Goal: Task Accomplishment & Management: Manage account settings

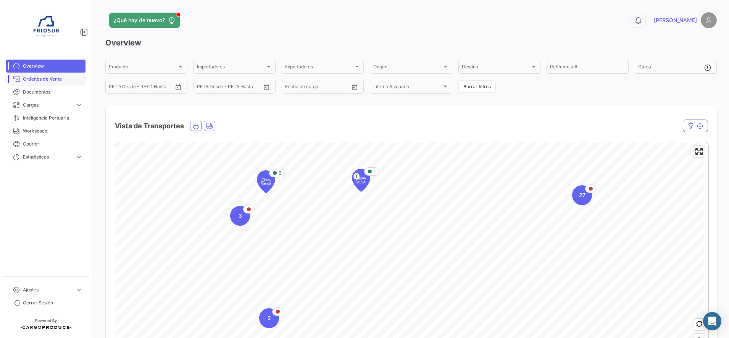
click at [56, 82] on span "Ordenes de Venta" at bounding box center [53, 79] width 60 height 7
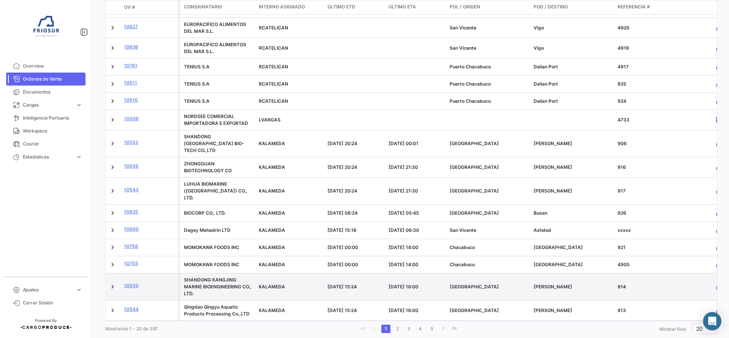
scroll to position [212, 0]
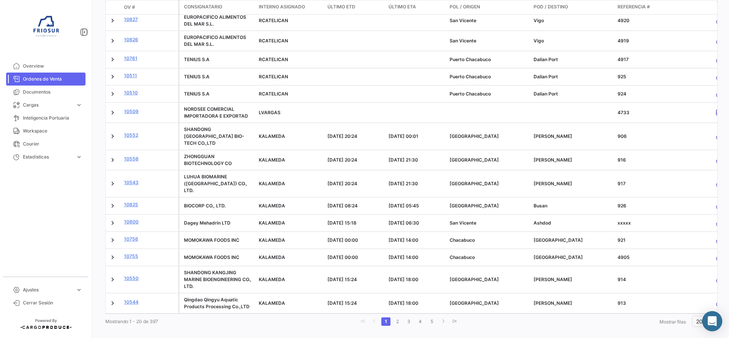
click at [715, 324] on icon "Abrir Intercom Messenger" at bounding box center [712, 321] width 9 height 10
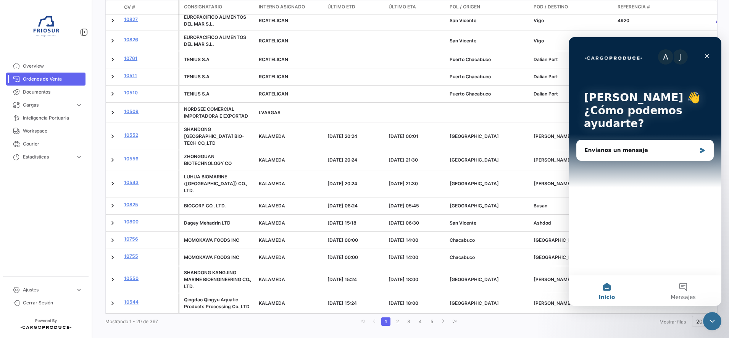
scroll to position [0, 0]
click at [629, 150] on div "Envíanos un mensaje" at bounding box center [641, 150] width 112 height 8
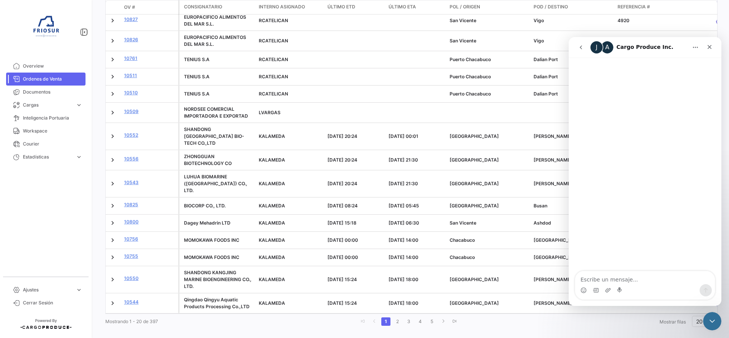
click at [635, 282] on textarea "Escribe un mensaje..." at bounding box center [645, 277] width 140 height 13
type textarea "Hola"
type textarea "c"
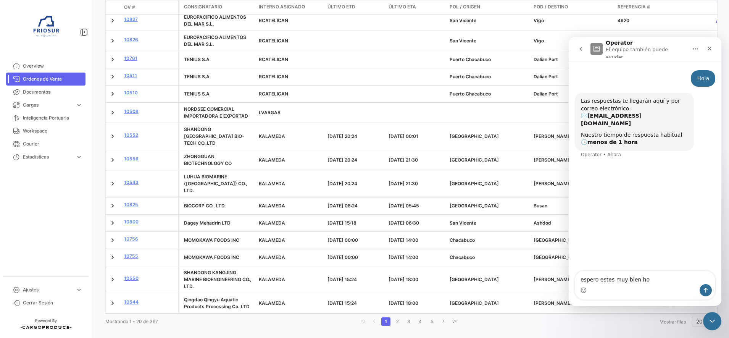
type textarea "espero estes muy bien [DATE]"
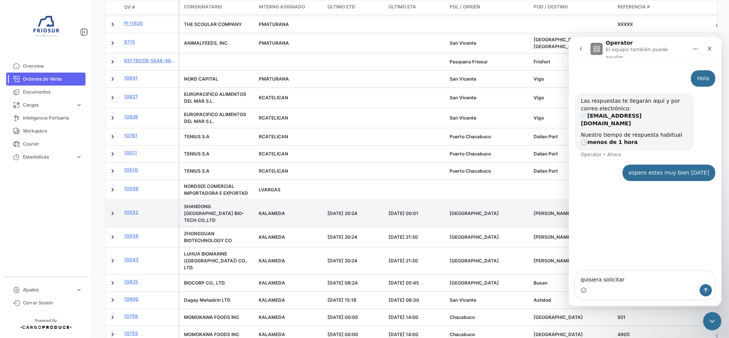
scroll to position [164, 0]
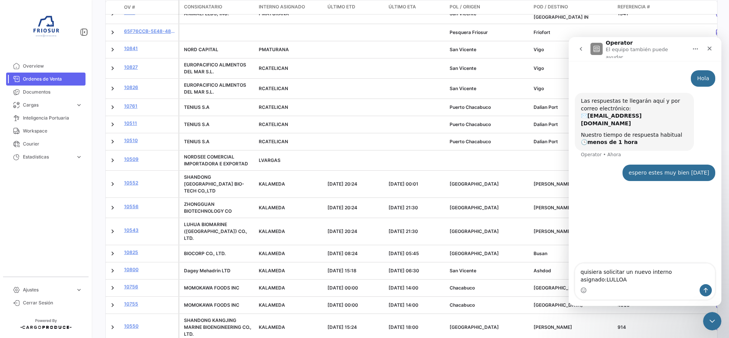
type textarea "quisiera solicitar un nuevo interno asignado: LULLOA"
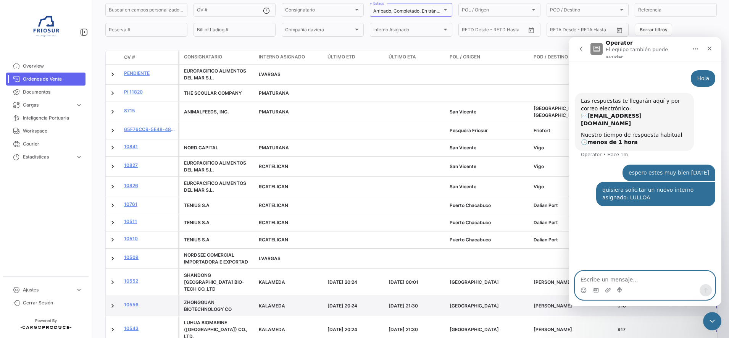
scroll to position [0, 0]
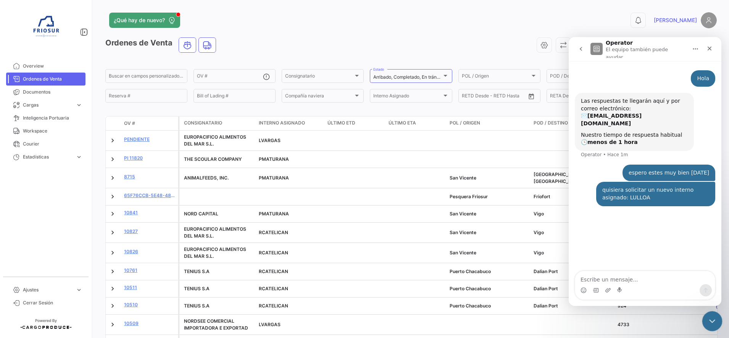
click at [710, 312] on div "Cerrar Intercom Messenger" at bounding box center [711, 320] width 18 height 18
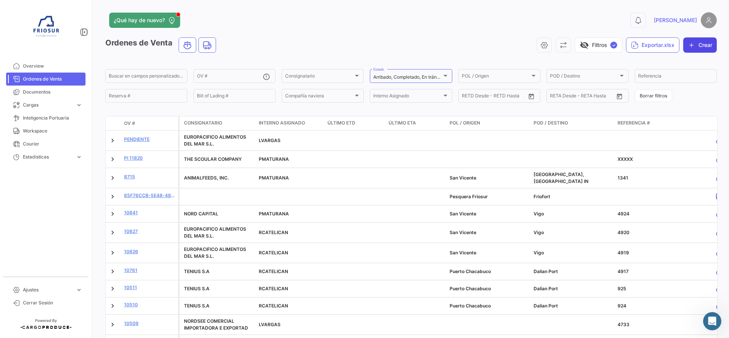
click at [701, 46] on button "Crear" at bounding box center [700, 44] width 34 height 15
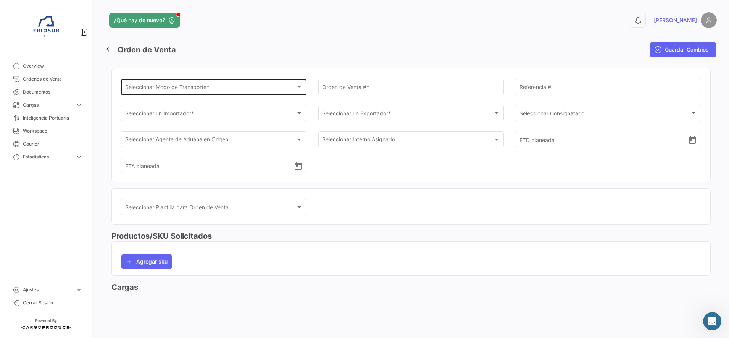
click at [276, 95] on div "Seleccionar Modo de Transporte * Seleccionar Modo de Transporte *" at bounding box center [214, 87] width 178 height 18
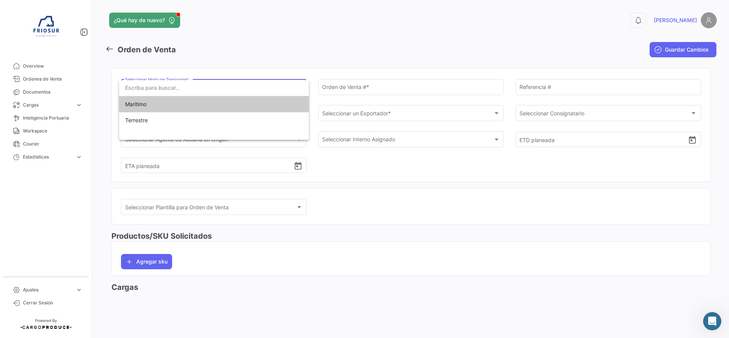
click at [155, 107] on span "Marítimo" at bounding box center [178, 104] width 107 height 16
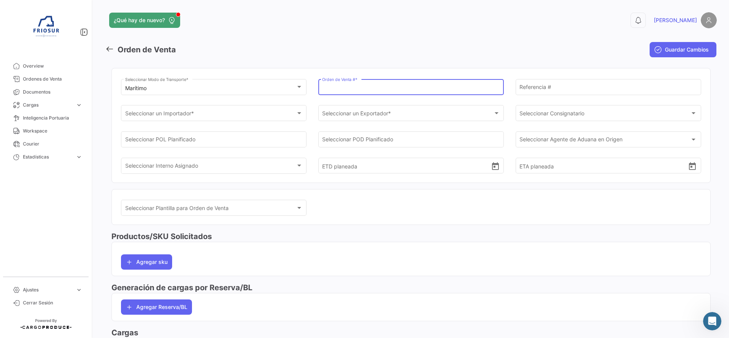
click at [346, 89] on input "Orden de Venta # *" at bounding box center [411, 88] width 178 height 6
click at [340, 86] on input "Orden de Venta # *" at bounding box center [411, 89] width 178 height 6
click at [347, 87] on input "Orden de Venta # *" at bounding box center [411, 89] width 178 height 6
click at [348, 88] on input "Orden de Venta # *" at bounding box center [411, 89] width 178 height 6
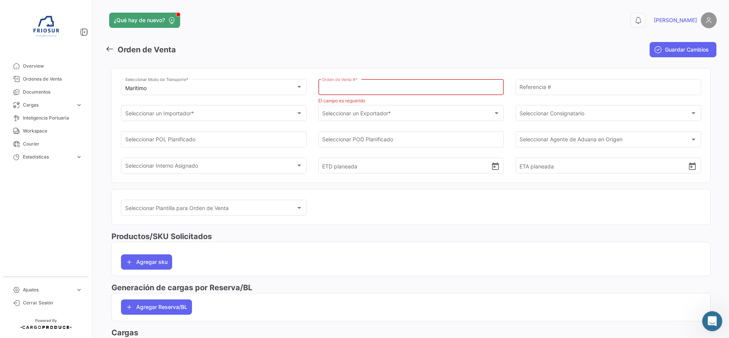
click at [709, 313] on div "Abrir Intercom Messenger" at bounding box center [711, 319] width 25 height 25
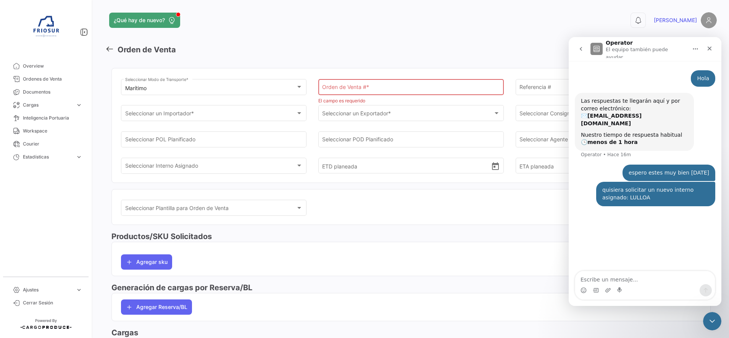
click at [499, 24] on div "0 [PERSON_NAME]" at bounding box center [579, 20] width 275 height 16
click at [713, 318] on icon "Cerrar Intercom Messenger" at bounding box center [711, 319] width 9 height 9
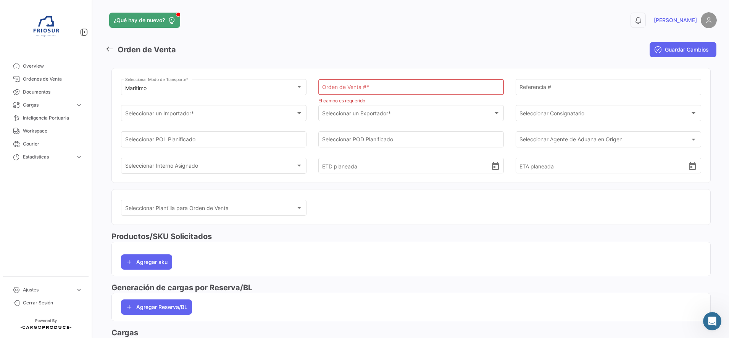
click at [379, 83] on div "Orden de Venta # *" at bounding box center [411, 87] width 178 height 18
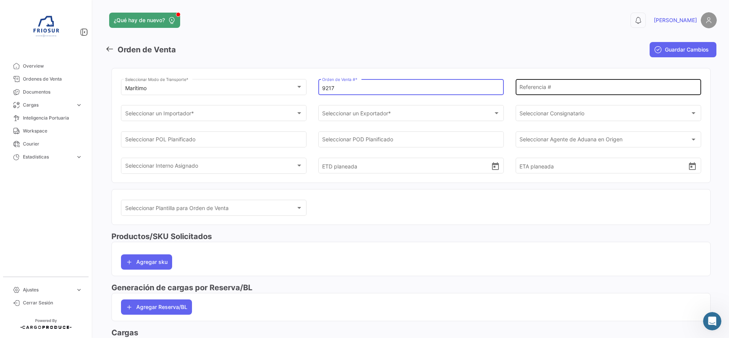
type input "9217"
click at [541, 90] on input "Referencia #" at bounding box center [609, 88] width 178 height 6
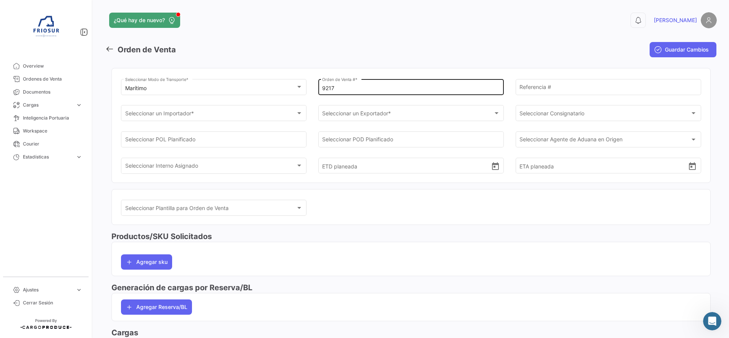
click at [376, 85] on div "9217 Orden de Venta # *" at bounding box center [411, 87] width 178 height 18
click at [379, 87] on input "9217" at bounding box center [411, 88] width 178 height 6
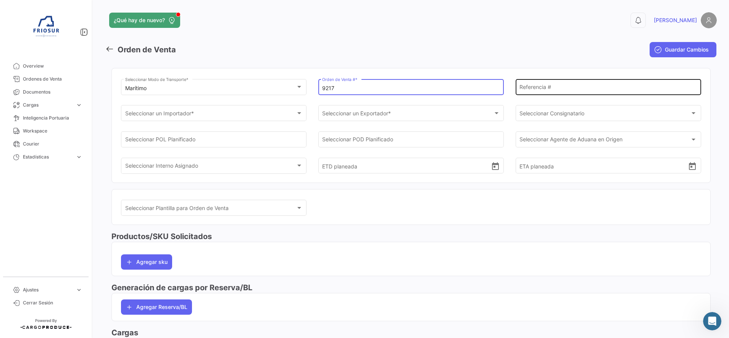
click at [537, 88] on input "Referencia #" at bounding box center [609, 88] width 178 height 6
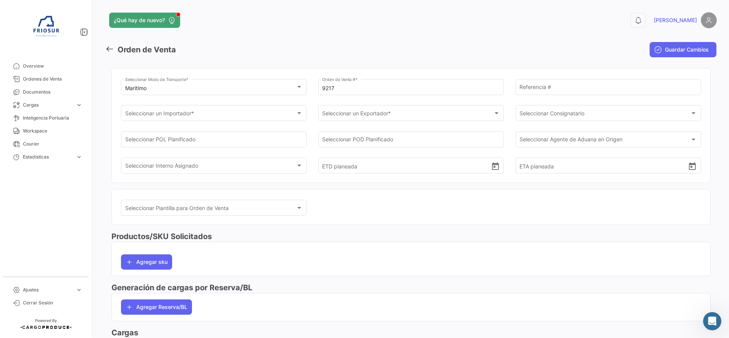
click at [504, 40] on mat-toolbar-row "Orden de Venta" at bounding box center [307, 49] width 404 height 24
click at [544, 92] on input "Referencia #" at bounding box center [609, 88] width 178 height 6
click at [579, 86] on input "Referencia #" at bounding box center [609, 88] width 178 height 6
click at [536, 89] on input "Referencia #" at bounding box center [609, 88] width 178 height 6
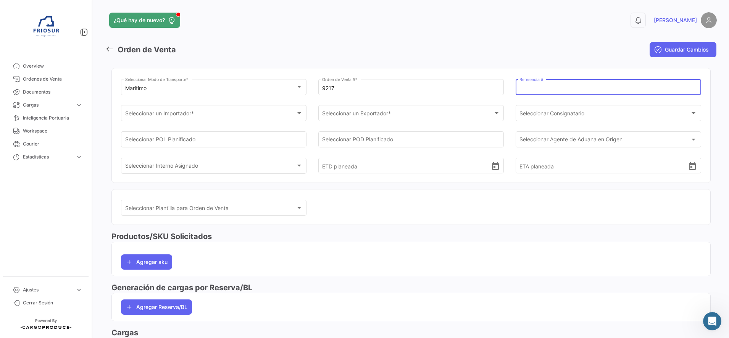
click at [536, 89] on input "Referencia #" at bounding box center [609, 88] width 178 height 6
click at [570, 88] on input "Referencia #" at bounding box center [609, 88] width 178 height 6
type input "5002"
click at [521, 61] on mat-toolbar-row "Guardar Cambios" at bounding box center [615, 49] width 204 height 24
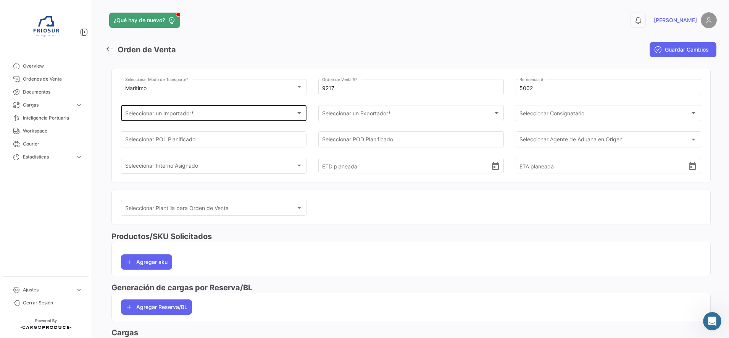
click at [254, 115] on div "Seleccionar un Importador *" at bounding box center [210, 114] width 171 height 6
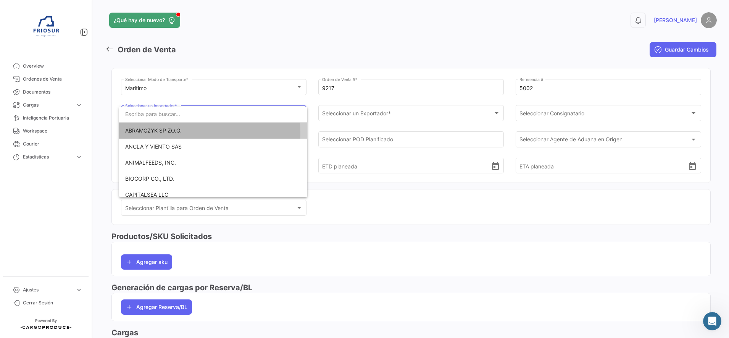
click at [172, 132] on span "ABRAMCZYK SP ZO.O." at bounding box center [153, 130] width 57 height 6
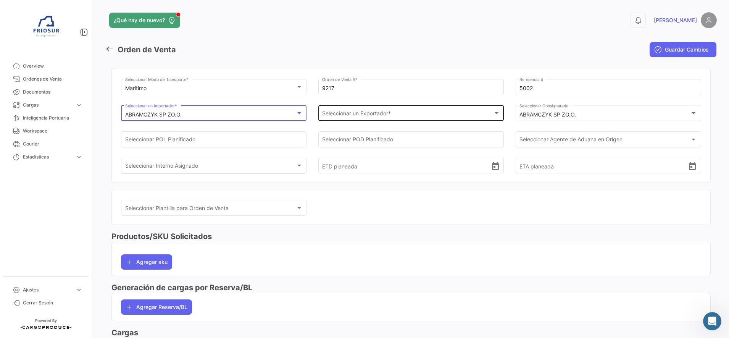
click at [405, 115] on div "Seleccionar un Exportador *" at bounding box center [407, 114] width 171 height 6
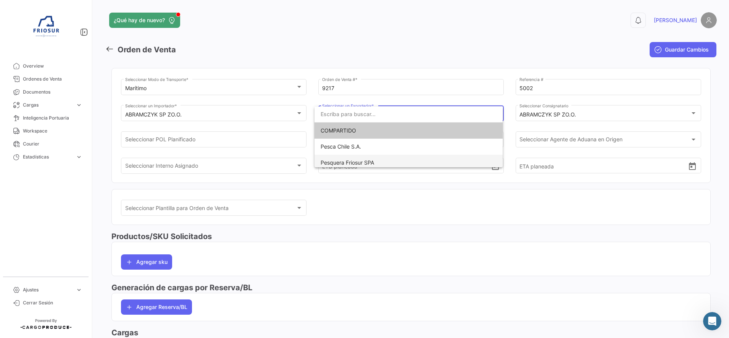
click at [358, 162] on span "Pesquera Friosur SPA" at bounding box center [347, 162] width 53 height 6
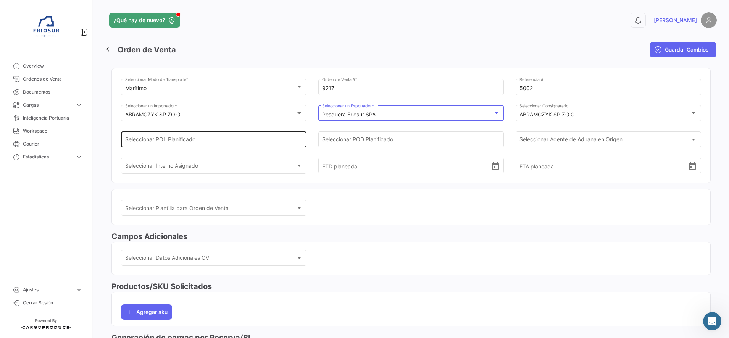
click at [267, 135] on div "Seleccionar POL Planificado" at bounding box center [214, 139] width 178 height 18
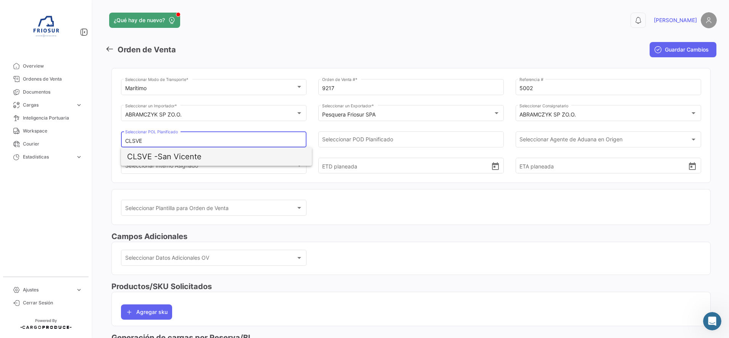
click at [237, 160] on span "CLSVE - [GEOGRAPHIC_DATA][PERSON_NAME]" at bounding box center [216, 156] width 179 height 18
type input "San Vicente"
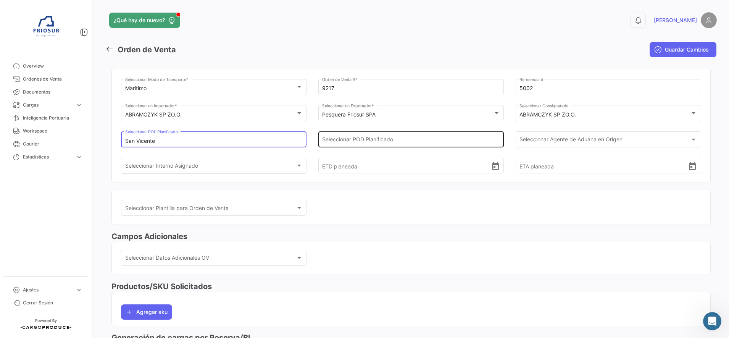
click at [416, 139] on input "Seleccionar POD Planificado" at bounding box center [411, 141] width 178 height 6
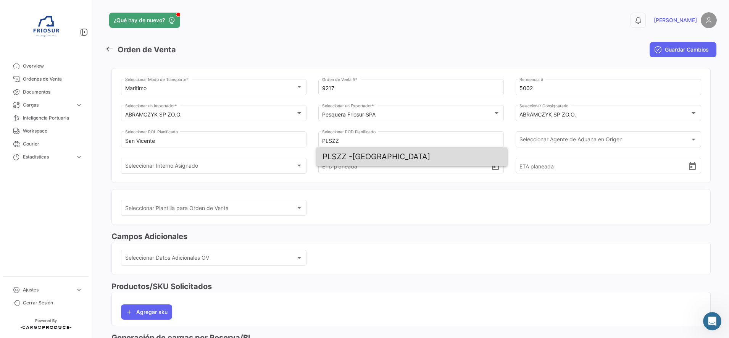
click at [372, 159] on span "PLSZZ - [GEOGRAPHIC_DATA]" at bounding box center [412, 156] width 179 height 18
type input "[GEOGRAPHIC_DATA]"
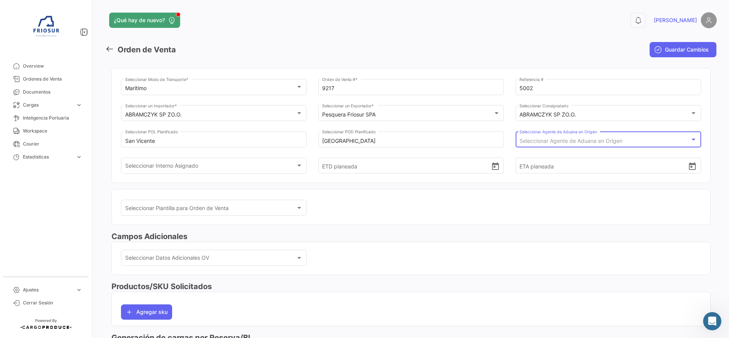
click at [584, 138] on span "Seleccionar Agente de Aduana en Origen" at bounding box center [571, 140] width 103 height 6
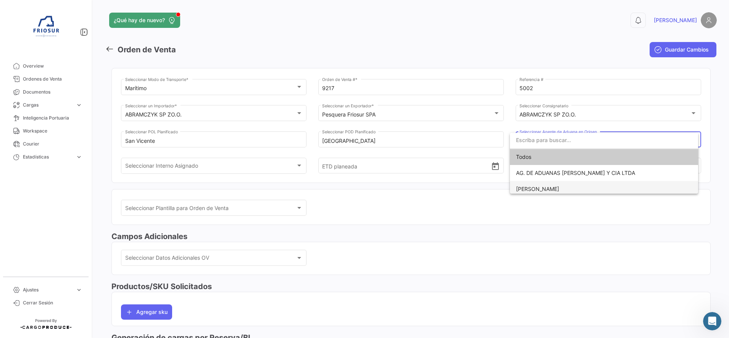
click at [575, 183] on span "[PERSON_NAME]" at bounding box center [604, 189] width 176 height 16
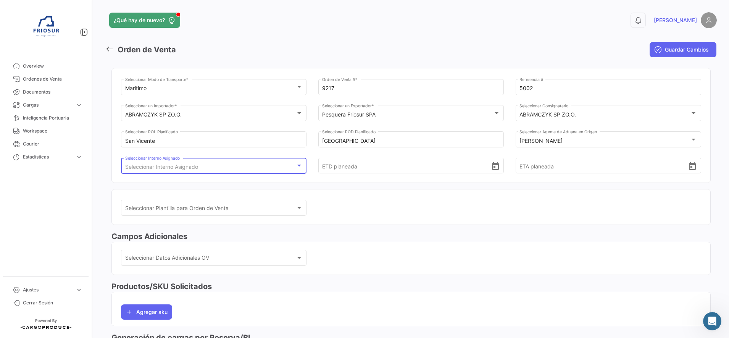
click at [261, 166] on div "Seleccionar Interno Asignado" at bounding box center [210, 167] width 171 height 6
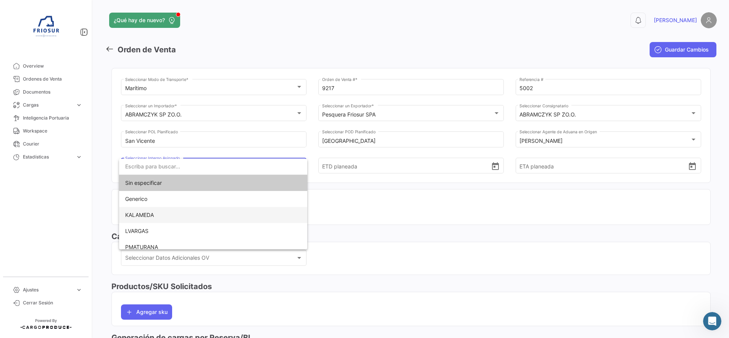
click at [141, 213] on span "KALAMEDA" at bounding box center [139, 215] width 29 height 6
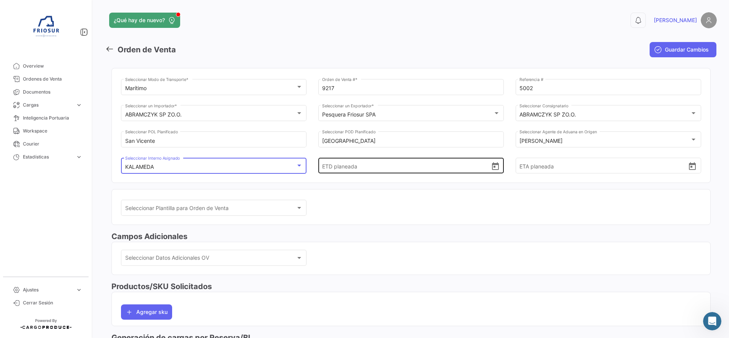
scroll to position [15, 0]
click at [493, 165] on icon "Open calendar" at bounding box center [495, 166] width 7 height 8
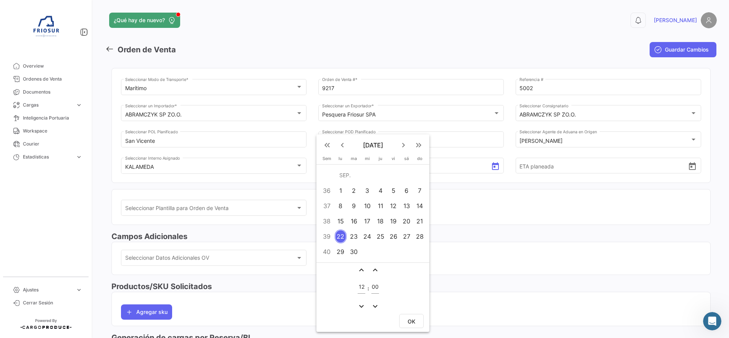
click at [350, 235] on div "23" at bounding box center [354, 236] width 12 height 14
click at [414, 321] on span "OK" at bounding box center [412, 321] width 8 height 6
type input "[DATE] 12:00"
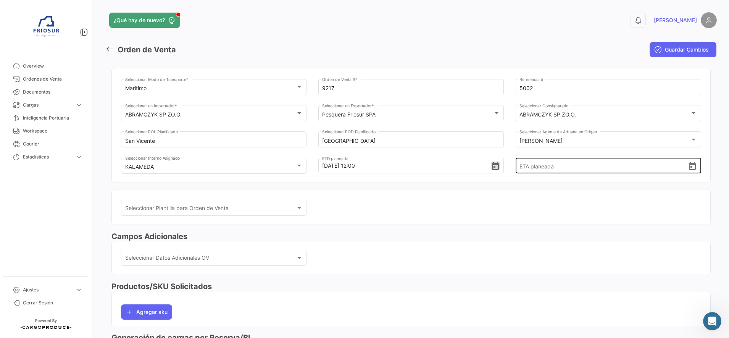
click at [691, 166] on icon "Open calendar" at bounding box center [692, 166] width 7 height 8
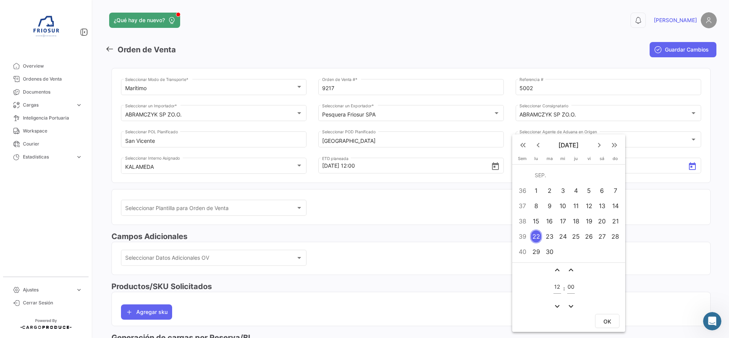
click at [602, 147] on mat-icon "keyboard_arrow_right" at bounding box center [599, 145] width 9 height 9
click at [617, 179] on div "2" at bounding box center [615, 175] width 12 height 14
click at [597, 303] on button "OK" at bounding box center [607, 306] width 24 height 14
type input "[DATE] 12:00"
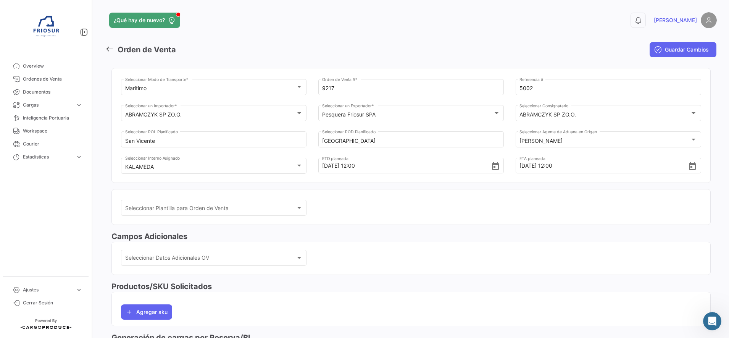
click at [508, 180] on div "Marítimo Seleccionar Modo de Transporte * 9217 Orden de Venta # * 5002 Referenc…" at bounding box center [411, 130] width 580 height 105
click at [281, 206] on div "Seleccionar Plantilla para Orden de Venta Seleccionar Plantilla para Orden de V…" at bounding box center [214, 208] width 178 height 18
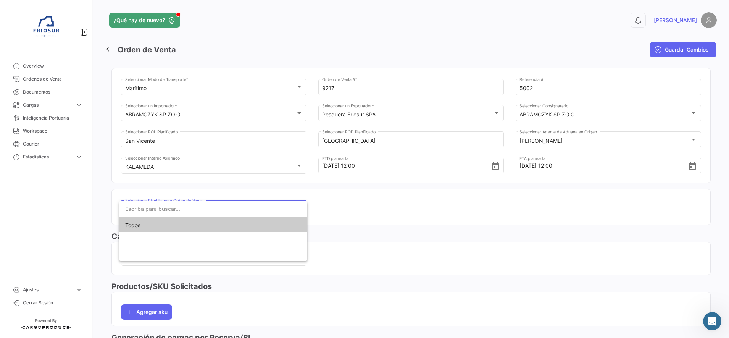
click at [327, 207] on div at bounding box center [364, 169] width 729 height 338
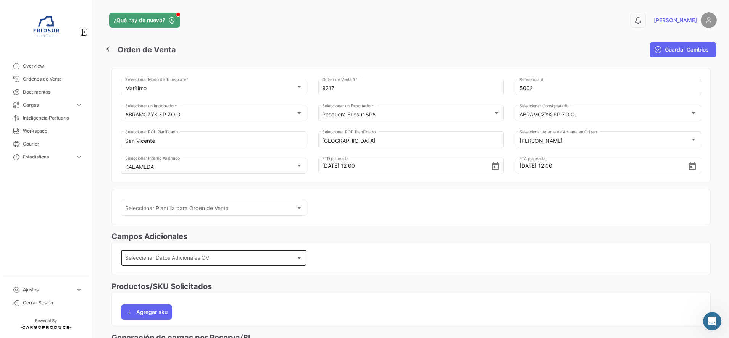
click at [298, 255] on div at bounding box center [299, 258] width 7 height 6
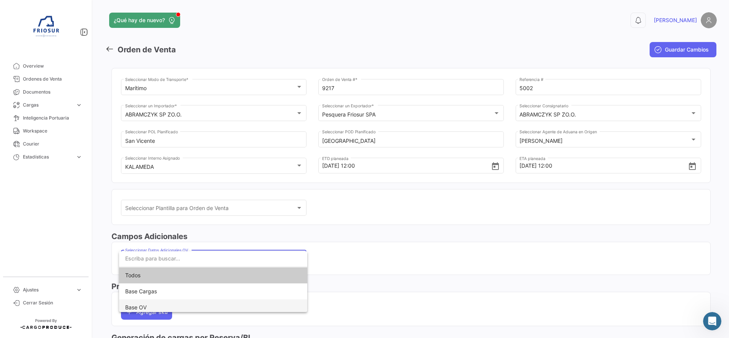
click at [153, 302] on span "Base OV" at bounding box center [213, 307] width 176 height 16
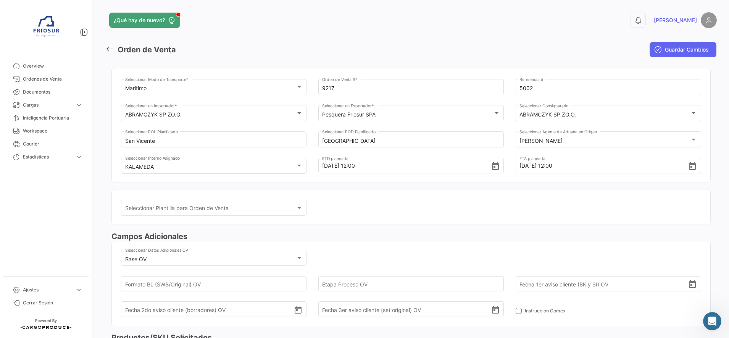
click at [326, 224] on div "Seleccionar Plantilla para Orden de Venta Seleccionar Plantilla para Orden de V…" at bounding box center [411, 212] width 580 height 26
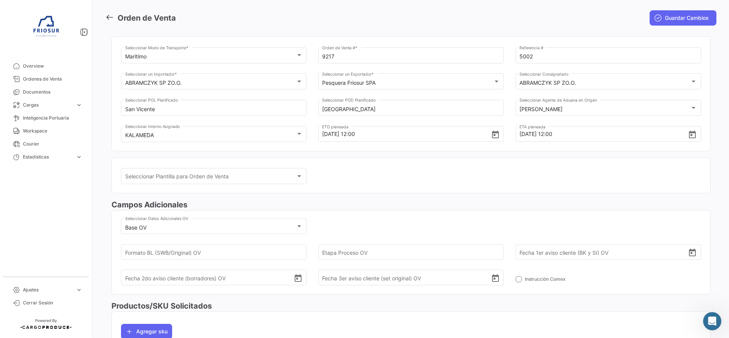
scroll to position [95, 0]
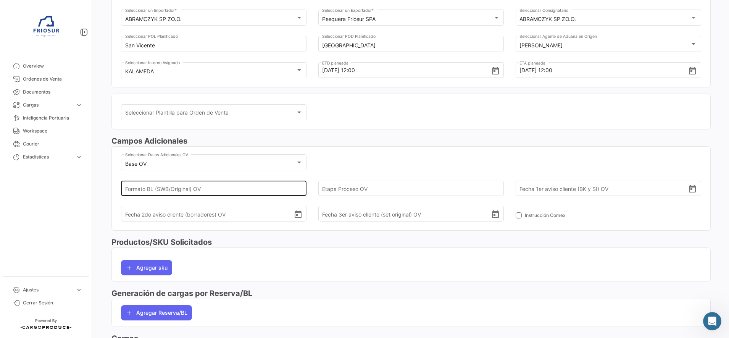
click at [251, 184] on input "Formato BL (SWB/Original) OV" at bounding box center [209, 188] width 169 height 27
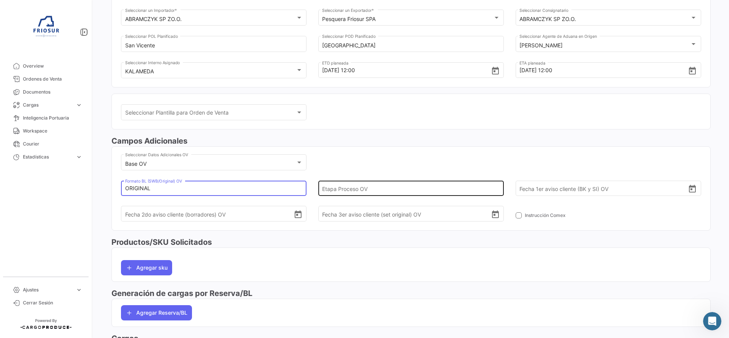
type input "ORIGINAL"
click at [369, 187] on input "Etapa Proceso OV" at bounding box center [406, 188] width 169 height 27
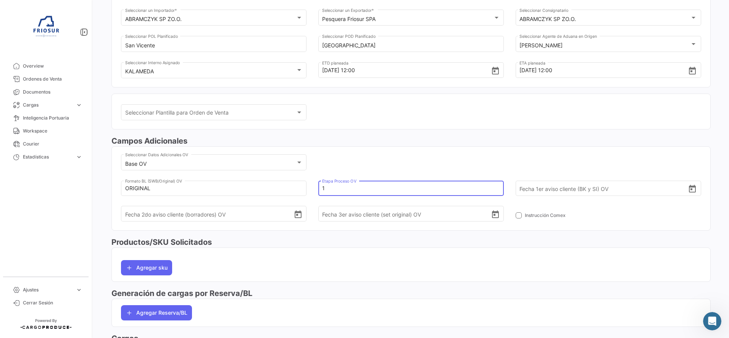
type input "1"
click at [692, 187] on icon "Open calendar" at bounding box center [692, 188] width 9 height 9
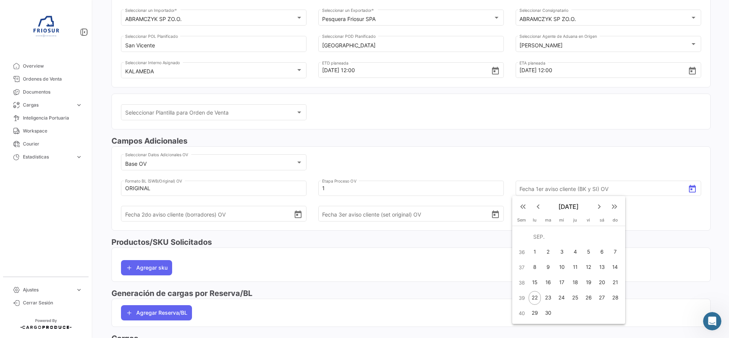
click at [565, 277] on div "17" at bounding box center [562, 283] width 12 height 14
type input "[DATE]"
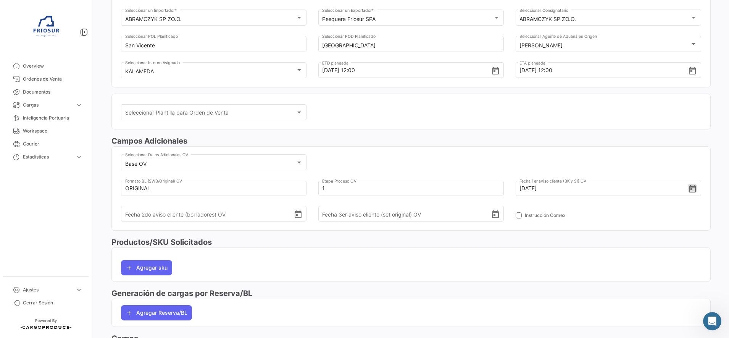
click at [644, 214] on div "Instrucción Comex" at bounding box center [609, 217] width 186 height 13
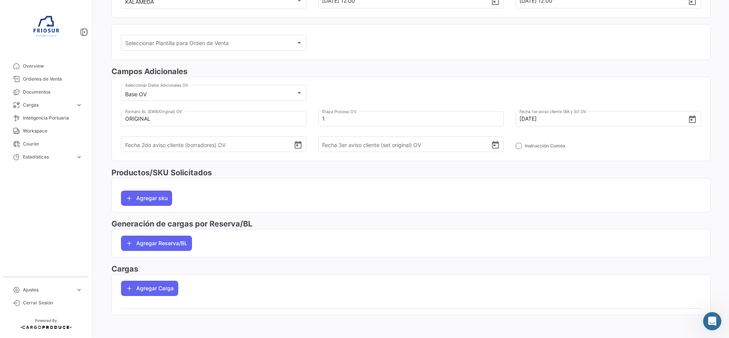
scroll to position [166, 0]
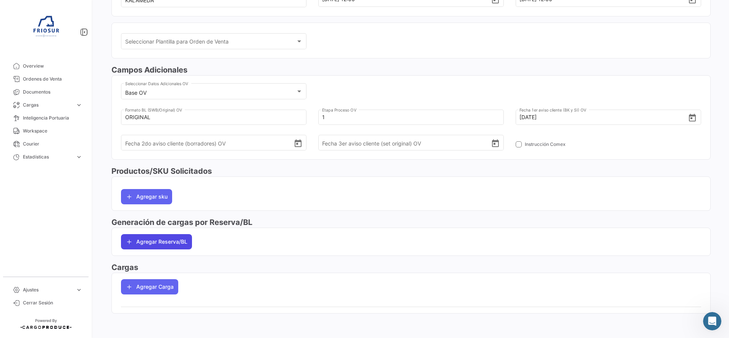
click at [167, 248] on button "Agregar Reserva/BL" at bounding box center [156, 241] width 71 height 15
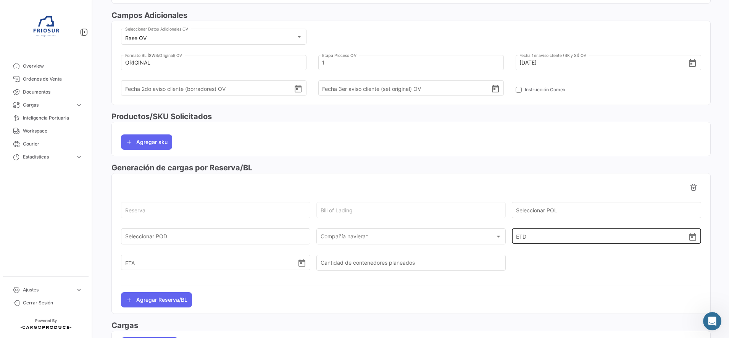
scroll to position [262, 0]
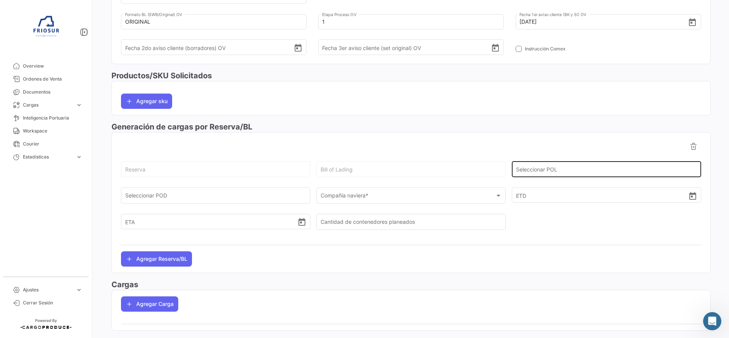
click at [604, 166] on div "Seleccionar POL" at bounding box center [606, 169] width 181 height 18
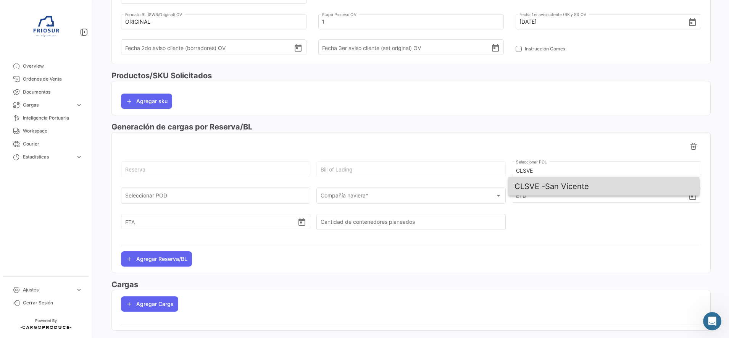
click at [560, 188] on span "CLSVE - [GEOGRAPHIC_DATA][PERSON_NAME]" at bounding box center [604, 186] width 179 height 18
type input "San Vicente"
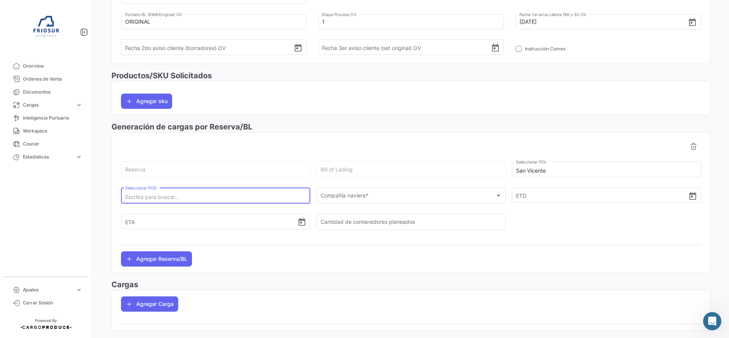
click at [201, 198] on input "Seleccionar POD" at bounding box center [215, 197] width 181 height 6
click at [156, 199] on input "Seleccionar POD" at bounding box center [215, 197] width 181 height 6
click at [169, 210] on span "PLSZZ - [GEOGRAPHIC_DATA]" at bounding box center [216, 213] width 179 height 18
type input "[GEOGRAPHIC_DATA]"
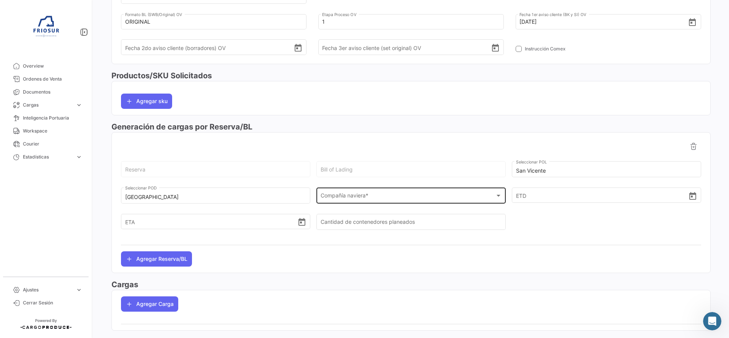
click at [407, 192] on div "Compañía naviera * Compañía naviera *" at bounding box center [411, 195] width 181 height 18
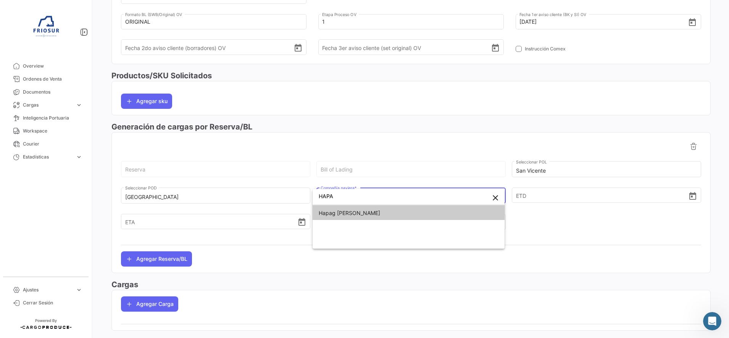
type input "HAPA"
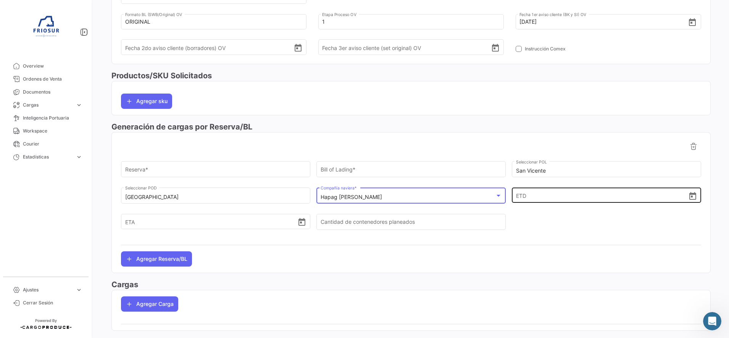
click at [690, 193] on icon "Open calendar" at bounding box center [693, 196] width 7 height 8
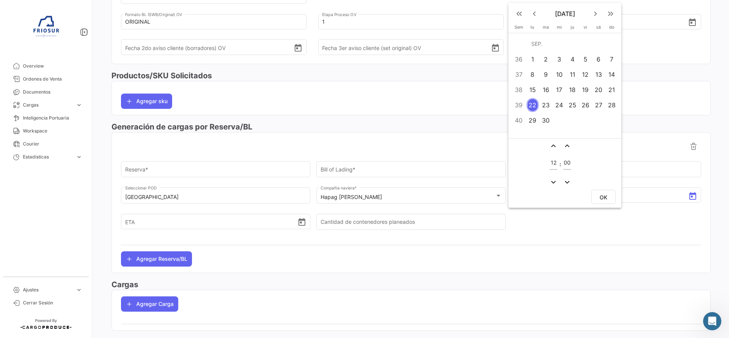
click at [547, 105] on div "23" at bounding box center [546, 105] width 12 height 14
click at [600, 197] on span "OK" at bounding box center [604, 197] width 8 height 6
type input "[DATE] 12:00"
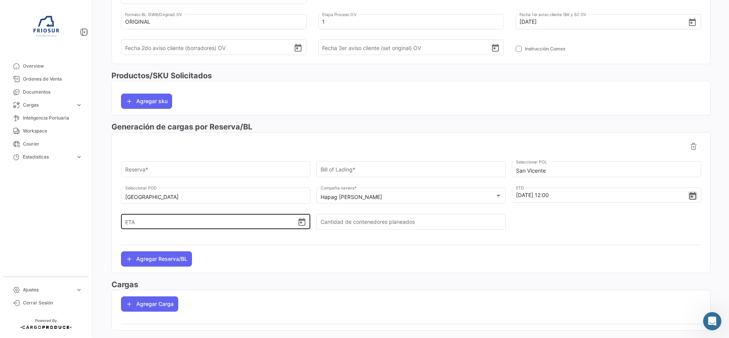
click at [299, 225] on icon "Open calendar" at bounding box center [301, 222] width 9 height 9
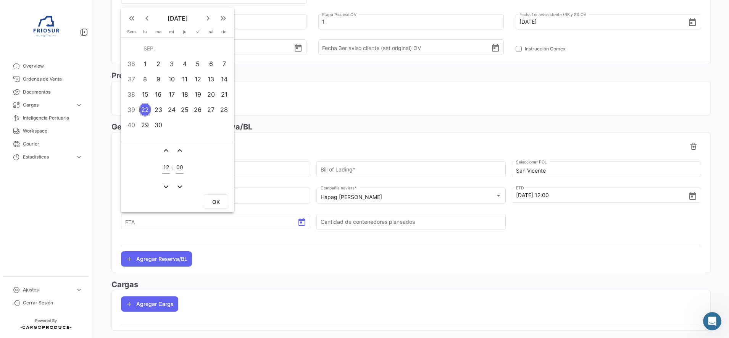
click at [209, 15] on mat-icon "keyboard_arrow_right" at bounding box center [208, 18] width 9 height 9
click at [220, 50] on div "2" at bounding box center [224, 49] width 12 height 14
click at [217, 204] on span "OK" at bounding box center [216, 202] width 8 height 6
type input "[DATE] 12:00"
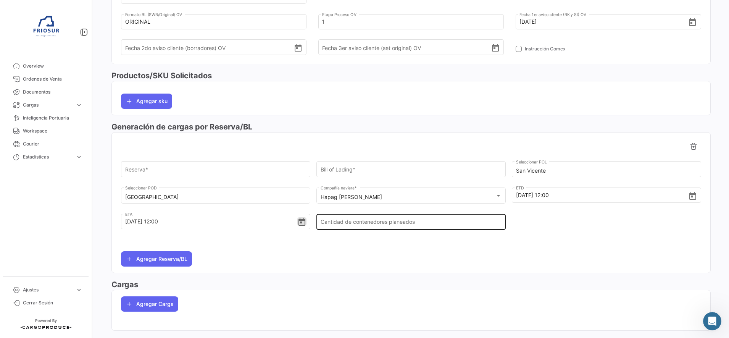
click at [381, 216] on div "Cantidad de contenedores planeados" at bounding box center [411, 221] width 181 height 18
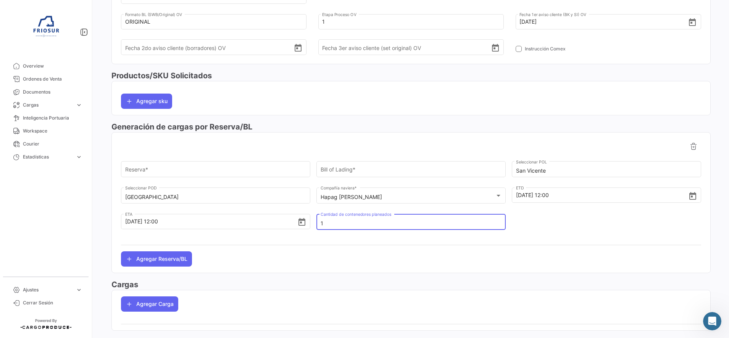
type input "1"
click at [550, 230] on div at bounding box center [606, 225] width 189 height 26
click at [269, 170] on input "Reserva *" at bounding box center [215, 171] width 181 height 6
paste input "90139593"
type input "90139593"
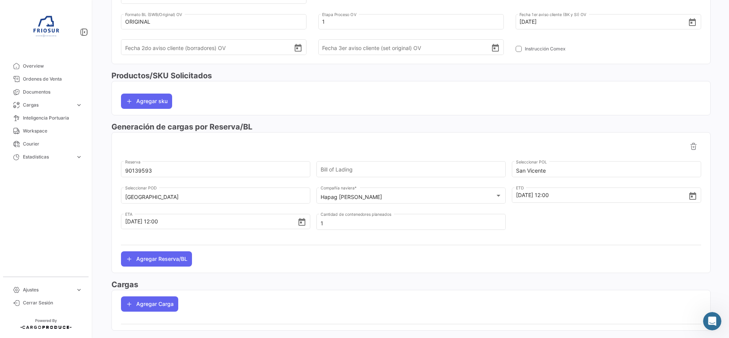
click at [281, 143] on div at bounding box center [411, 146] width 580 height 15
click at [414, 168] on input "Bill of Lading" at bounding box center [411, 171] width 181 height 6
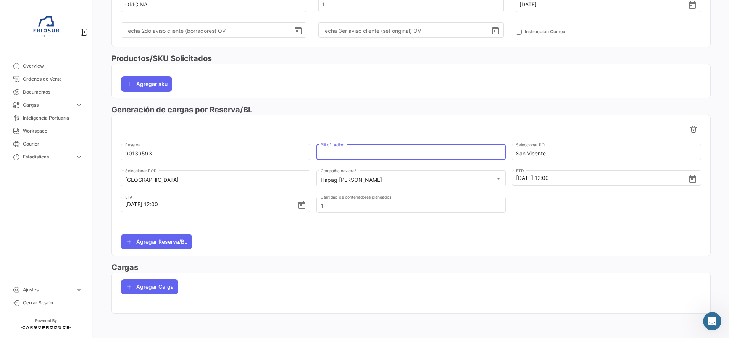
click at [363, 153] on input "Bill of Lading" at bounding box center [411, 153] width 181 height 6
paste input "HLCUSCL250934737"
type input "HLCUSCL250934737"
click at [356, 128] on div at bounding box center [411, 128] width 580 height 15
click at [529, 207] on div at bounding box center [606, 208] width 189 height 26
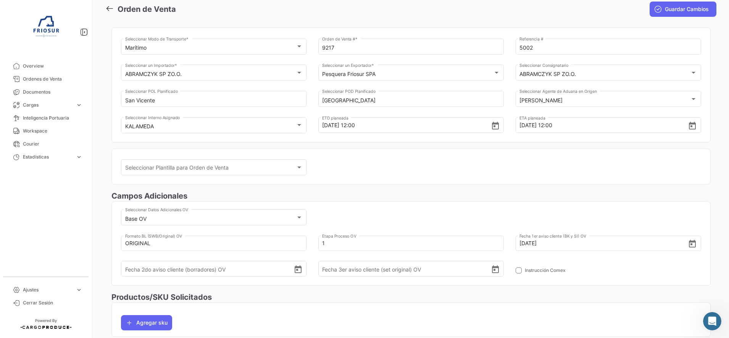
scroll to position [0, 0]
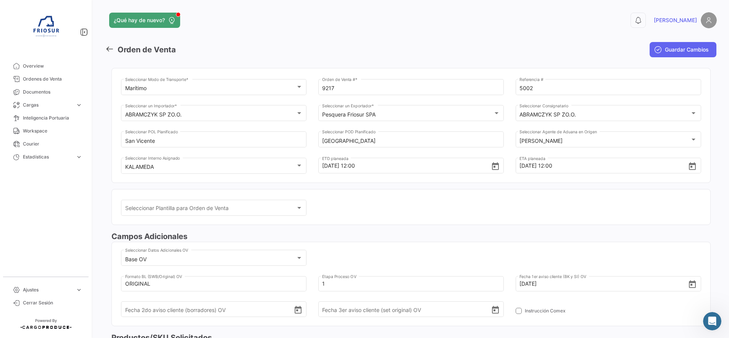
click at [690, 49] on span "Guardar Cambios" at bounding box center [687, 50] width 44 height 8
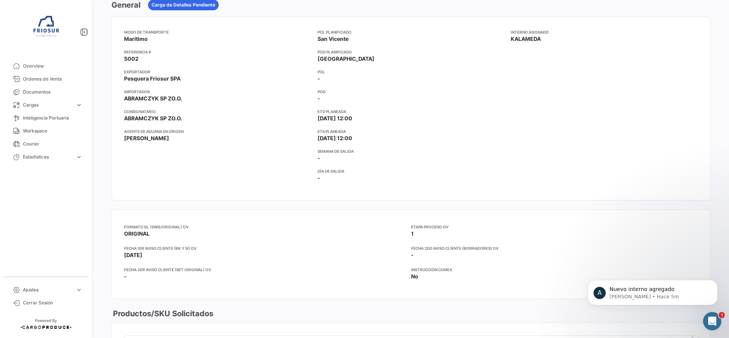
scroll to position [143, 0]
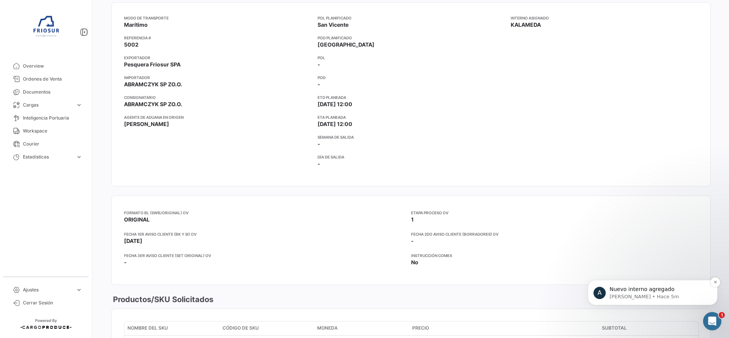
click at [667, 291] on p "Nuevo interno agregado" at bounding box center [659, 290] width 99 height 8
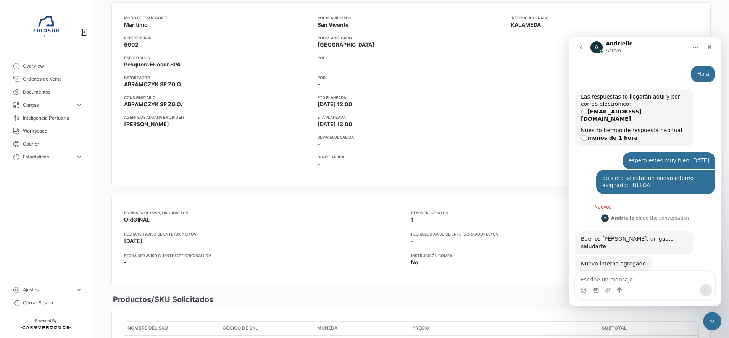
scroll to position [3, 0]
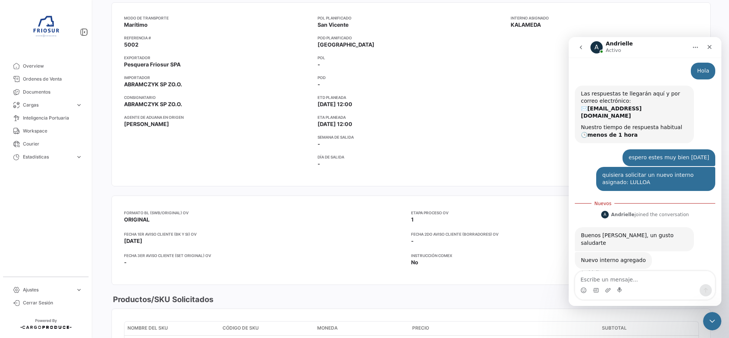
click at [625, 277] on textarea "Escribe un mensaje..." at bounding box center [645, 277] width 140 height 13
type textarea "muchas gracias!"
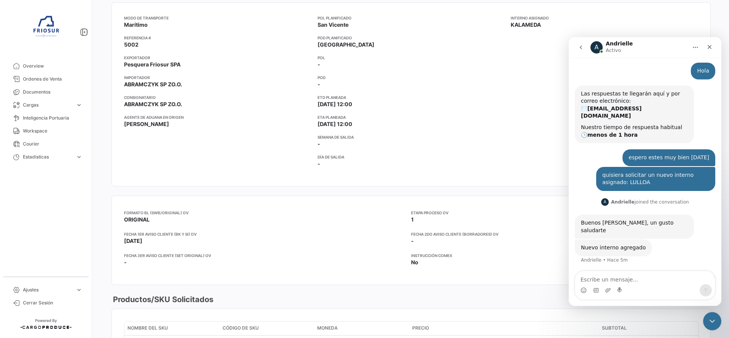
scroll to position [13, 0]
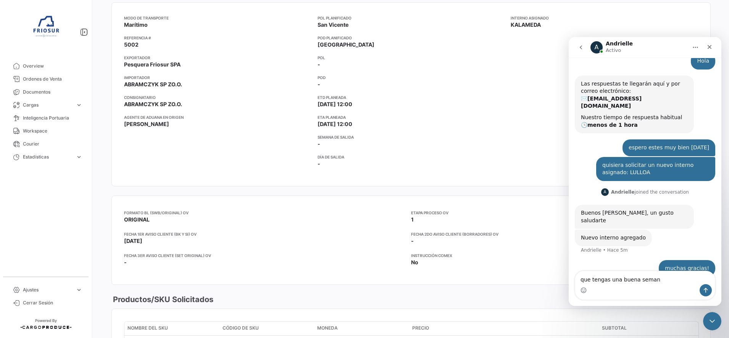
type textarea "que tengas una buena semana"
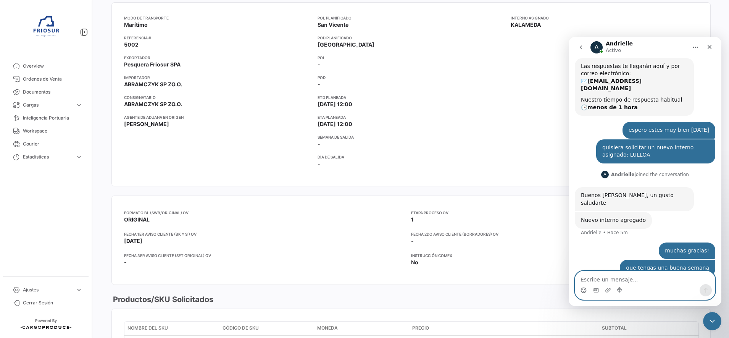
click at [583, 291] on icon "Selector de emoji" at bounding box center [584, 290] width 6 height 6
click at [583, 291] on icon "Selector de emoji" at bounding box center [584, 291] width 2 height 0
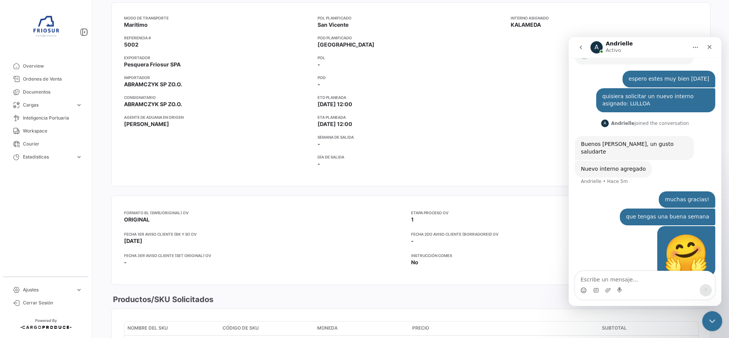
click at [714, 320] on icon "Cerrar Intercom Messenger" at bounding box center [711, 319] width 9 height 9
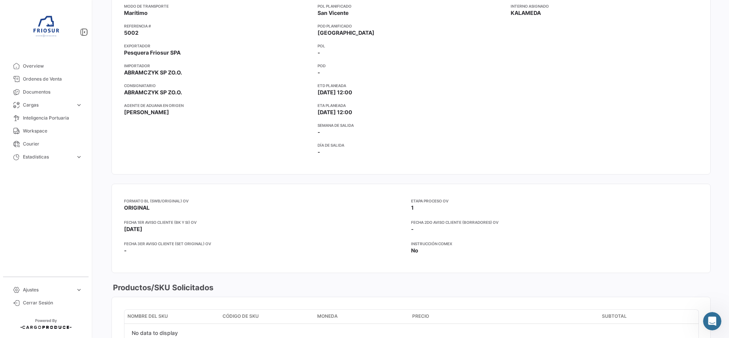
scroll to position [0, 0]
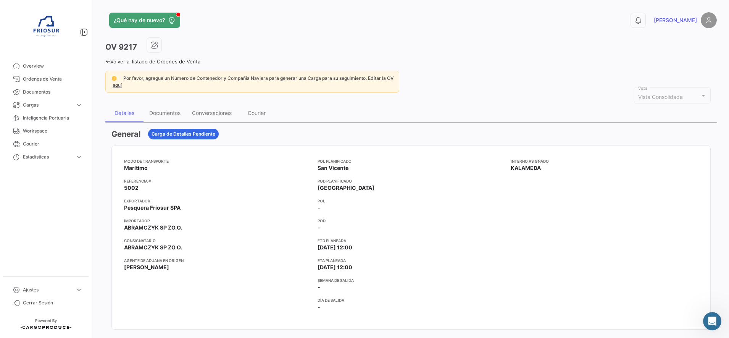
click at [108, 61] on icon at bounding box center [107, 61] width 5 height 5
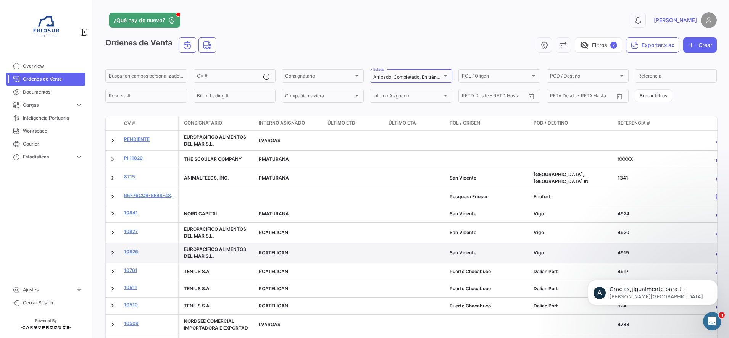
scroll to position [104, 0]
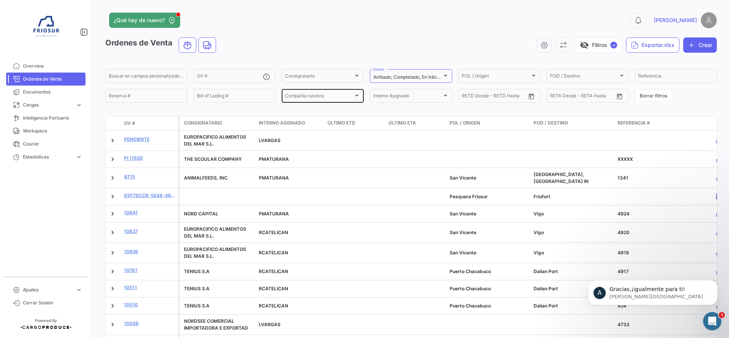
click at [349, 100] on div "Compañía naviera Compañía naviera" at bounding box center [322, 95] width 75 height 15
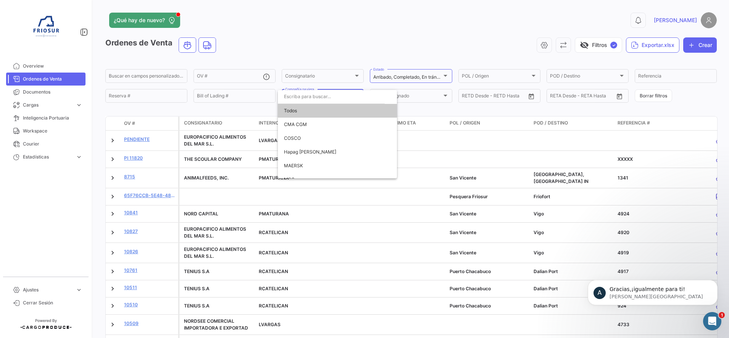
click at [341, 15] on div at bounding box center [364, 169] width 729 height 338
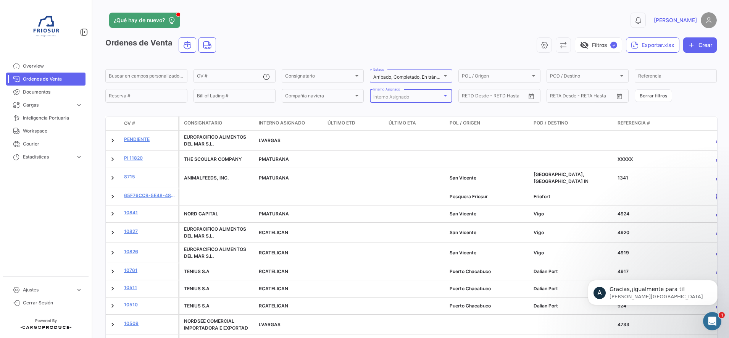
click at [431, 96] on div "Interno Asignado" at bounding box center [407, 96] width 68 height 5
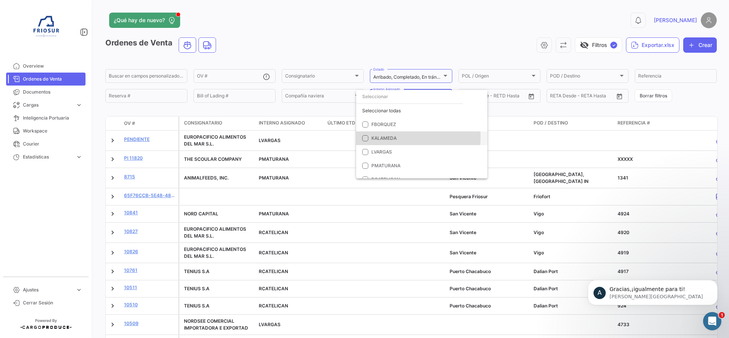
click at [382, 137] on span "KALAMEDA" at bounding box center [384, 138] width 25 height 6
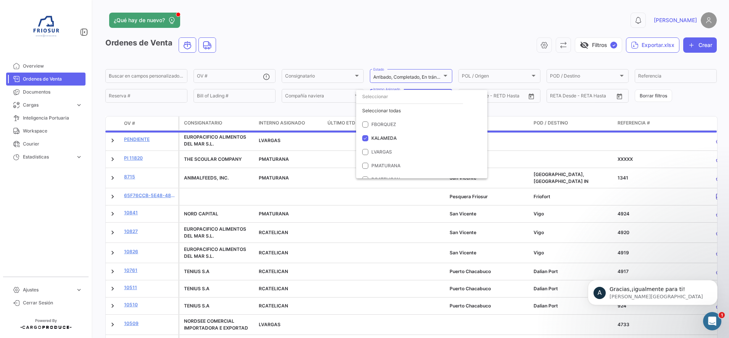
click at [323, 47] on div at bounding box center [364, 169] width 729 height 338
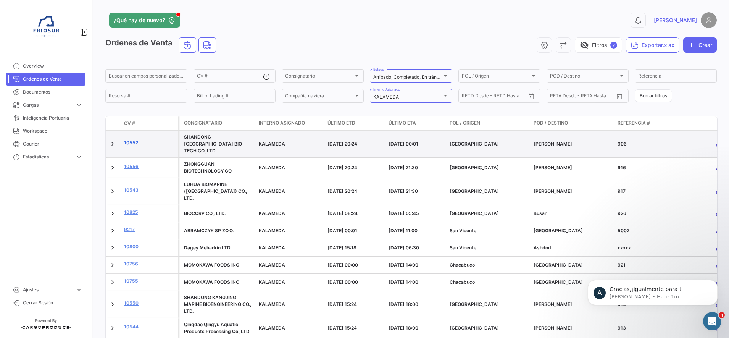
click at [133, 139] on link "10552" at bounding box center [149, 142] width 51 height 7
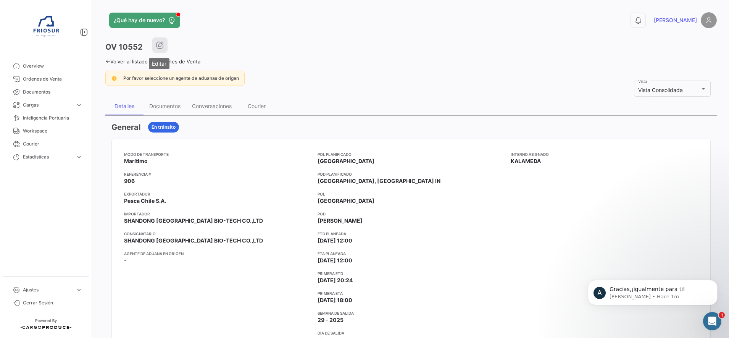
click at [160, 44] on icon "button" at bounding box center [160, 45] width 8 height 8
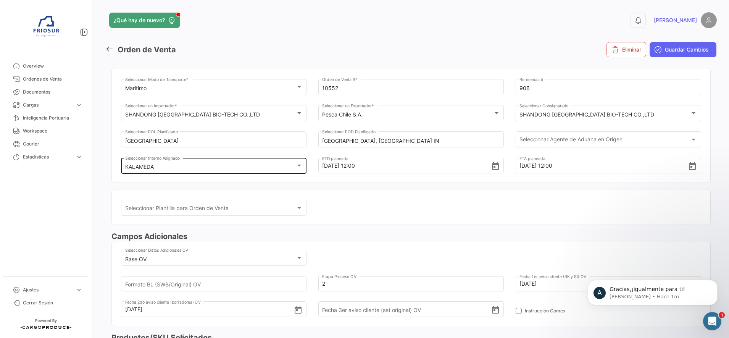
click at [225, 171] on div "KALAMEDA Seleccionar Interno Asignado" at bounding box center [214, 165] width 178 height 18
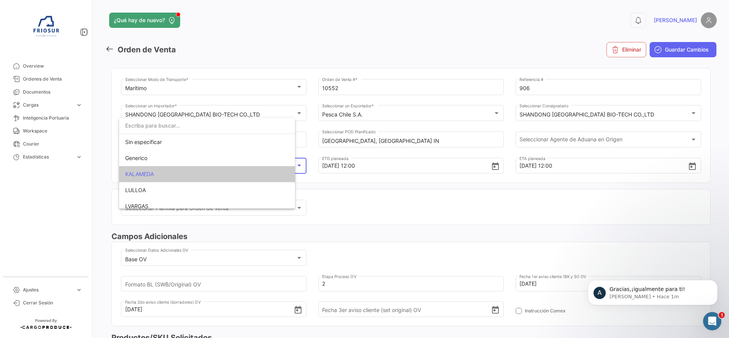
scroll to position [15, 0]
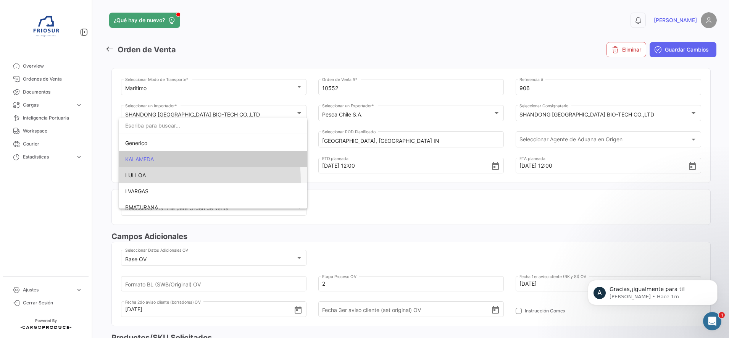
click at [128, 181] on span "LULLOA" at bounding box center [213, 175] width 176 height 16
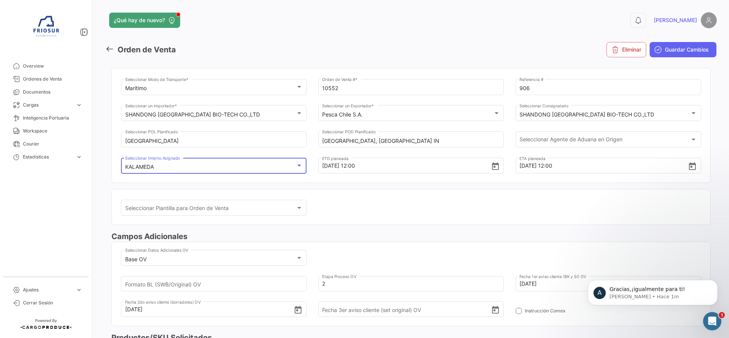
scroll to position [30, 0]
click at [341, 195] on mat-card "Seleccionar Plantilla para Orden de Venta Seleccionar Plantilla para Orden de V…" at bounding box center [410, 207] width 599 height 36
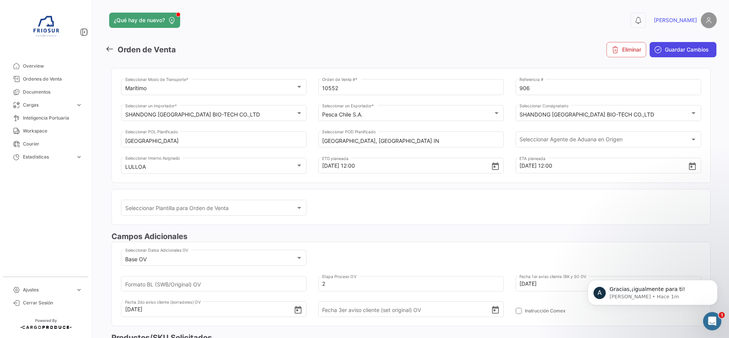
click at [665, 54] on button "Guardar Cambios" at bounding box center [683, 49] width 67 height 15
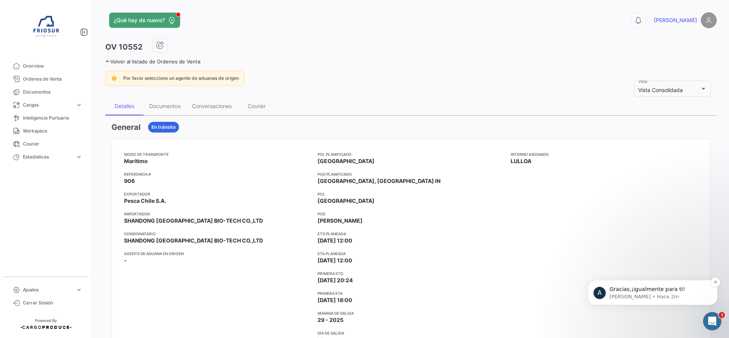
click at [702, 291] on p "Gracias,¡igualmente para ti!" at bounding box center [659, 290] width 99 height 8
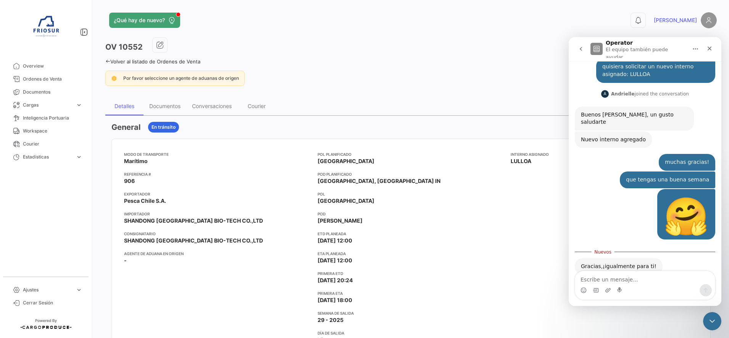
scroll to position [117, 0]
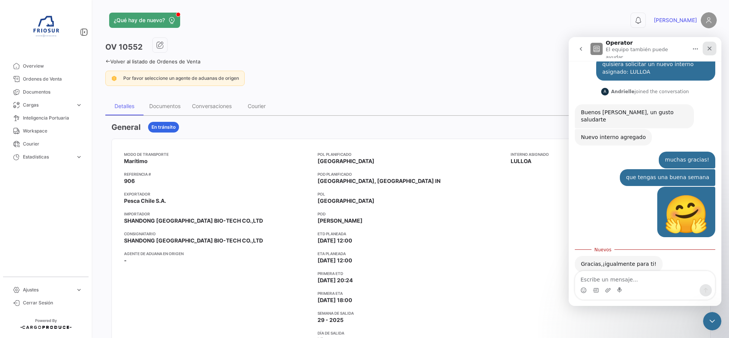
click at [708, 47] on icon "Cerrar" at bounding box center [710, 49] width 4 height 4
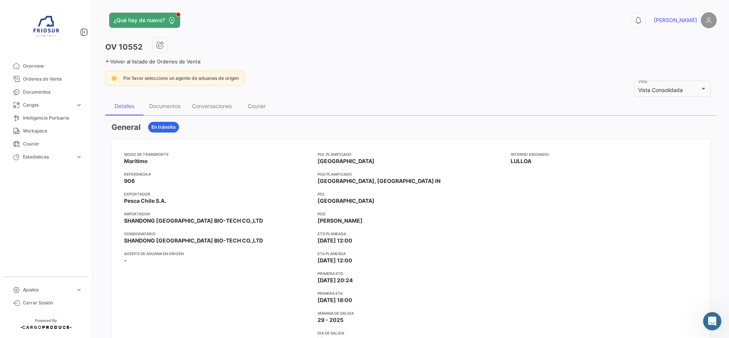
click at [105, 58] on div "¿Qué hay de nuevo? 0 [PERSON_NAME] OV 10552 Volver al listado de Ordenes de Ven…" at bounding box center [411, 169] width 636 height 338
click at [110, 61] on icon at bounding box center [107, 61] width 5 height 5
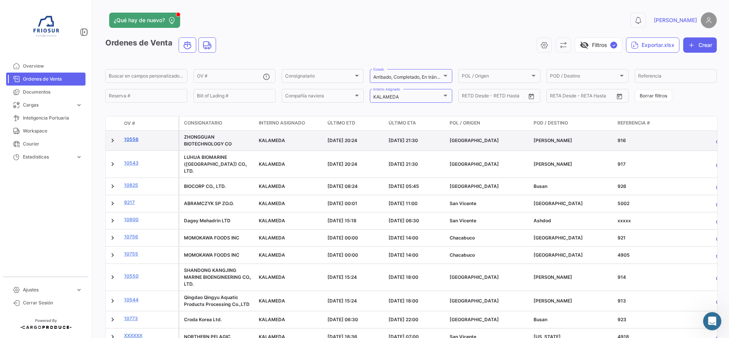
click at [134, 137] on link "10556" at bounding box center [149, 139] width 51 height 7
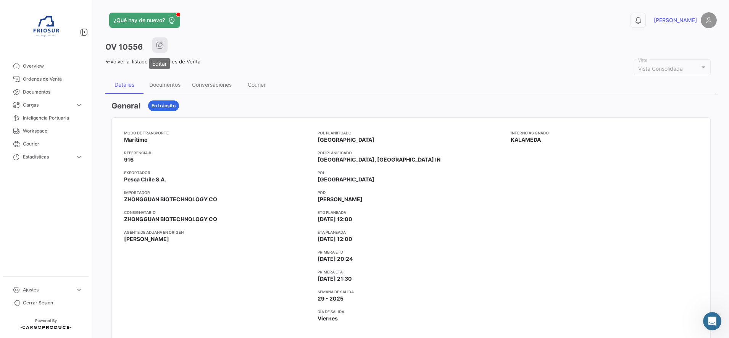
click at [166, 39] on button "button" at bounding box center [159, 44] width 15 height 15
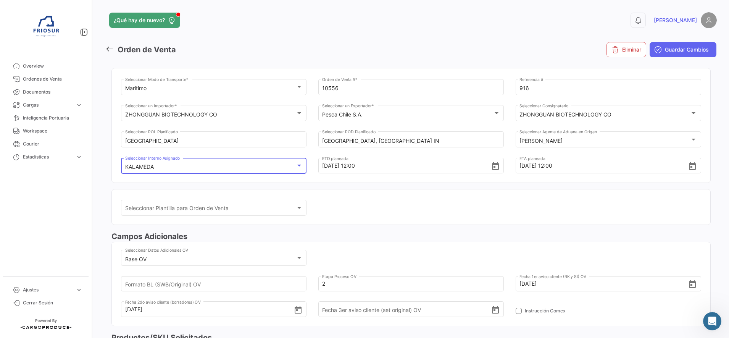
click at [255, 164] on div "KALAMEDA" at bounding box center [210, 167] width 171 height 6
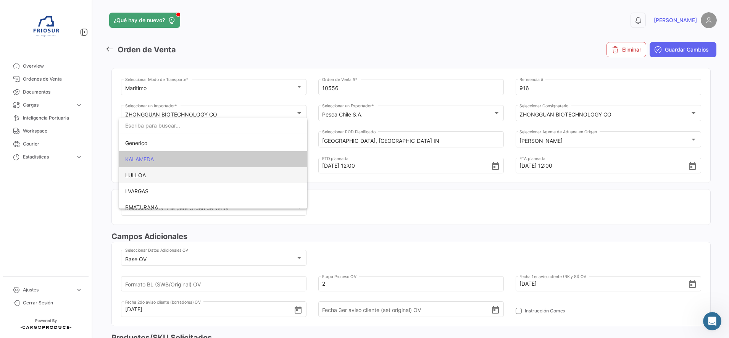
click at [137, 176] on span "LULLOA" at bounding box center [135, 175] width 21 height 6
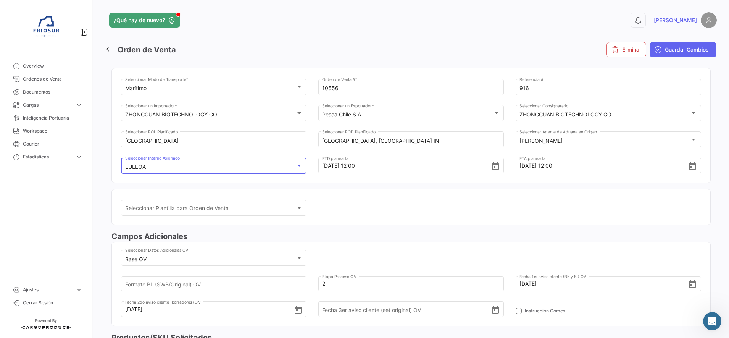
scroll to position [30, 0]
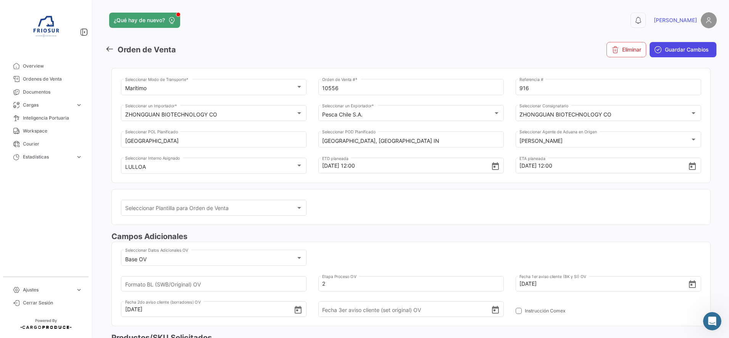
click at [665, 51] on span "Guardar Cambios" at bounding box center [687, 50] width 44 height 8
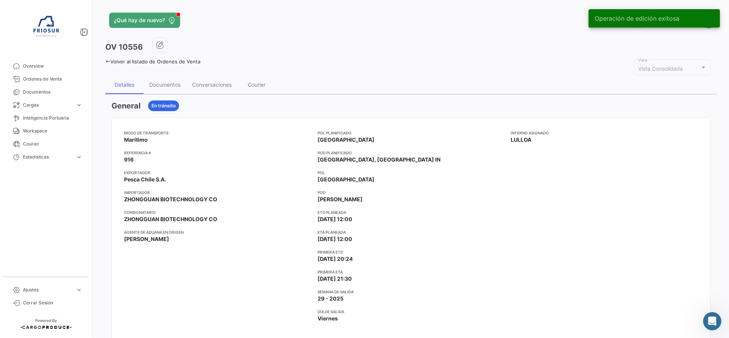
scroll to position [137, 0]
click at [107, 63] on icon at bounding box center [107, 61] width 5 height 5
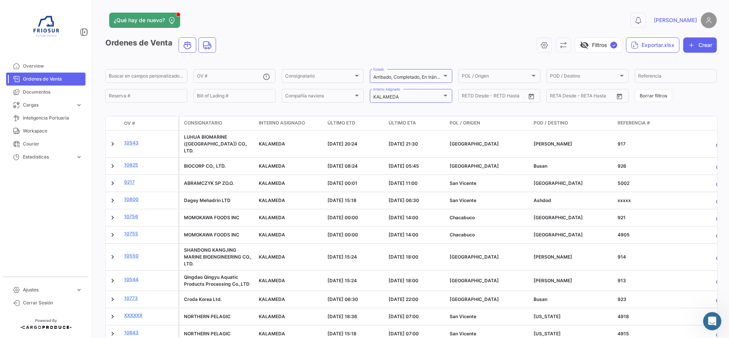
scroll to position [117, 0]
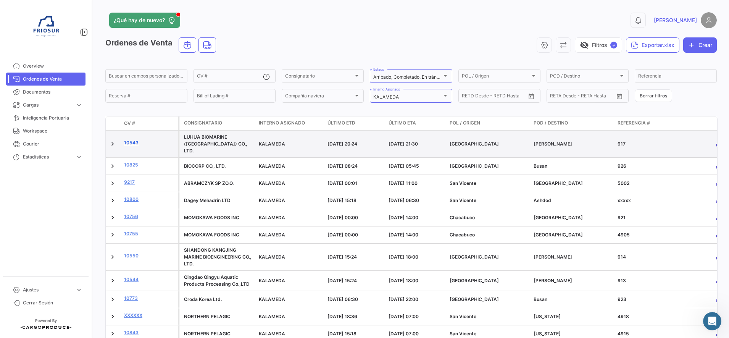
click at [129, 140] on link "10543" at bounding box center [149, 142] width 51 height 7
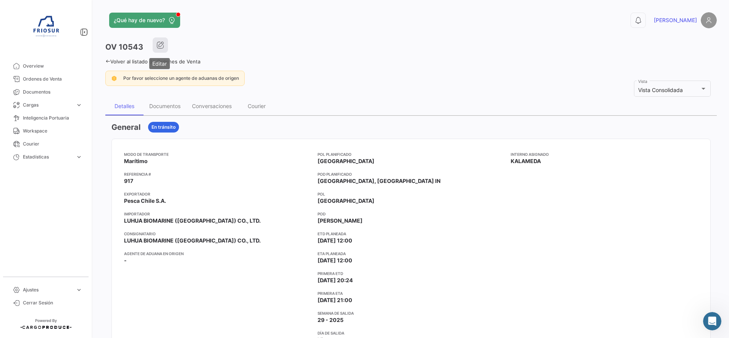
click at [162, 47] on icon "button" at bounding box center [161, 45] width 8 height 8
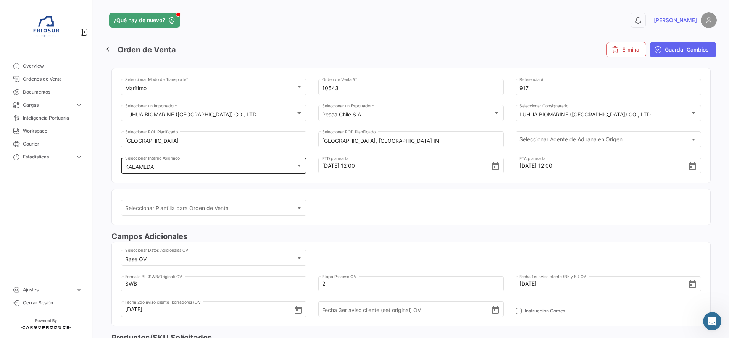
click at [182, 165] on div "KALAMEDA" at bounding box center [210, 167] width 171 height 6
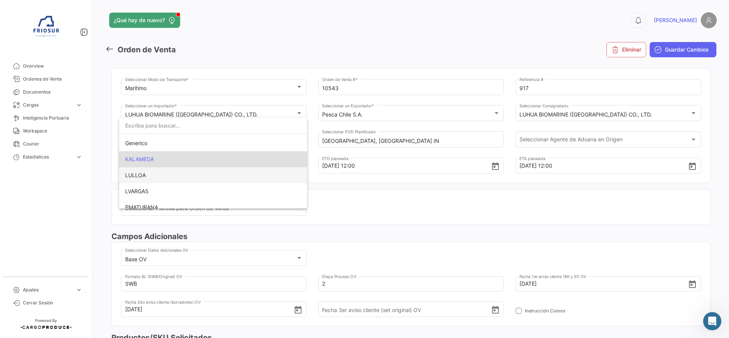
click at [141, 174] on span "LULLOA" at bounding box center [135, 175] width 21 height 6
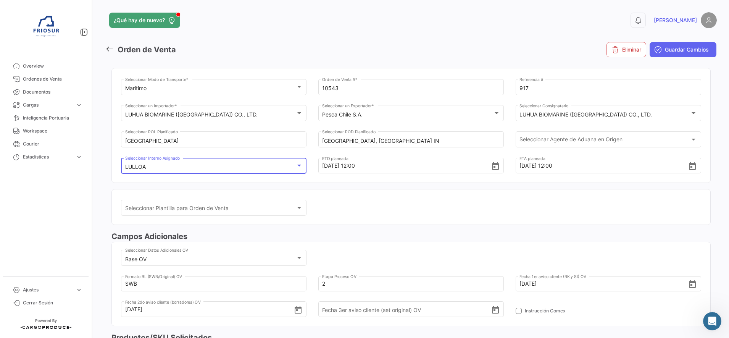
scroll to position [30, 0]
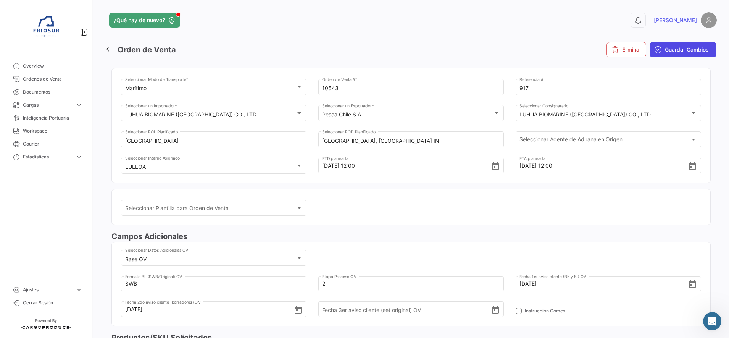
click at [678, 51] on span "Guardar Cambios" at bounding box center [687, 50] width 44 height 8
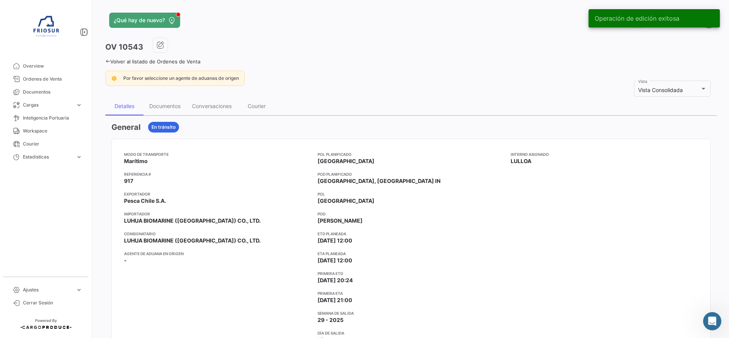
click at [108, 62] on icon at bounding box center [107, 61] width 5 height 5
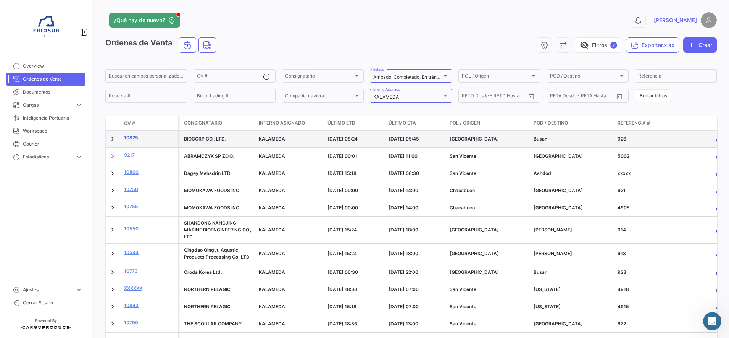
click at [128, 138] on link "10825" at bounding box center [149, 137] width 51 height 7
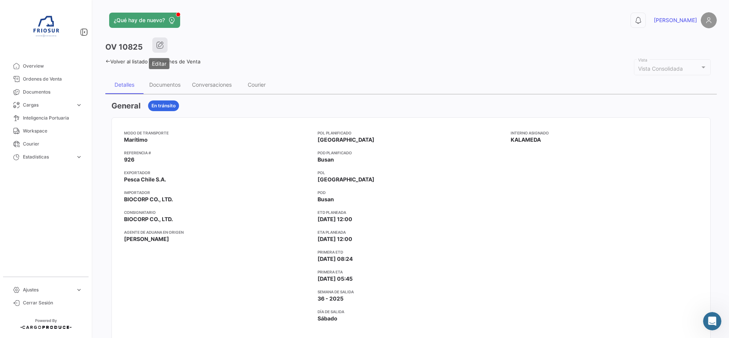
click at [160, 43] on icon "button" at bounding box center [160, 45] width 8 height 8
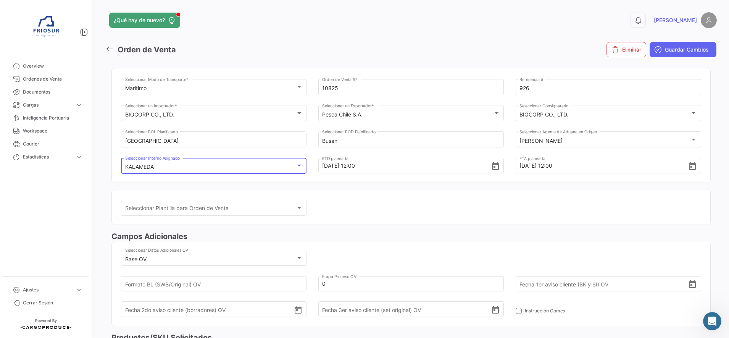
click at [233, 165] on div "KALAMEDA" at bounding box center [210, 167] width 171 height 6
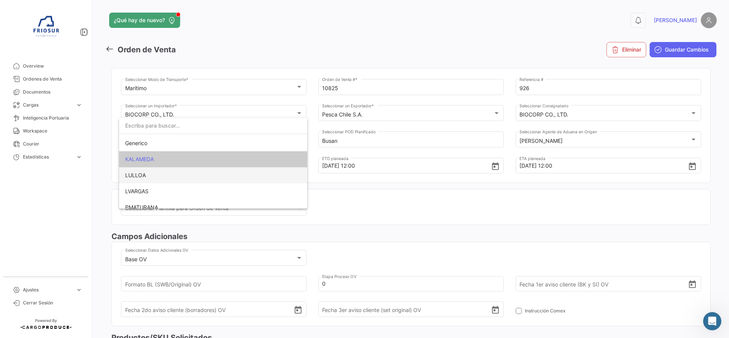
click at [135, 177] on span "LULLOA" at bounding box center [135, 175] width 21 height 6
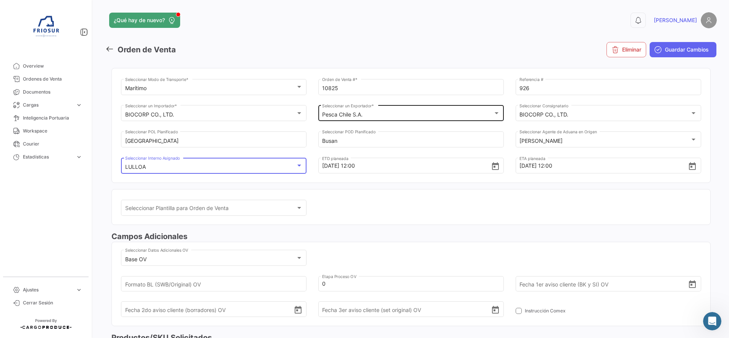
scroll to position [30, 0]
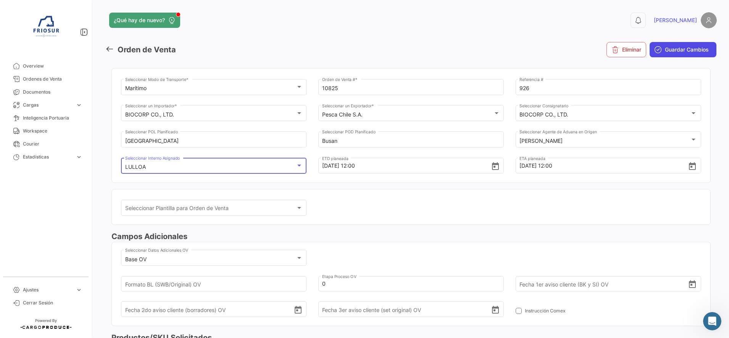
click at [682, 48] on span "Guardar Cambios" at bounding box center [687, 50] width 44 height 8
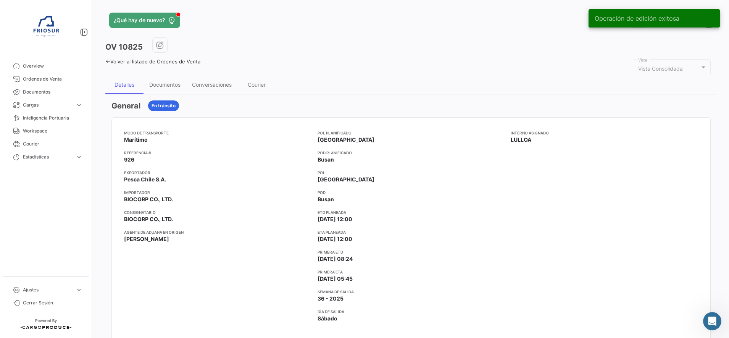
click at [108, 60] on icon at bounding box center [107, 61] width 5 height 5
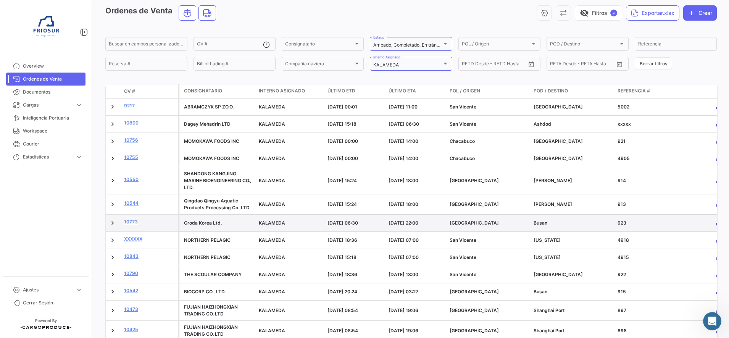
scroll to position [48, 0]
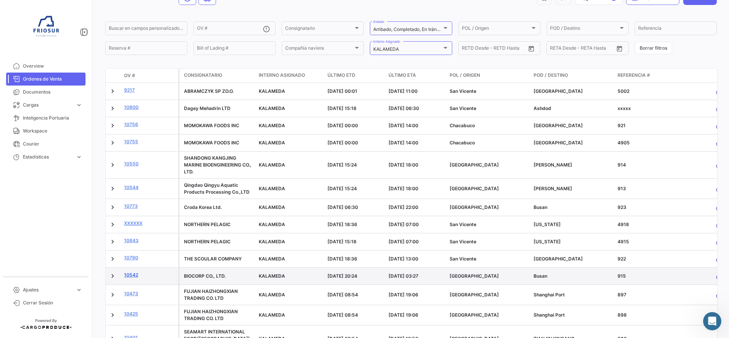
click at [134, 273] on link "10542" at bounding box center [149, 274] width 51 height 7
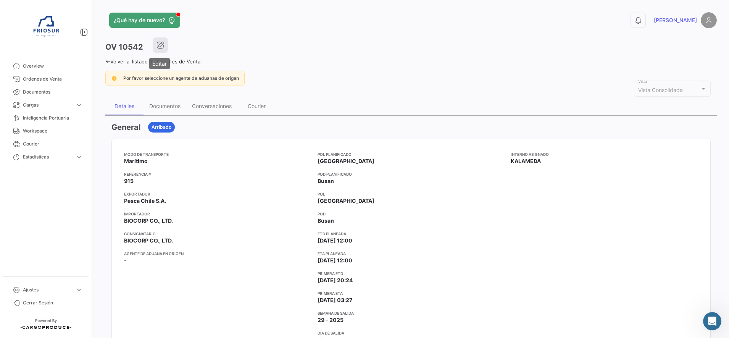
click at [158, 42] on icon "button" at bounding box center [161, 45] width 8 height 8
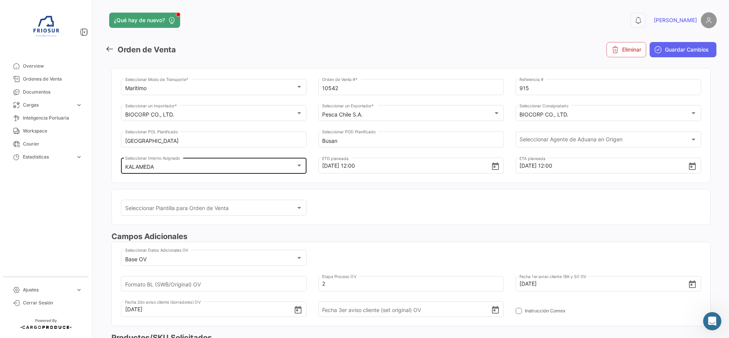
click at [239, 169] on div "KALAMEDA" at bounding box center [210, 167] width 171 height 6
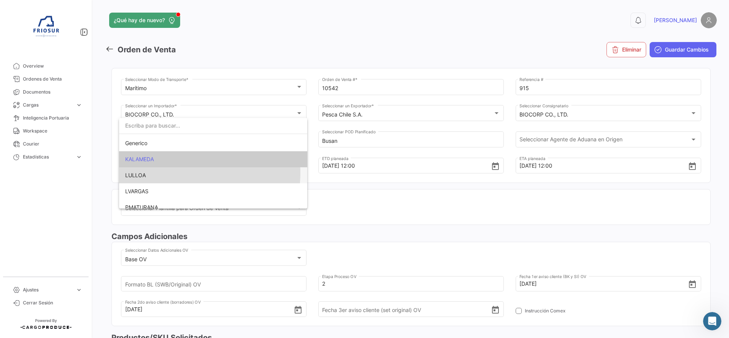
click at [174, 173] on span "LULLOA" at bounding box center [213, 175] width 176 height 16
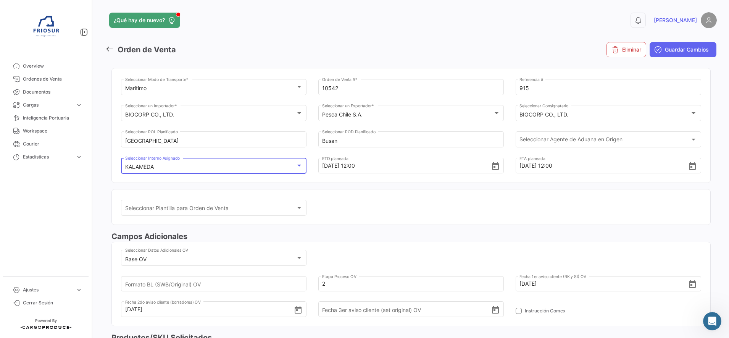
scroll to position [30, 0]
click at [690, 49] on span "Guardar Cambios" at bounding box center [687, 50] width 44 height 8
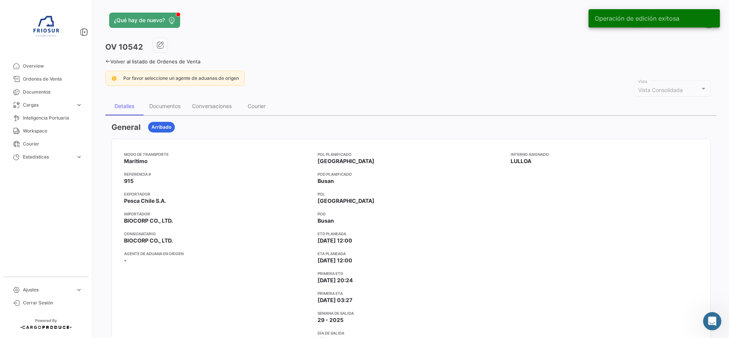
click at [107, 62] on icon at bounding box center [107, 61] width 5 height 5
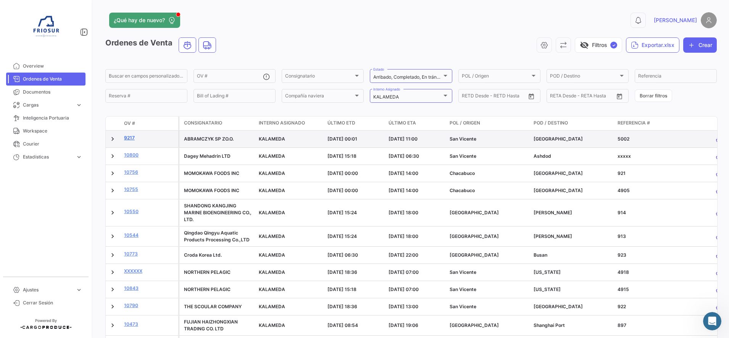
click at [132, 136] on link "9217" at bounding box center [149, 137] width 51 height 7
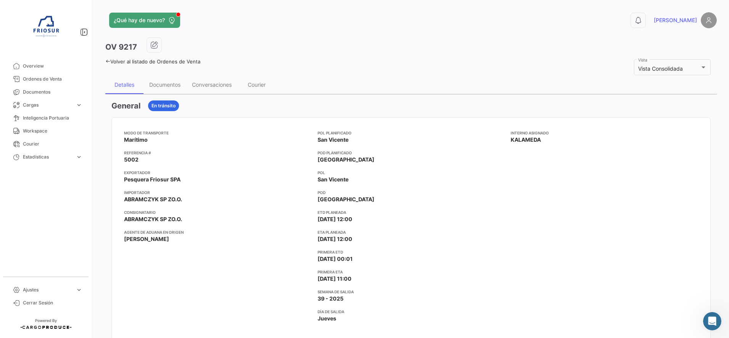
click at [107, 58] on div "Volver al listado de Ordenes de Venta" at bounding box center [411, 61] width 612 height 8
click at [107, 62] on icon at bounding box center [107, 61] width 5 height 5
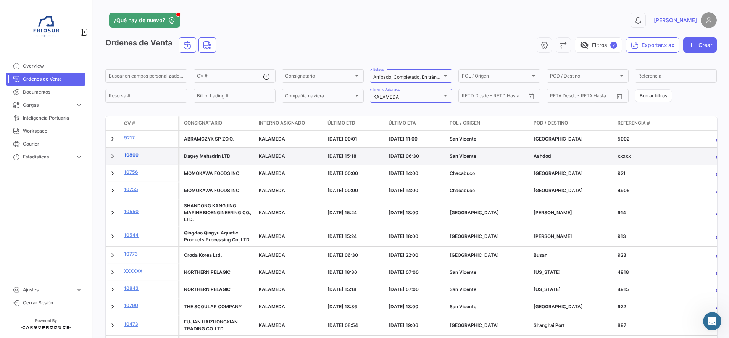
click at [134, 155] on link "10800" at bounding box center [149, 155] width 51 height 7
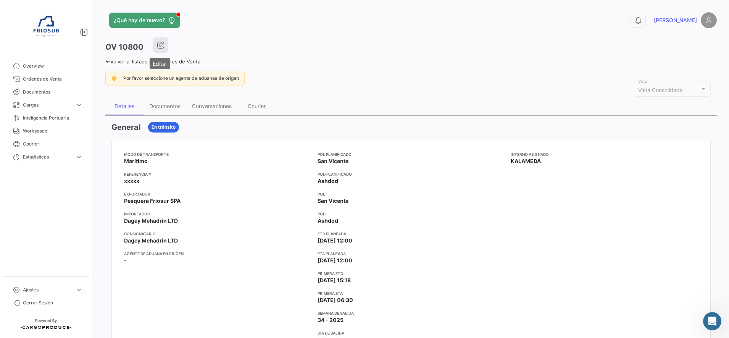
click at [157, 41] on icon "button" at bounding box center [161, 45] width 8 height 8
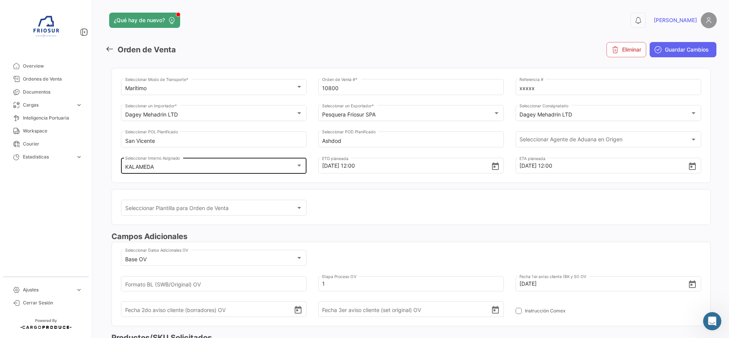
click at [184, 164] on div "KALAMEDA" at bounding box center [210, 167] width 171 height 6
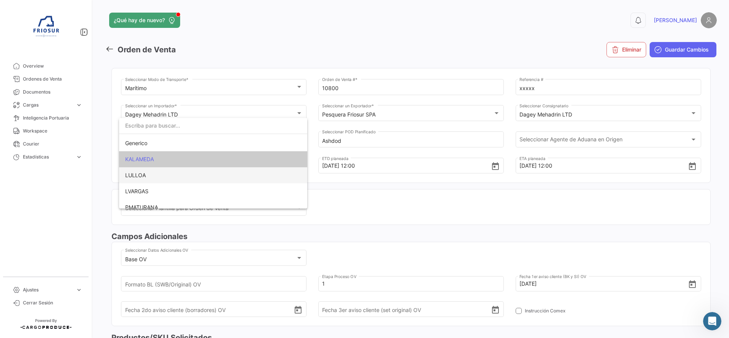
click at [163, 176] on span "LULLOA" at bounding box center [213, 175] width 176 height 16
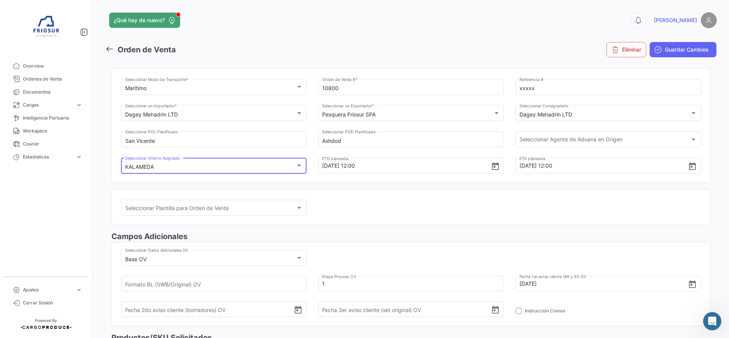
scroll to position [30, 0]
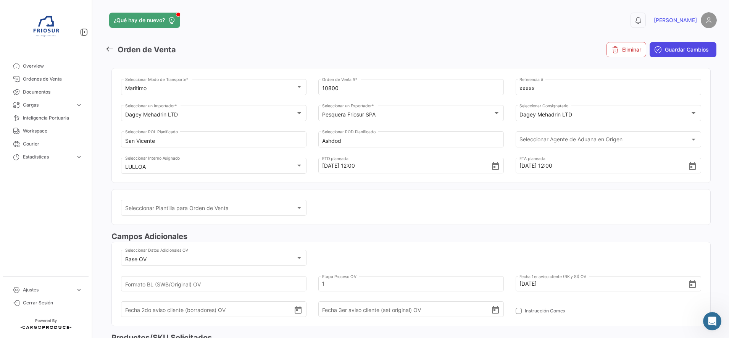
click at [667, 52] on span "Guardar Cambios" at bounding box center [687, 50] width 44 height 8
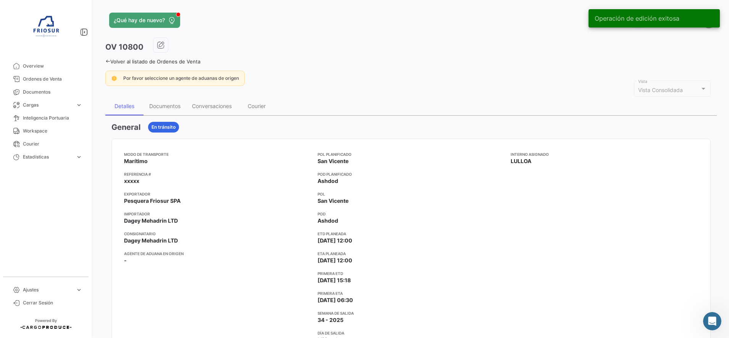
click at [108, 50] on h3 "OV 10800" at bounding box center [124, 47] width 38 height 11
click at [108, 61] on icon at bounding box center [107, 61] width 5 height 5
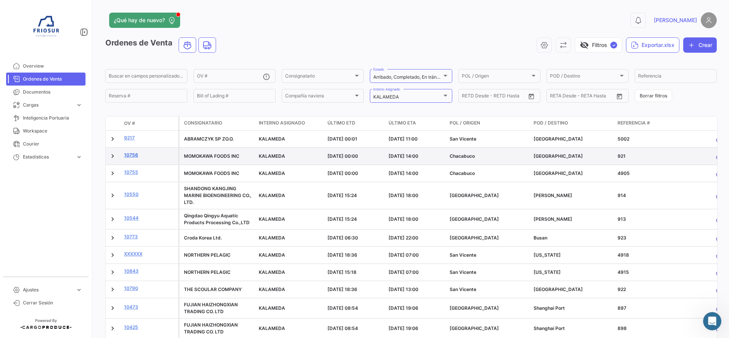
click at [131, 157] on link "10756" at bounding box center [149, 155] width 51 height 7
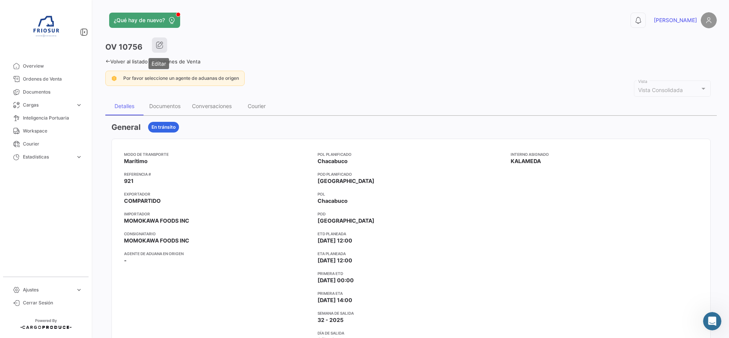
click at [158, 45] on icon "button" at bounding box center [160, 45] width 8 height 8
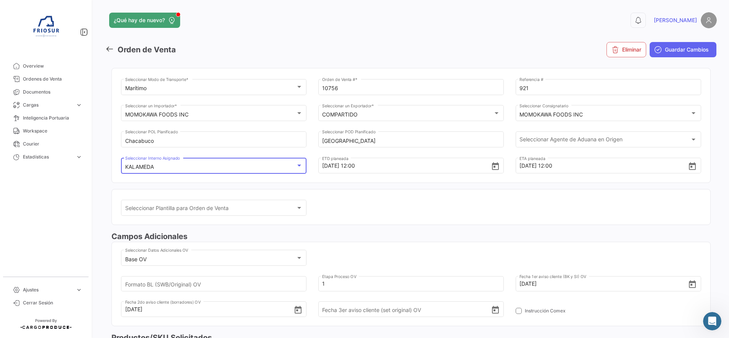
click at [183, 164] on div "KALAMEDA" at bounding box center [210, 167] width 171 height 6
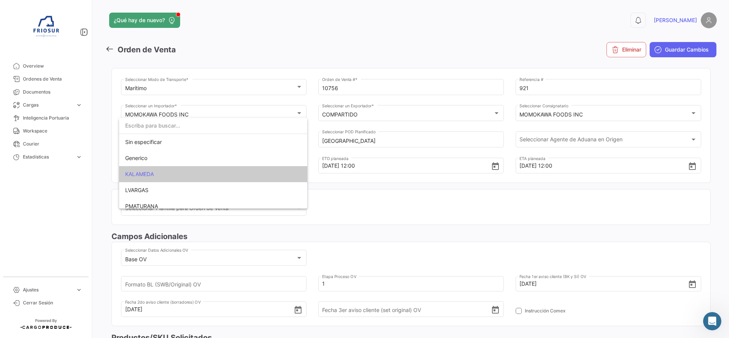
click at [368, 198] on div at bounding box center [364, 169] width 729 height 338
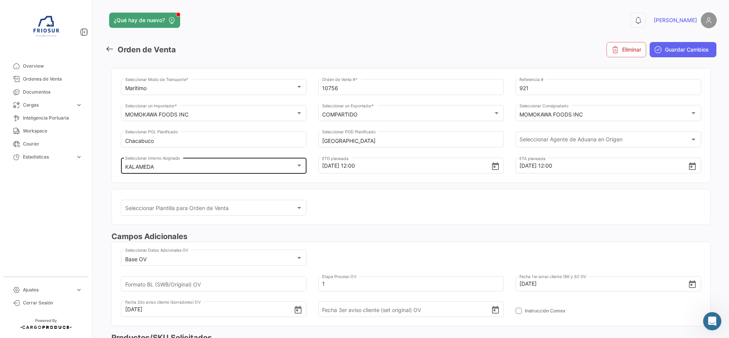
click at [298, 170] on div "KALAMEDA" at bounding box center [214, 167] width 178 height 6
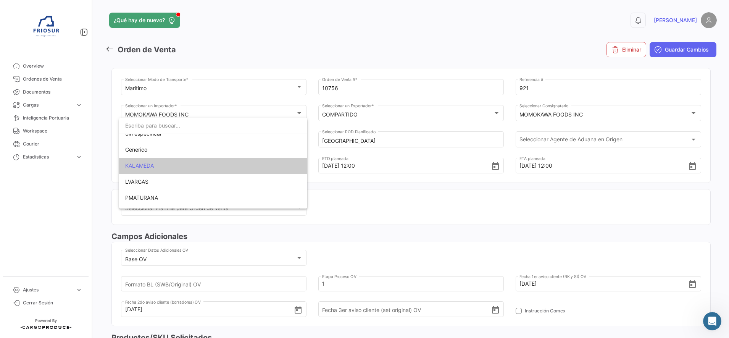
scroll to position [22, 0]
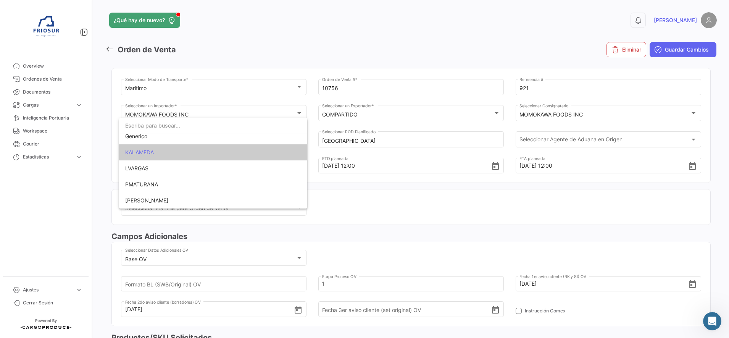
click at [373, 209] on div at bounding box center [364, 169] width 729 height 338
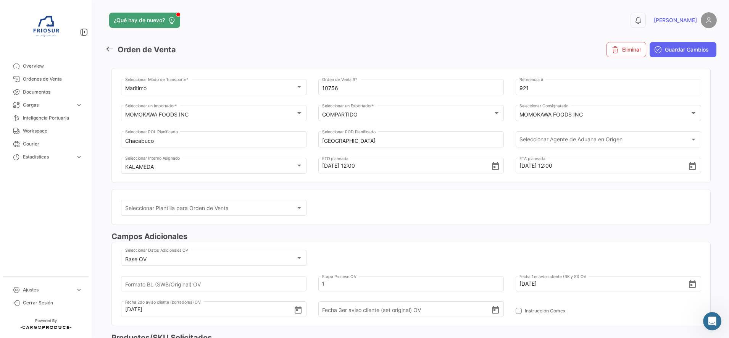
click at [110, 48] on icon at bounding box center [109, 49] width 8 height 8
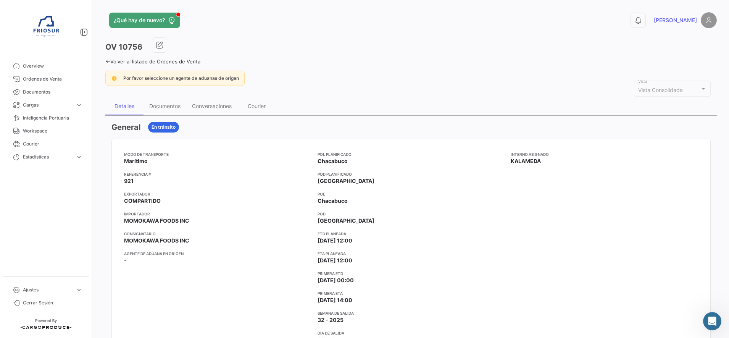
click at [102, 62] on div "¿Qué hay de nuevo? 0 [PERSON_NAME] OV 10756 Volver al listado de Ordenes de Ven…" at bounding box center [411, 169] width 636 height 338
click at [107, 63] on icon at bounding box center [107, 61] width 5 height 5
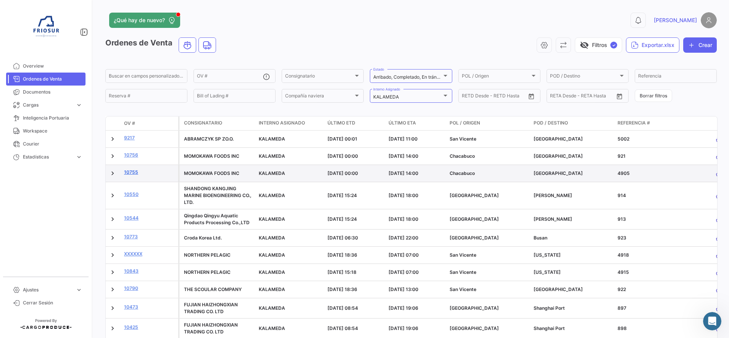
click at [131, 173] on link "10755" at bounding box center [149, 172] width 51 height 7
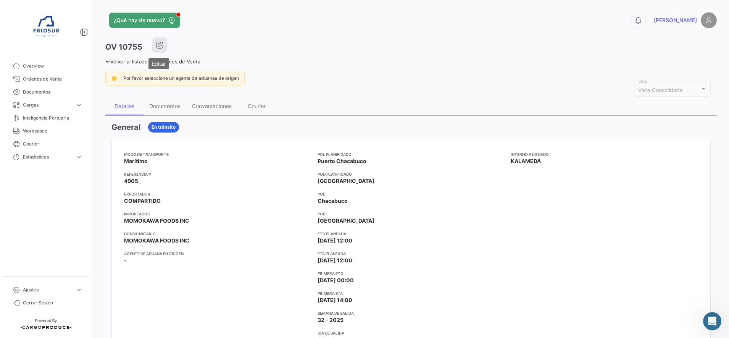
click at [157, 43] on icon "button" at bounding box center [160, 45] width 8 height 8
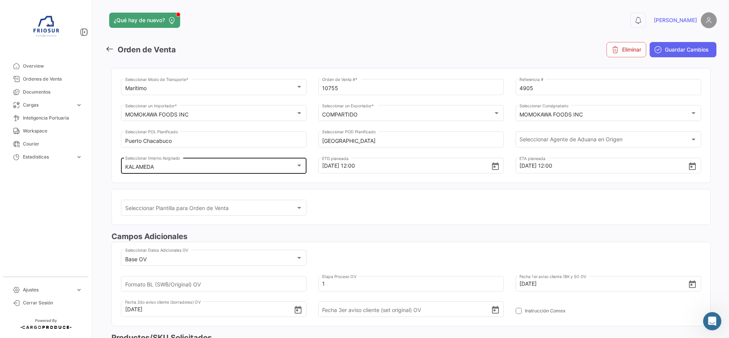
click at [300, 171] on div "KALAMEDA Seleccionar Interno Asignado" at bounding box center [214, 165] width 178 height 18
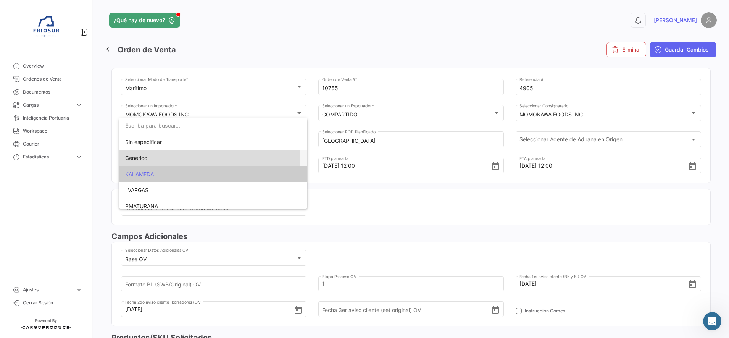
click at [170, 155] on span "Generico" at bounding box center [213, 158] width 176 height 16
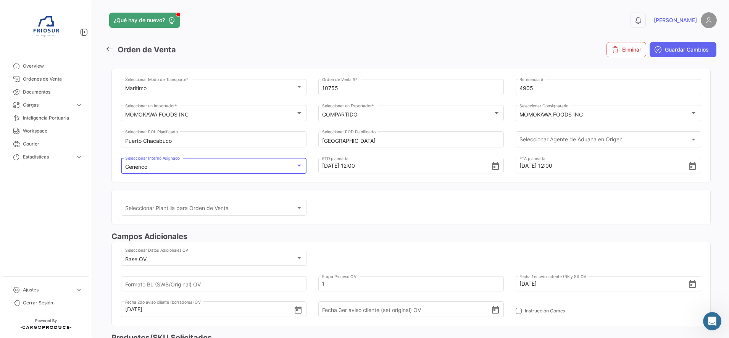
click at [299, 168] on div at bounding box center [299, 166] width 7 height 6
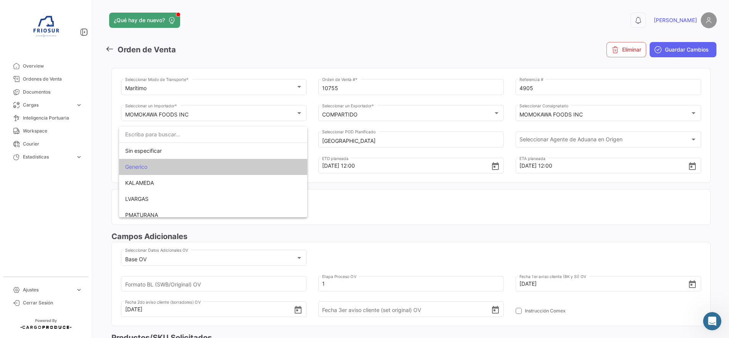
click at [131, 164] on span "Generico" at bounding box center [136, 166] width 22 height 6
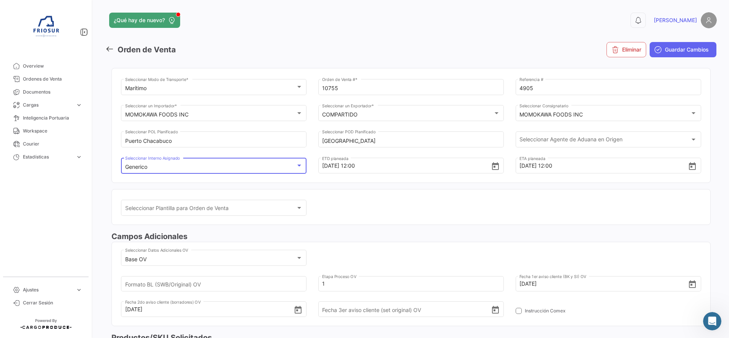
click at [221, 158] on div "Generico Seleccionar Interno Asignado" at bounding box center [214, 165] width 178 height 18
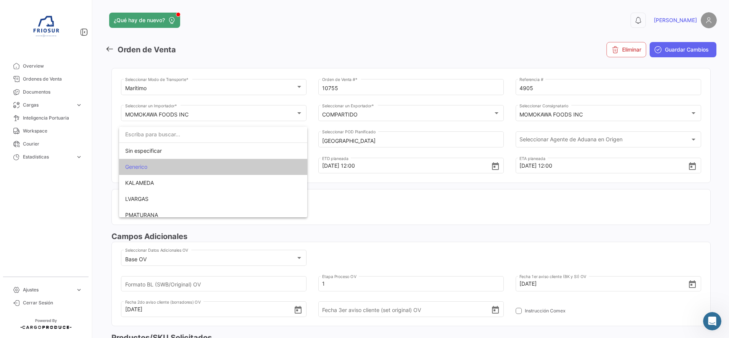
click at [181, 138] on input "dropdown search" at bounding box center [213, 134] width 188 height 16
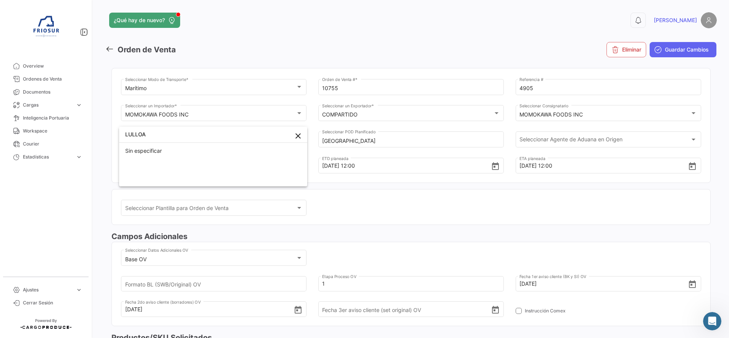
click at [186, 136] on input "LULLOA" at bounding box center [213, 134] width 188 height 16
type input "LULLOA"
click at [363, 45] on div at bounding box center [364, 169] width 729 height 338
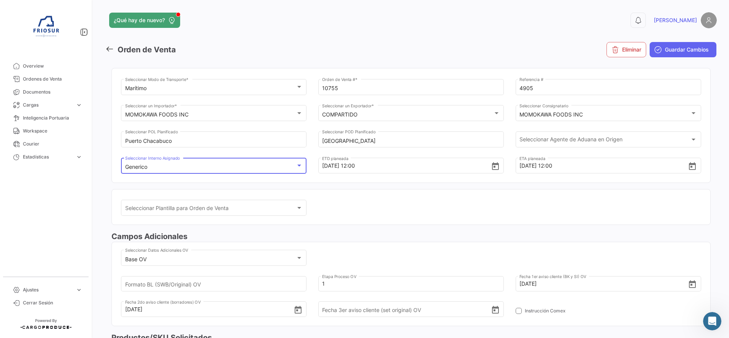
click at [291, 170] on div "Generico" at bounding box center [210, 167] width 171 height 6
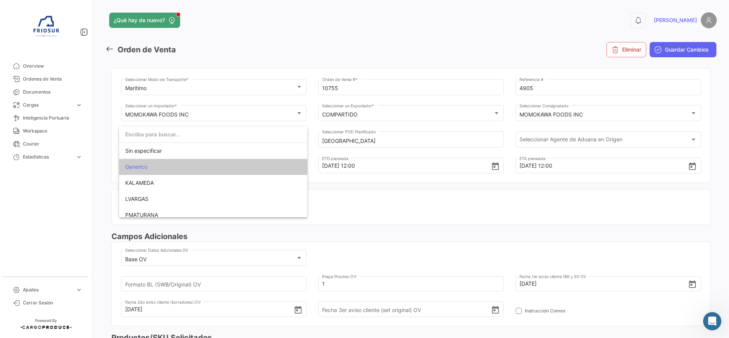
click at [373, 199] on div at bounding box center [364, 169] width 729 height 338
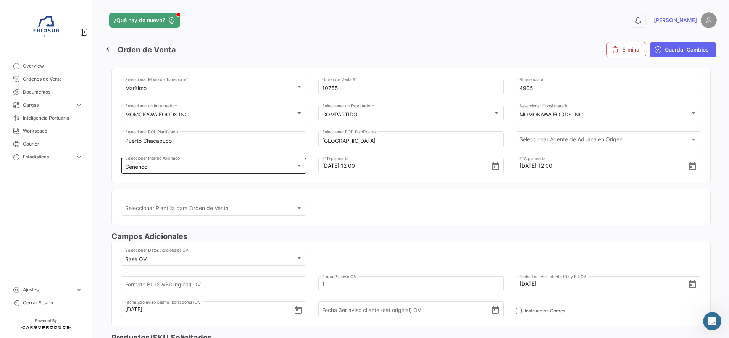
click at [298, 166] on div at bounding box center [299, 166] width 4 height 2
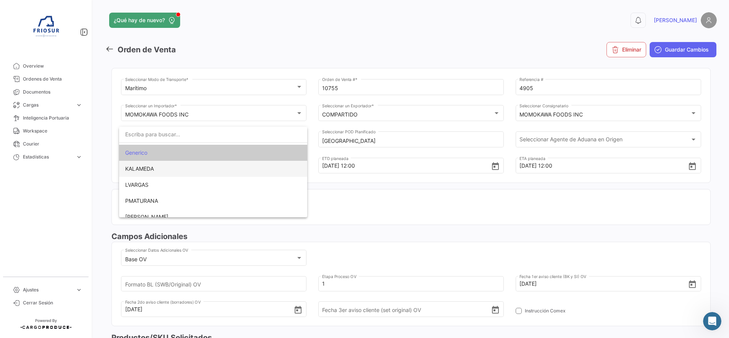
scroll to position [22, 0]
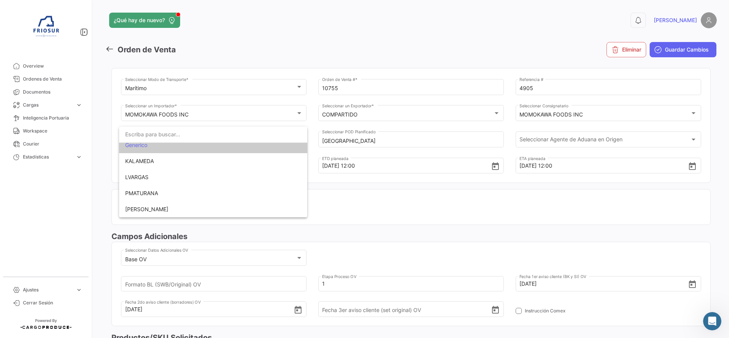
click at [326, 186] on div at bounding box center [364, 169] width 729 height 338
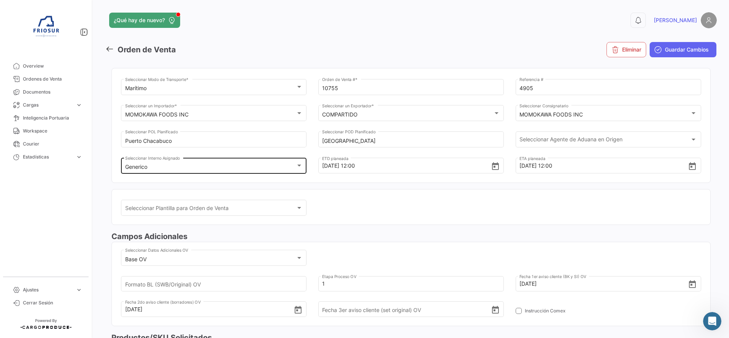
click at [296, 169] on div "Generico" at bounding box center [214, 167] width 178 height 6
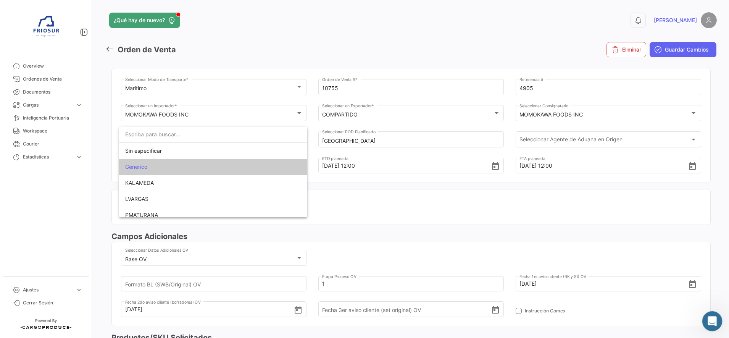
click at [712, 322] on icon "Abrir Intercom Messenger" at bounding box center [711, 320] width 13 height 13
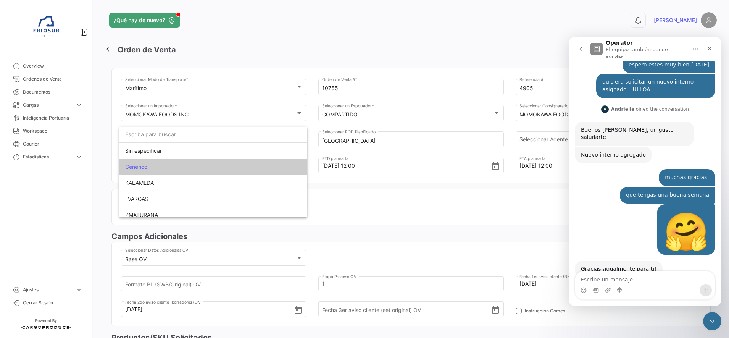
scroll to position [104, 0]
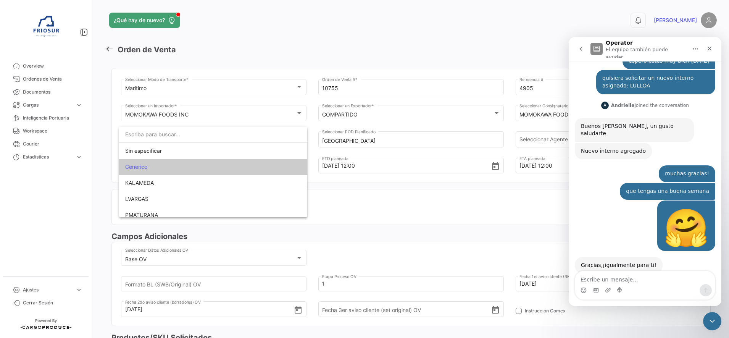
click at [608, 277] on textarea "Escribe un mensaje..." at bounding box center [645, 277] width 140 height 13
type textarea "Hol de nuevo"
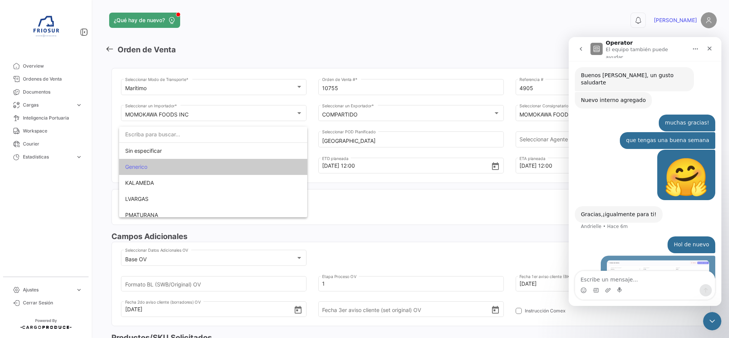
scroll to position [168, 0]
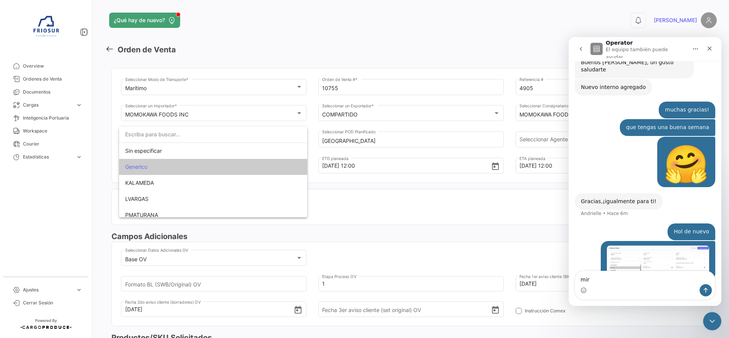
type textarea "mira"
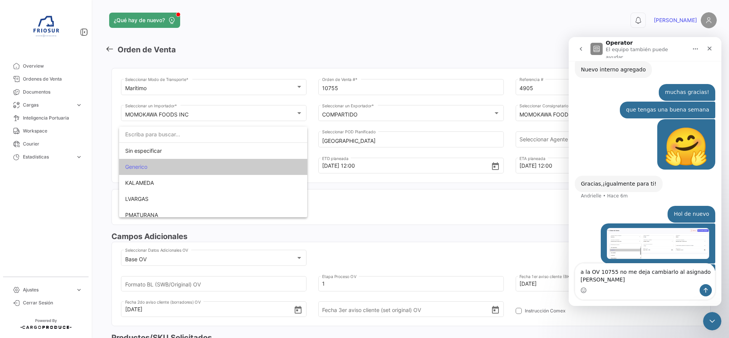
type textarea "a la OV 10755 no me deja cambiarlo al asignado LULLOA"
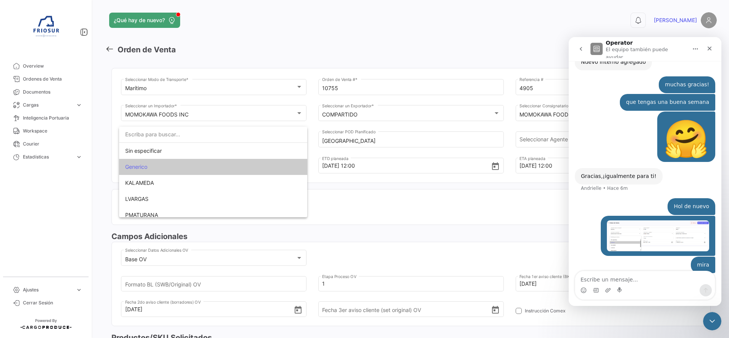
scroll to position [210, 0]
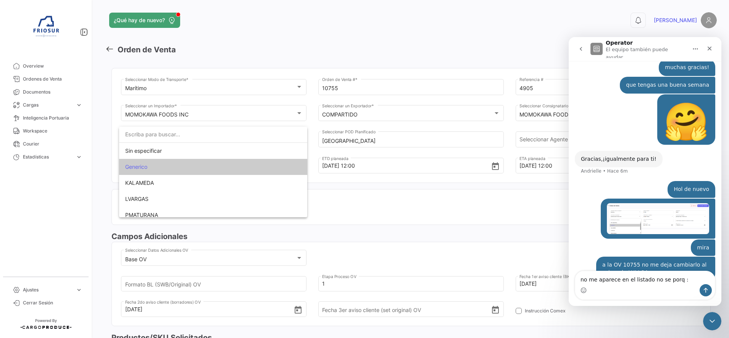
type textarea "no me aparece en el listado no se porq :("
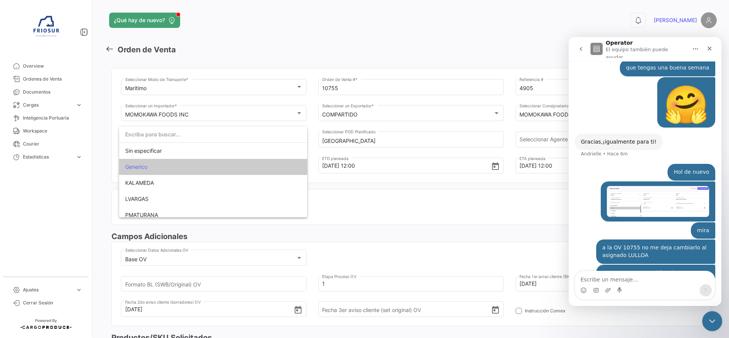
click at [718, 319] on div "Cerrar Intercom Messenger" at bounding box center [711, 320] width 18 height 18
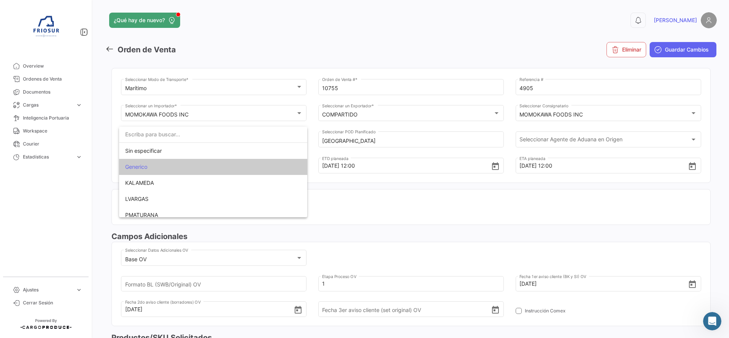
click at [492, 34] on div at bounding box center [364, 169] width 729 height 338
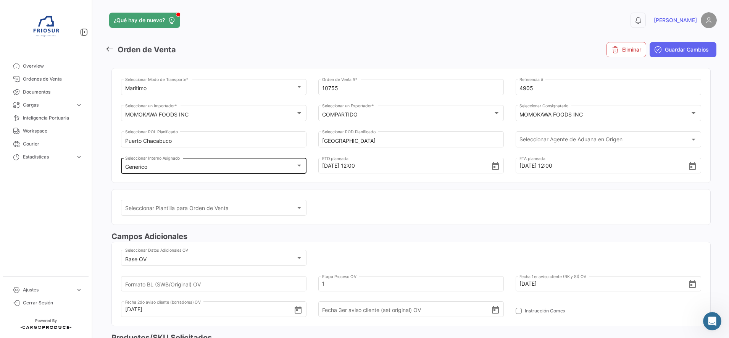
click at [271, 164] on div "Generico" at bounding box center [210, 167] width 171 height 6
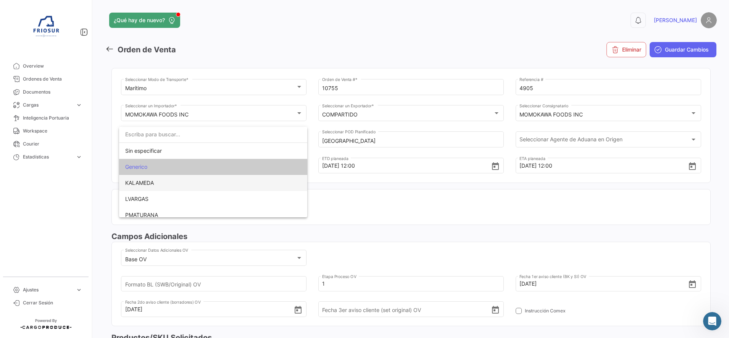
click at [178, 185] on span "KALAMEDA" at bounding box center [213, 183] width 176 height 16
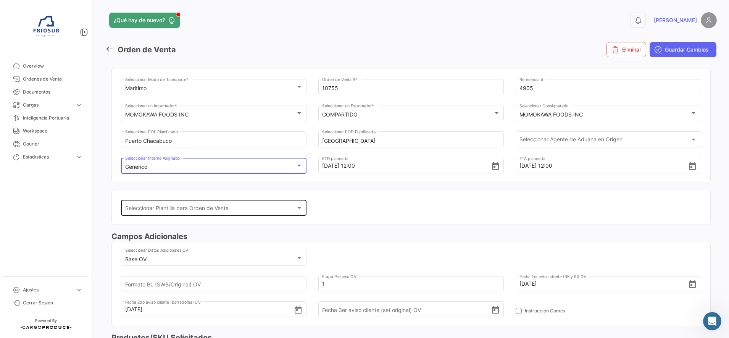
scroll to position [0, 0]
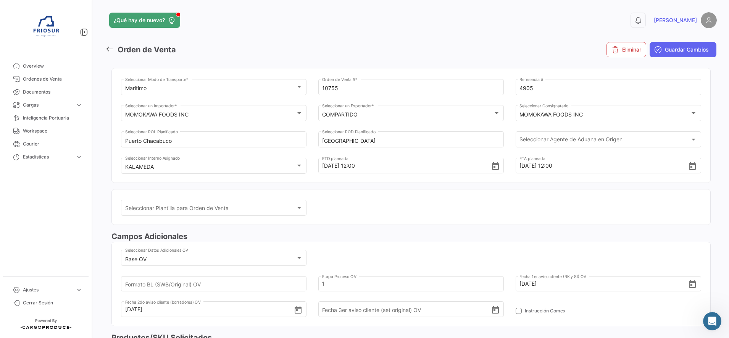
click at [110, 52] on icon at bounding box center [109, 49] width 8 height 8
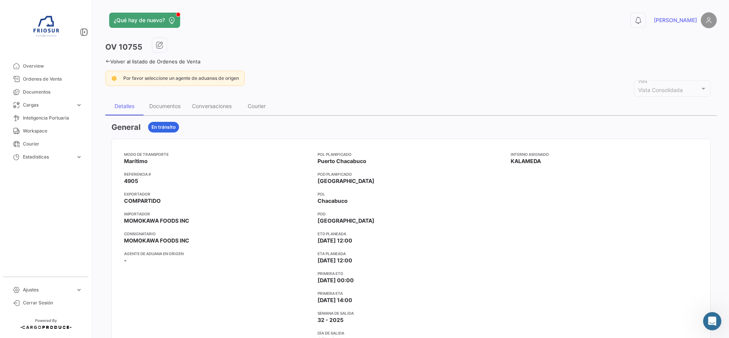
click at [107, 61] on icon at bounding box center [107, 61] width 5 height 5
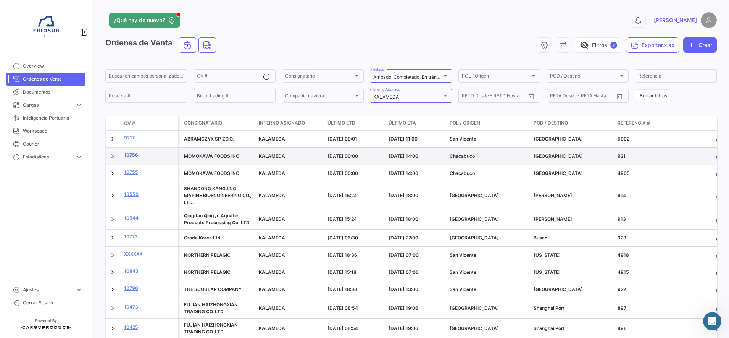
click at [133, 158] on link "10756" at bounding box center [149, 155] width 51 height 7
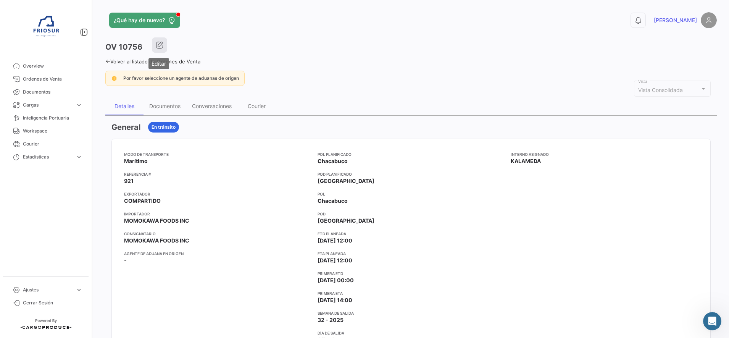
click at [163, 47] on button "button" at bounding box center [159, 44] width 15 height 15
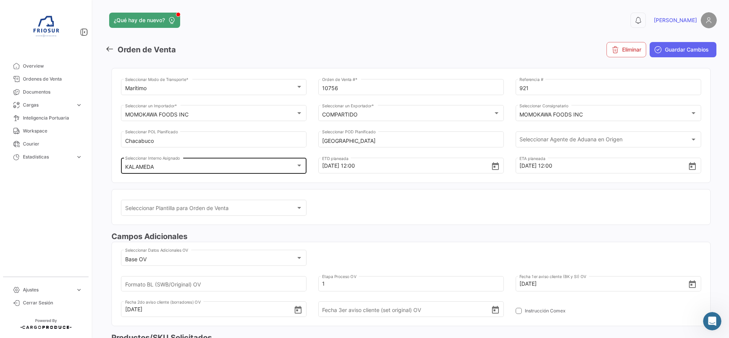
click at [270, 163] on div "KALAMEDA Seleccionar Interno Asignado" at bounding box center [214, 165] width 178 height 18
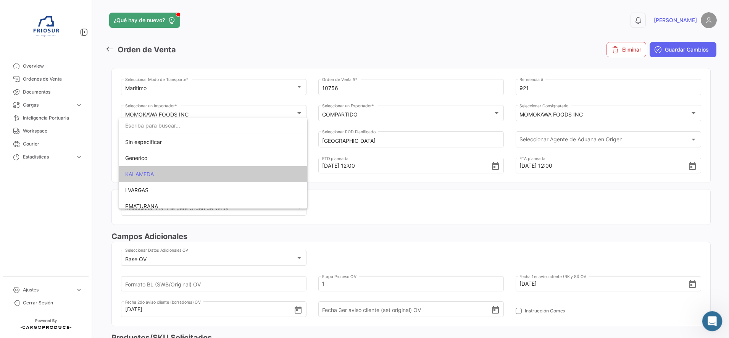
click at [710, 319] on icon "Abrir Intercom Messenger" at bounding box center [711, 320] width 13 height 13
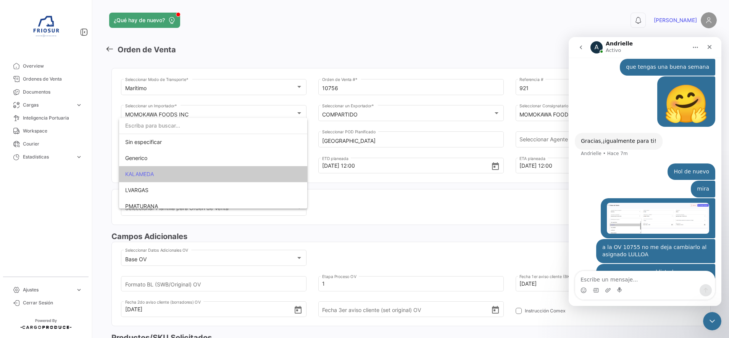
scroll to position [228, 0]
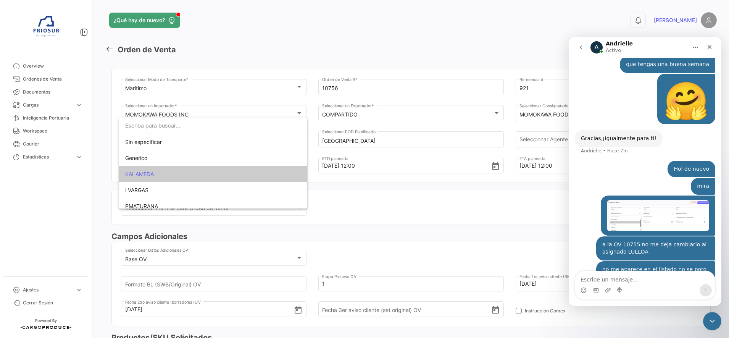
click at [658, 273] on textarea "Escribe un mensaje..." at bounding box center [645, 277] width 140 height 13
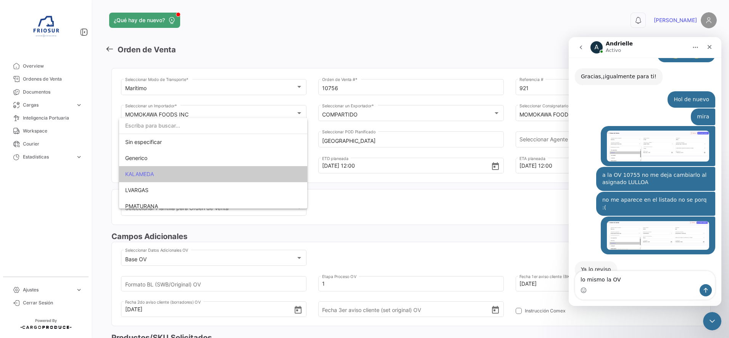
scroll to position [289, 0]
type textarea "lo mismo la OV 10756"
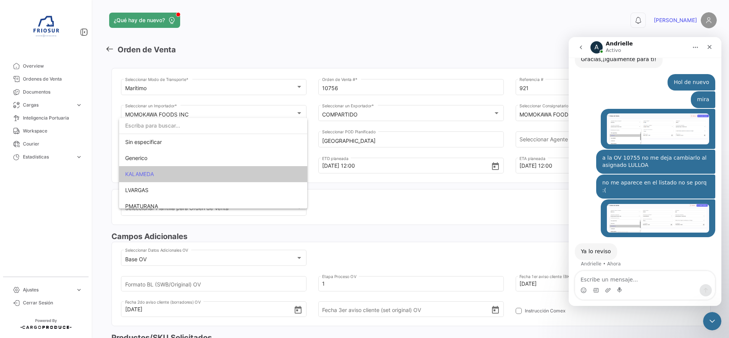
scroll to position [312, 0]
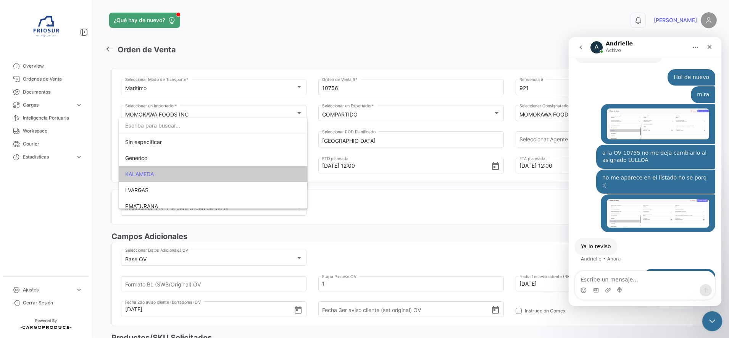
click at [711, 323] on icon "Cerrar Intercom Messenger" at bounding box center [711, 319] width 9 height 9
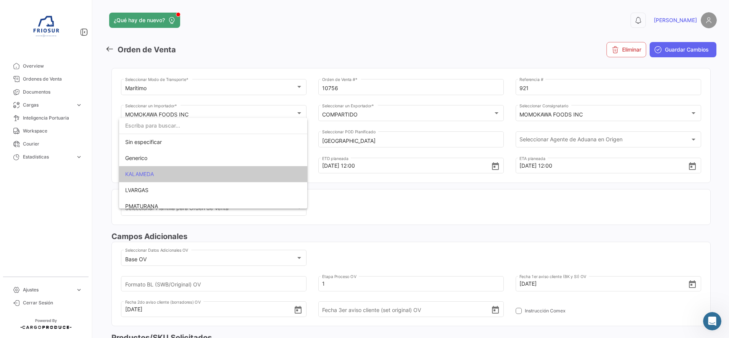
click at [106, 46] on div at bounding box center [364, 169] width 729 height 338
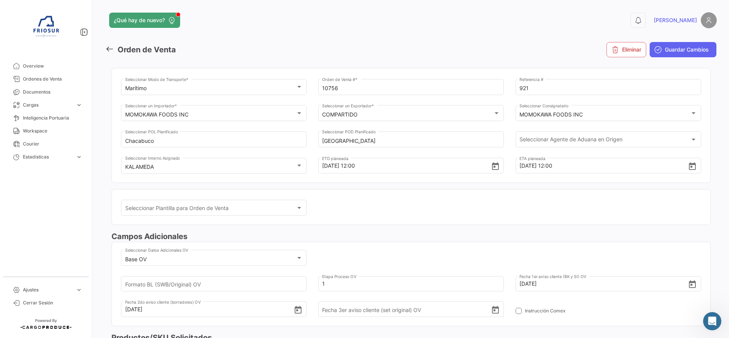
click at [109, 49] on icon at bounding box center [109, 49] width 8 height 8
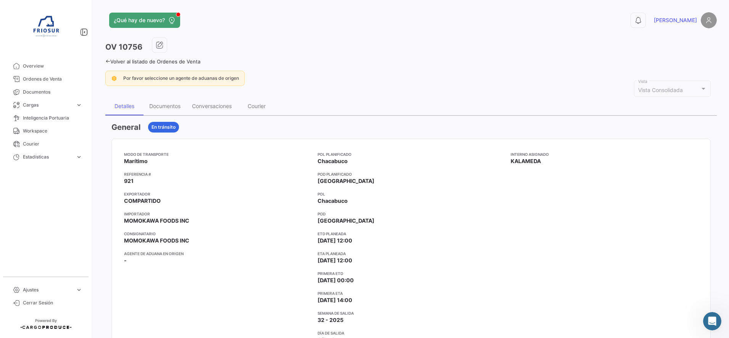
click at [109, 62] on icon at bounding box center [107, 61] width 5 height 5
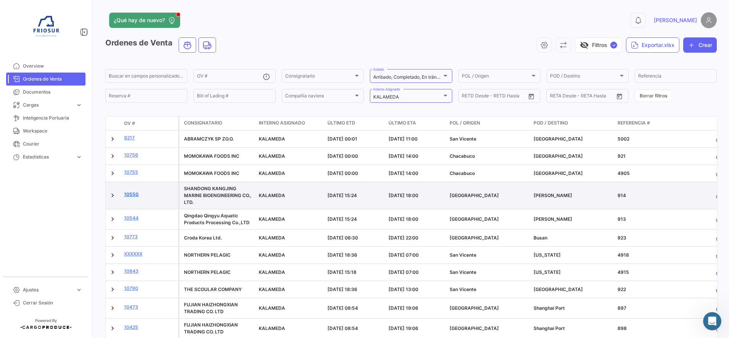
click at [132, 194] on link "10550" at bounding box center [149, 194] width 51 height 7
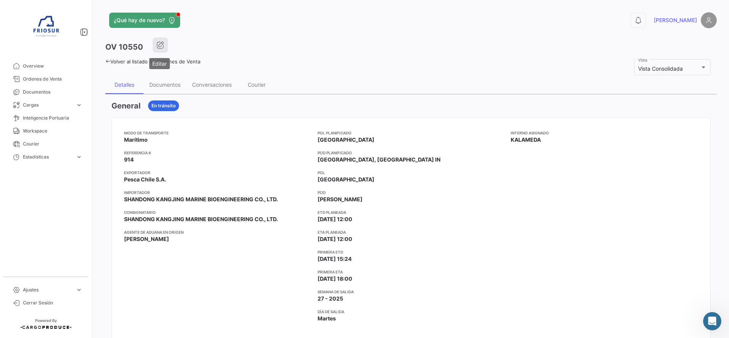
click at [159, 45] on icon "button" at bounding box center [161, 45] width 8 height 8
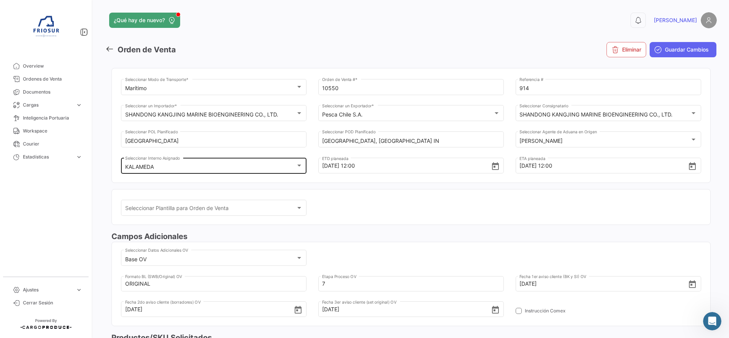
click at [190, 165] on div "KALAMEDA" at bounding box center [210, 167] width 171 height 6
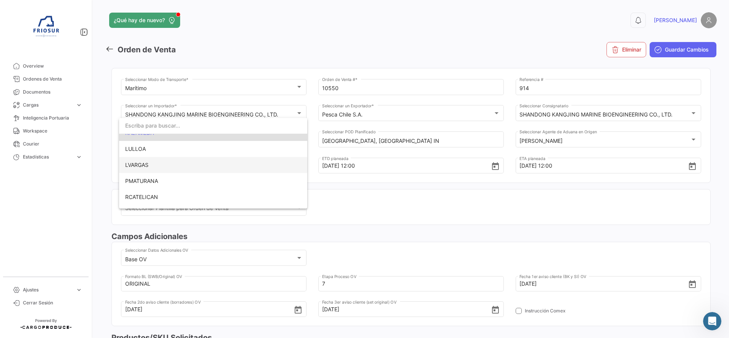
scroll to position [54, 0]
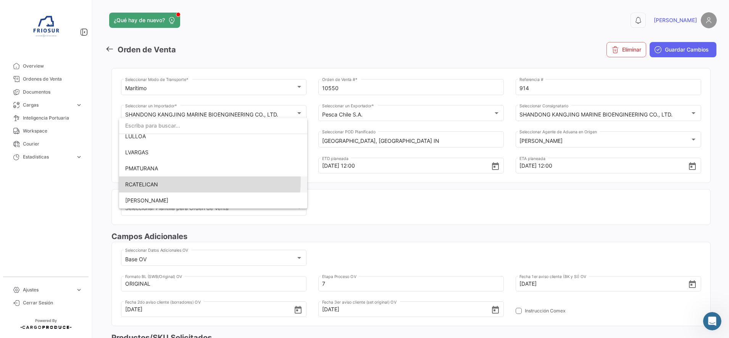
click at [163, 180] on span "RCATELICAN" at bounding box center [213, 184] width 176 height 16
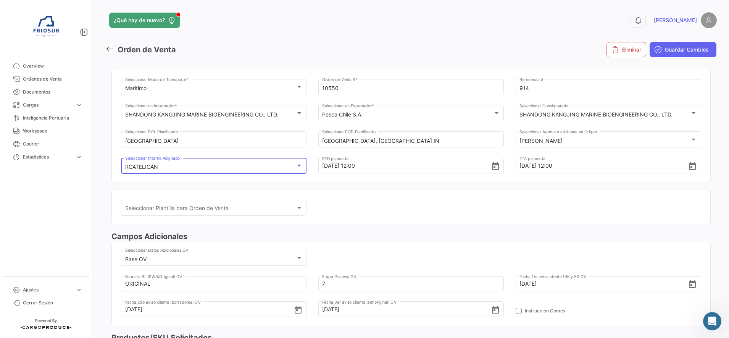
click at [432, 195] on mat-card "Seleccionar Plantilla para Orden de Venta Seleccionar Plantilla para Orden de V…" at bounding box center [410, 207] width 599 height 36
click at [681, 47] on span "Guardar Cambios" at bounding box center [687, 50] width 44 height 8
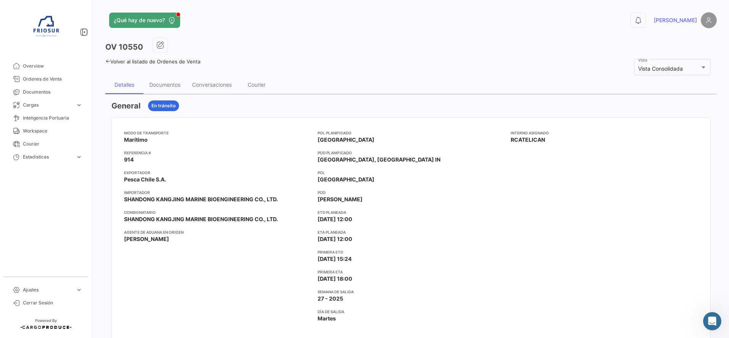
click at [106, 61] on icon at bounding box center [107, 61] width 5 height 5
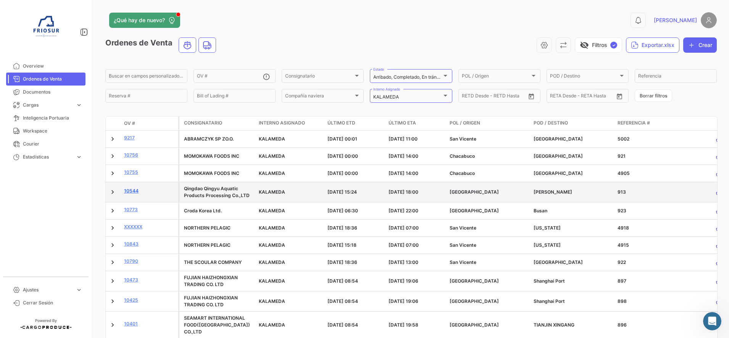
click at [128, 192] on link "10544" at bounding box center [149, 190] width 51 height 7
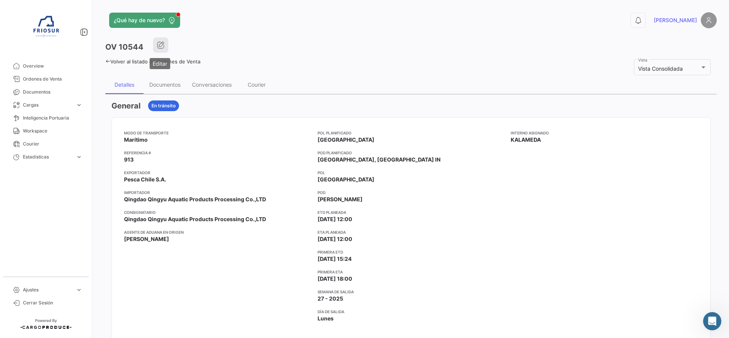
click at [161, 43] on icon "button" at bounding box center [161, 45] width 8 height 8
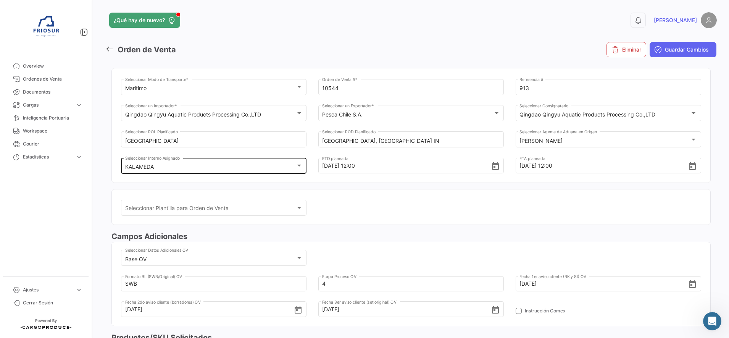
click at [178, 168] on div "KALAMEDA" at bounding box center [210, 167] width 171 height 6
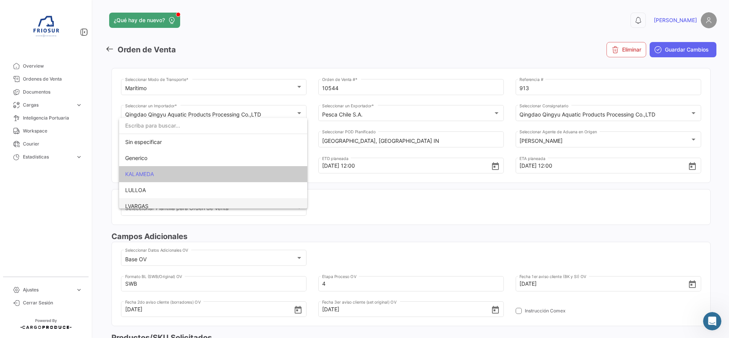
scroll to position [15, 0]
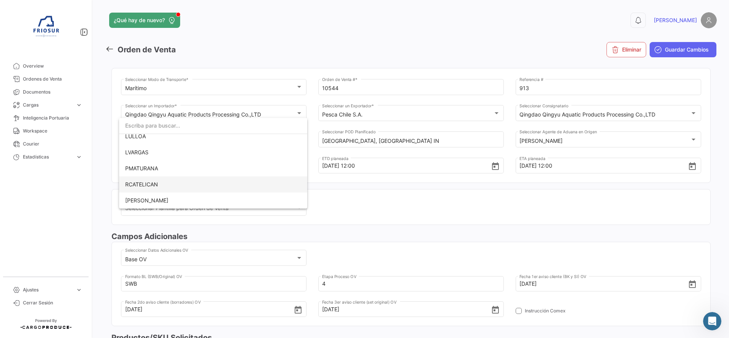
click at [158, 185] on span "RCATELICAN" at bounding box center [213, 184] width 176 height 16
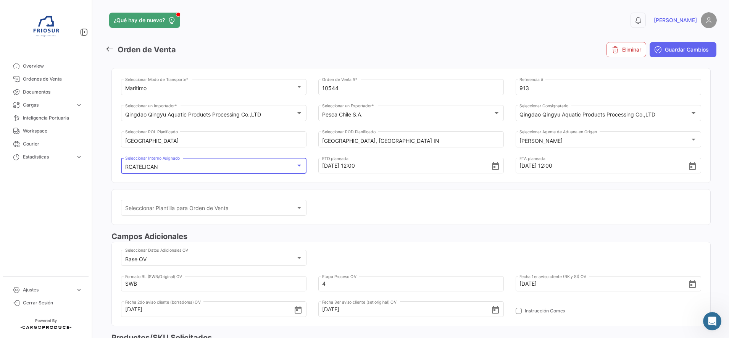
scroll to position [54, 0]
click at [522, 207] on div "Seleccionar Plantilla para Orden de Venta Seleccionar Plantilla para Orden de V…" at bounding box center [411, 212] width 580 height 26
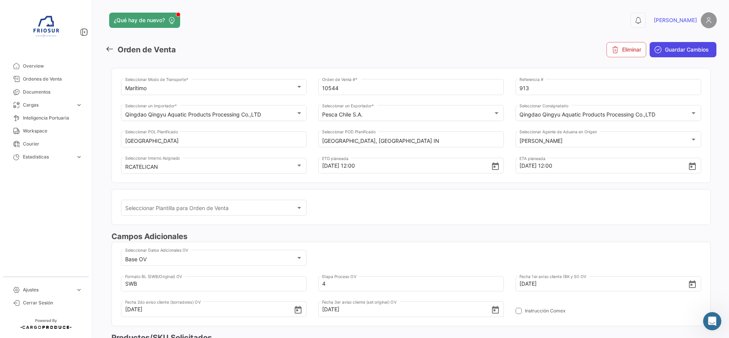
click at [667, 52] on span "Guardar Cambios" at bounding box center [687, 50] width 44 height 8
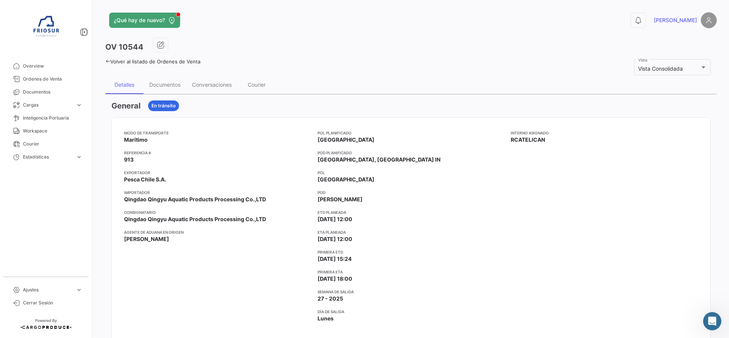
scroll to position [341, 0]
click at [107, 60] on icon at bounding box center [107, 61] width 5 height 5
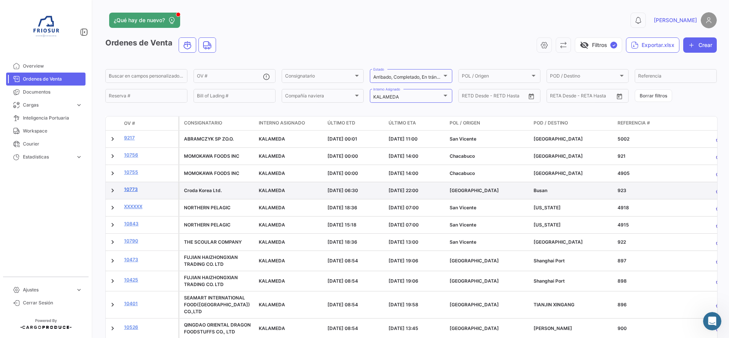
click at [131, 189] on link "10773" at bounding box center [149, 189] width 51 height 7
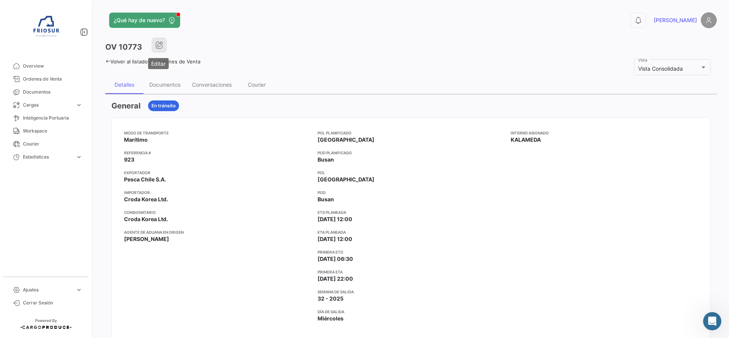
click at [162, 47] on icon "button" at bounding box center [159, 45] width 8 height 8
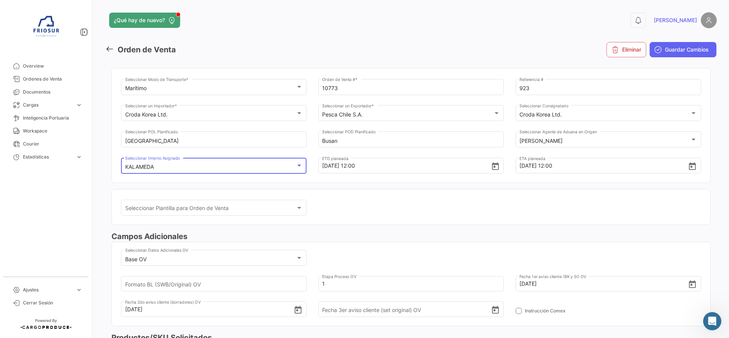
click at [299, 168] on div at bounding box center [299, 166] width 7 height 6
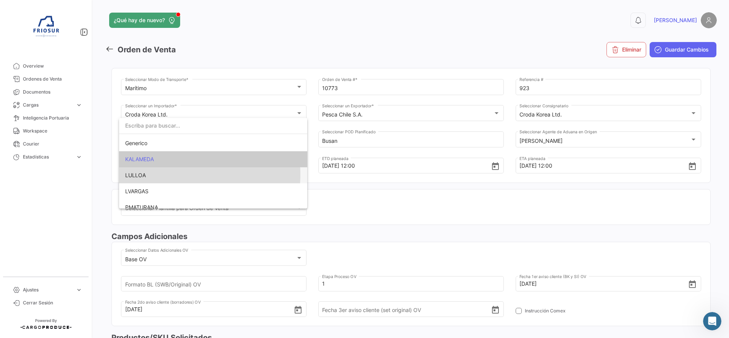
click at [176, 174] on span "LULLOA" at bounding box center [213, 175] width 176 height 16
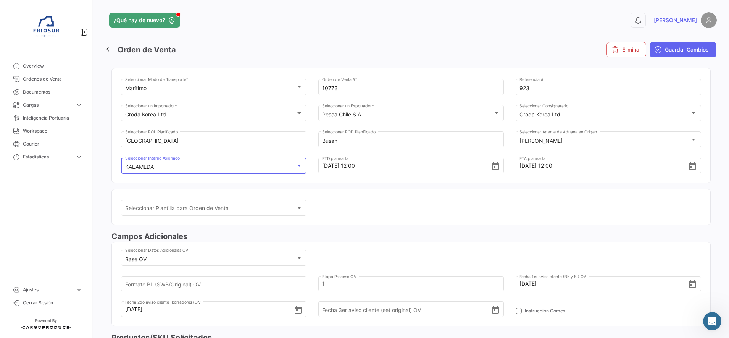
scroll to position [30, 0]
click at [481, 195] on mat-card "Seleccionar Plantilla para Orden de Venta Seleccionar Plantilla para Orden de V…" at bounding box center [410, 207] width 599 height 36
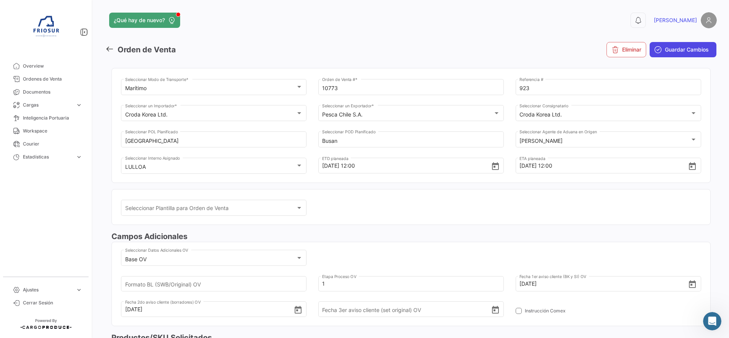
click at [667, 51] on span "Guardar Cambios" at bounding box center [687, 50] width 44 height 8
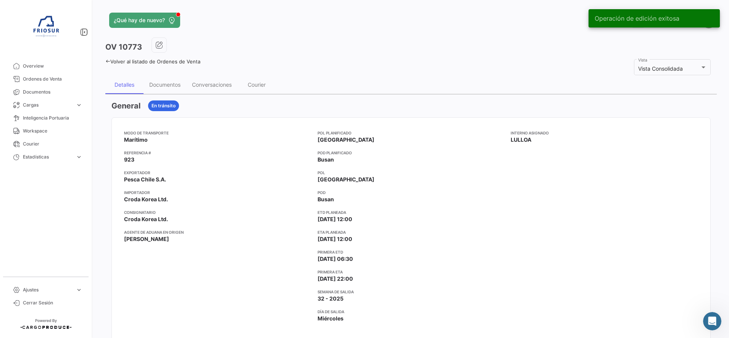
click at [109, 60] on icon at bounding box center [107, 61] width 5 height 5
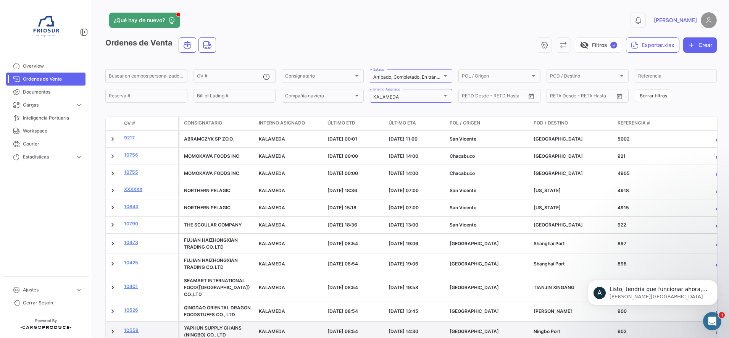
scroll to position [349, 0]
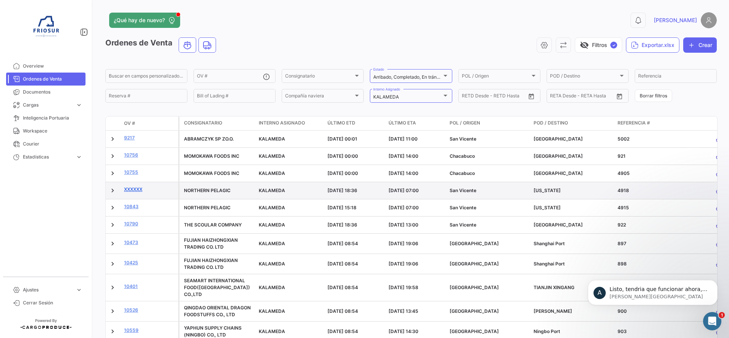
click at [134, 188] on link "xxxxxx" at bounding box center [149, 189] width 51 height 7
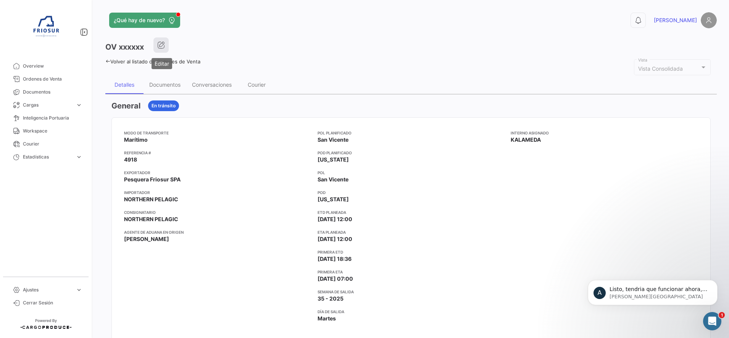
click at [164, 40] on button "button" at bounding box center [160, 44] width 15 height 15
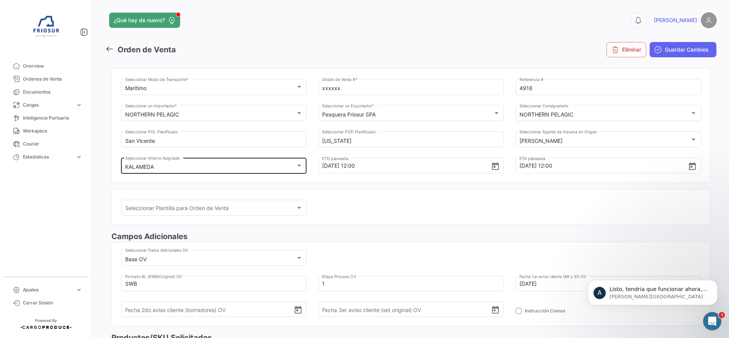
click at [191, 167] on div "KALAMEDA" at bounding box center [210, 167] width 171 height 6
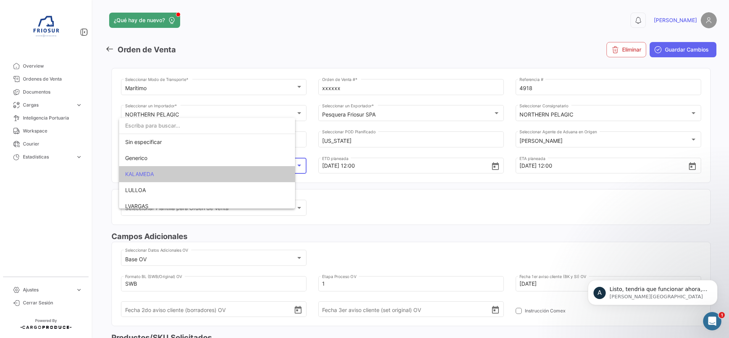
scroll to position [15, 0]
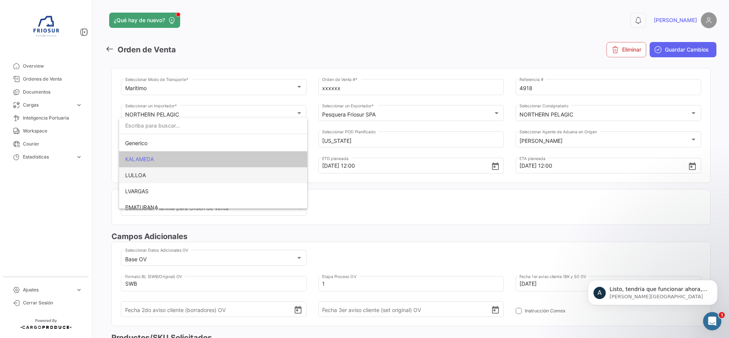
click at [153, 177] on span "LULLOA" at bounding box center [213, 175] width 176 height 16
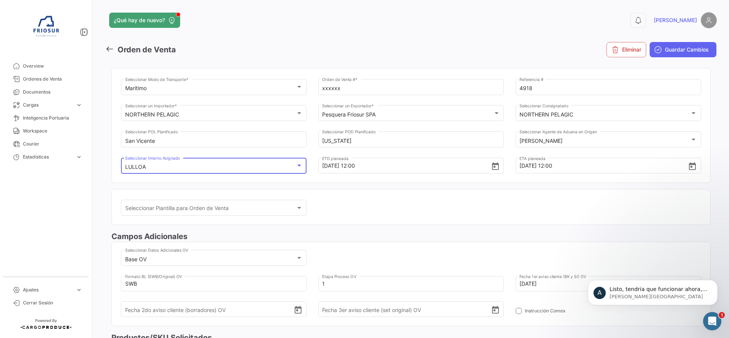
scroll to position [30, 0]
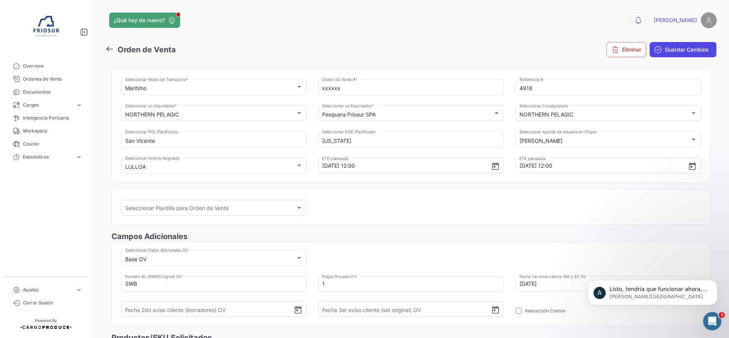
click at [678, 54] on button "Guardar Cambios" at bounding box center [683, 49] width 67 height 15
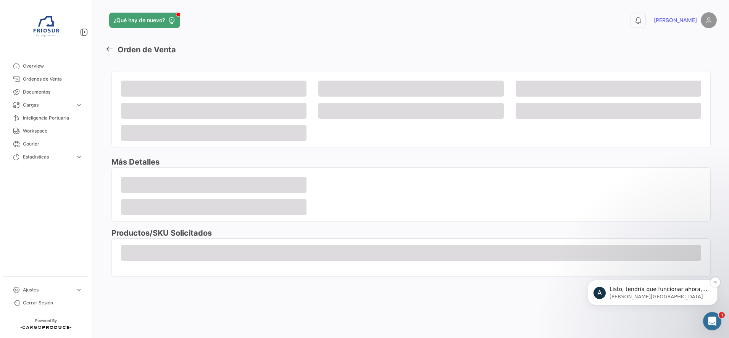
click at [648, 286] on p "Listo, tendria que funcionar ahora, me falto sumar el interno asignado al Expo …" at bounding box center [659, 290] width 99 height 8
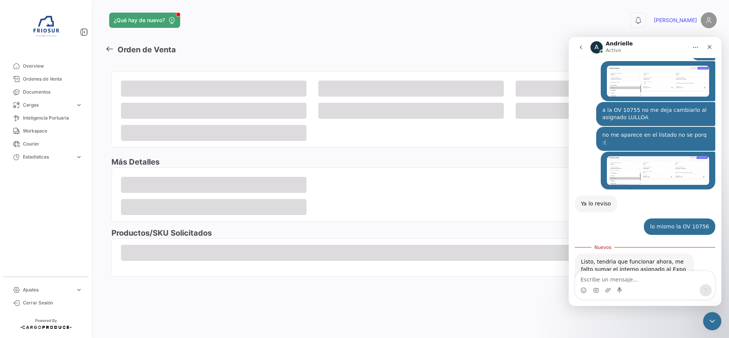
scroll to position [362, 0]
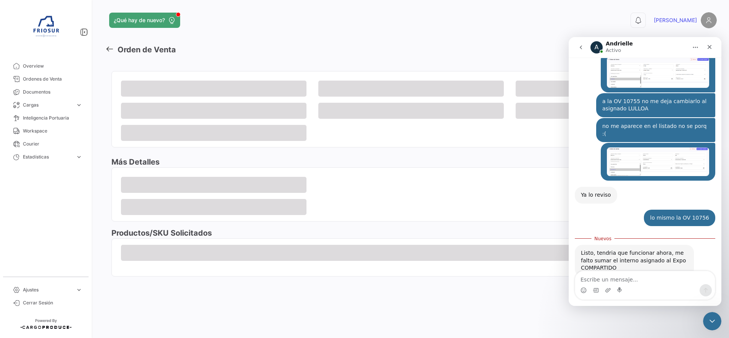
click at [622, 274] on textarea "Escribe un mensaje..." at bounding box center [645, 277] width 140 height 13
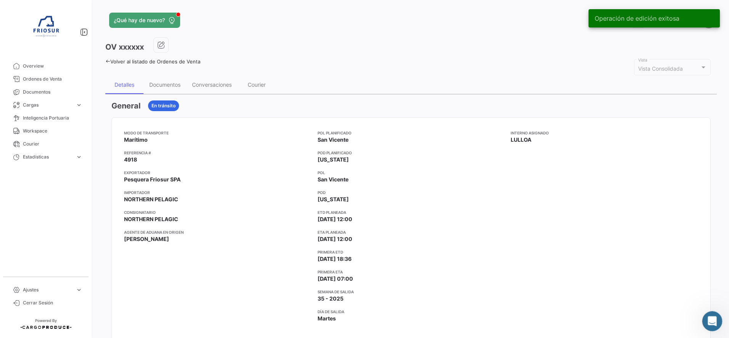
click at [705, 313] on div "Abrir Intercom Messenger" at bounding box center [711, 319] width 25 height 25
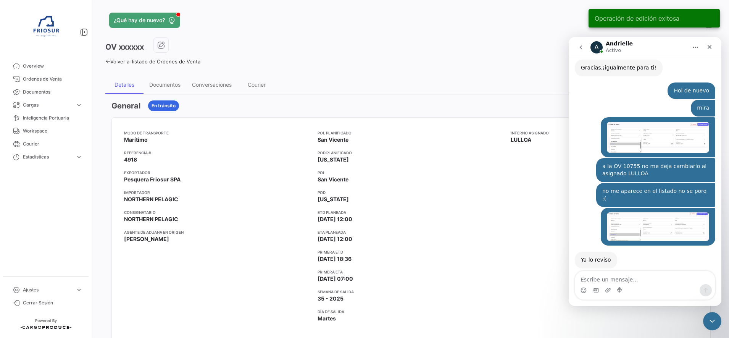
scroll to position [349, 0]
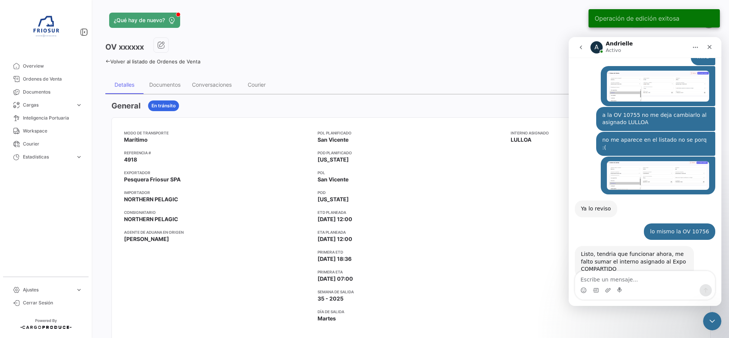
click at [646, 281] on textarea "Escribe un mensaje..." at bounding box center [645, 277] width 140 height 13
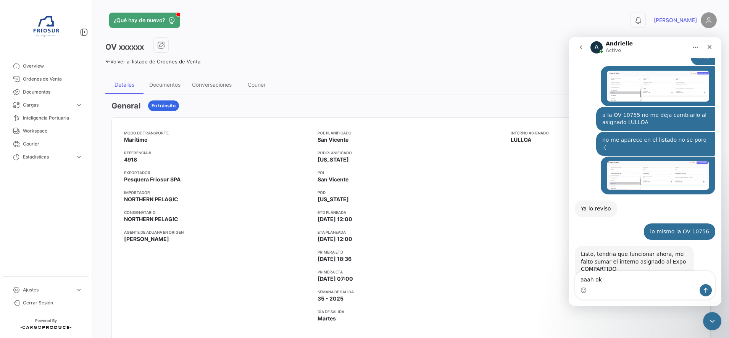
type textarea "aaah oki"
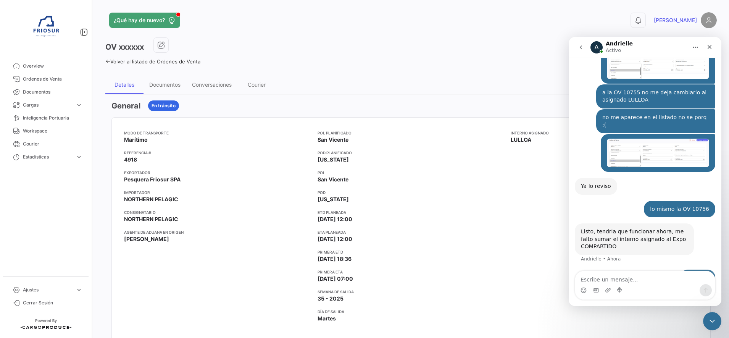
scroll to position [372, 0]
type textarea "ya reviso"
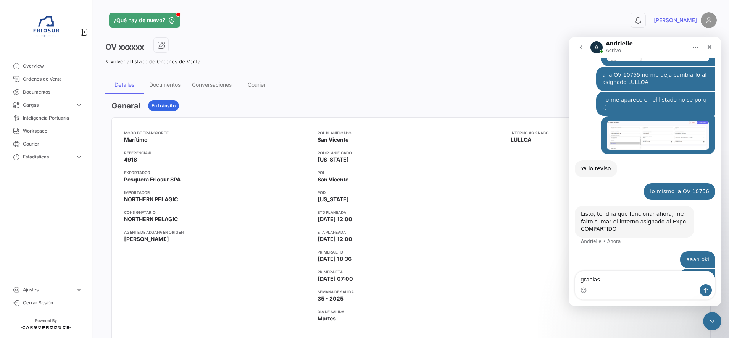
type textarea "gracias!"
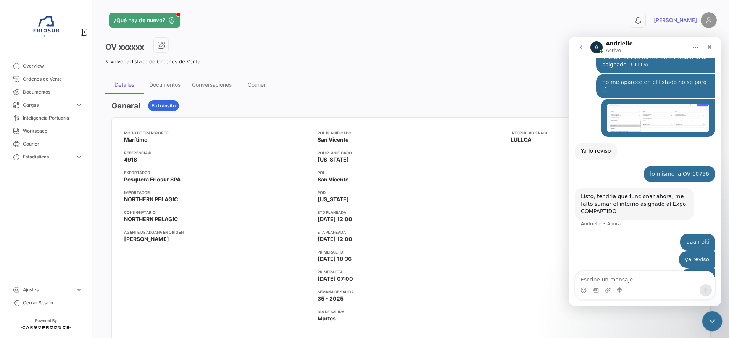
click at [712, 325] on div "Cerrar Intercom Messenger" at bounding box center [711, 320] width 18 height 18
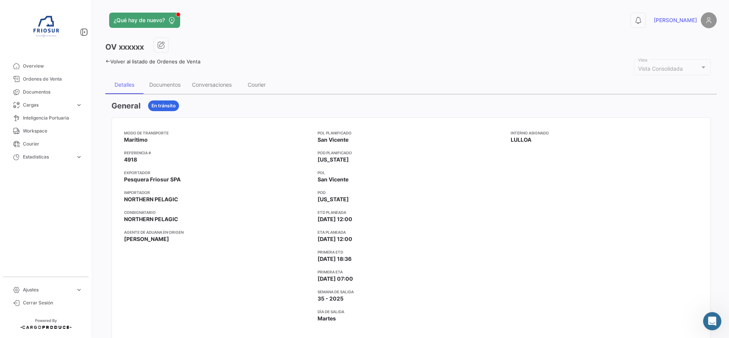
click at [108, 59] on icon at bounding box center [107, 61] width 5 height 5
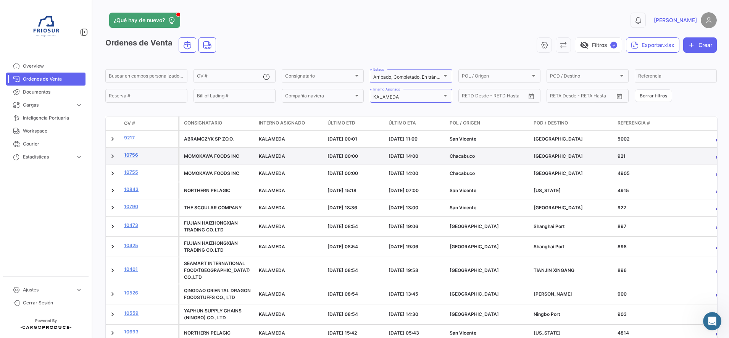
click at [132, 155] on link "10756" at bounding box center [149, 155] width 51 height 7
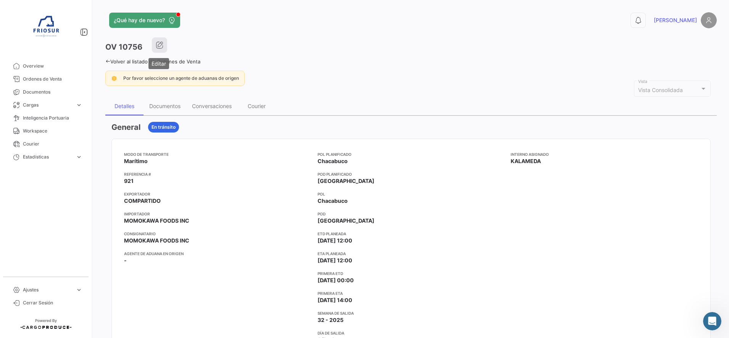
click at [161, 44] on icon "button" at bounding box center [160, 45] width 8 height 8
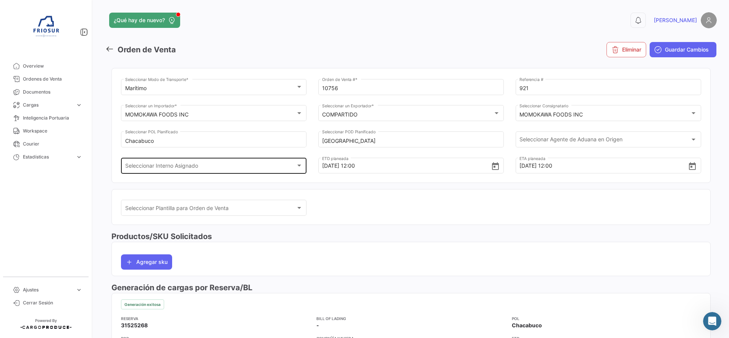
click at [210, 167] on div "Seleccionar Interno Asignado" at bounding box center [210, 167] width 171 height 6
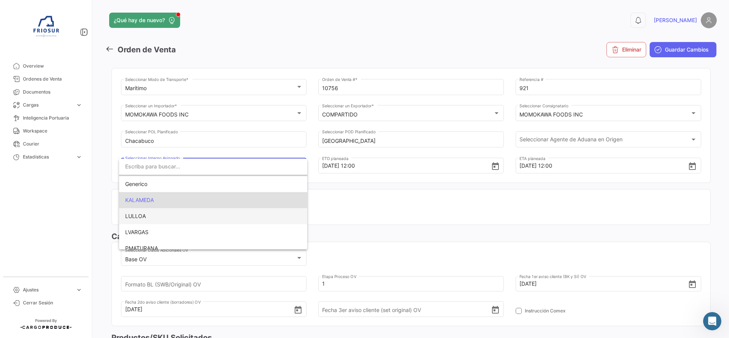
click at [150, 222] on span "LULLOA" at bounding box center [213, 216] width 176 height 16
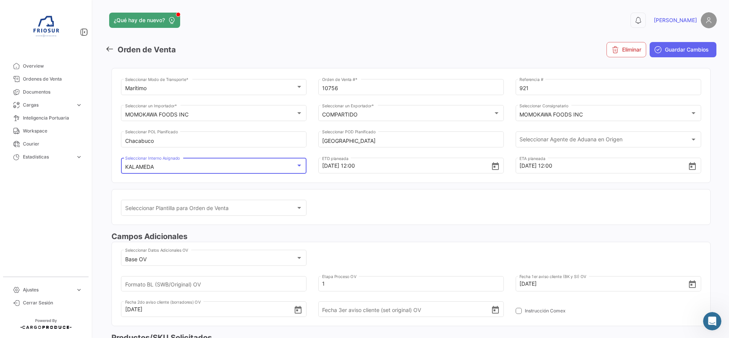
scroll to position [30, 0]
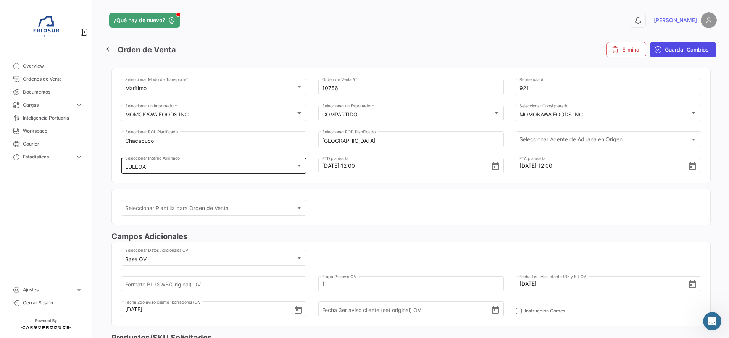
click at [699, 46] on span "Guardar Cambios" at bounding box center [687, 50] width 44 height 8
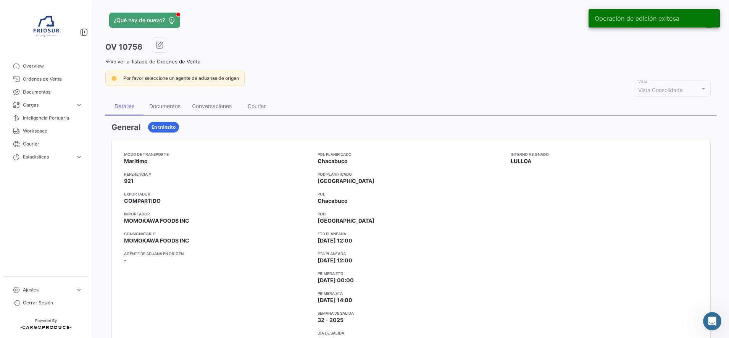
click at [107, 63] on icon at bounding box center [107, 61] width 5 height 5
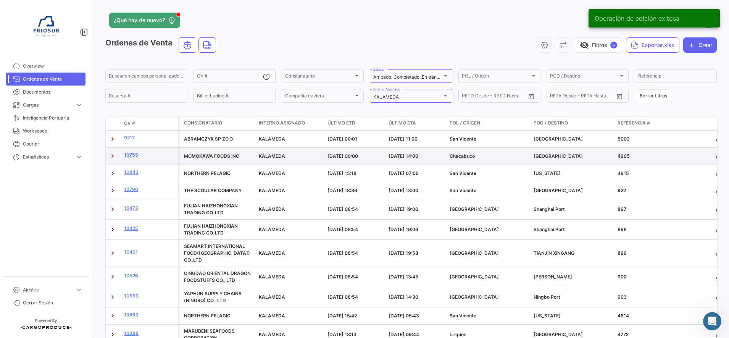
click at [132, 152] on link "10755" at bounding box center [149, 155] width 51 height 7
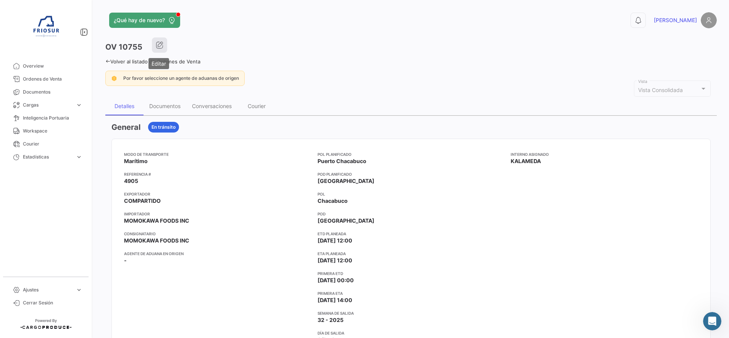
click at [160, 38] on button "button" at bounding box center [159, 44] width 15 height 15
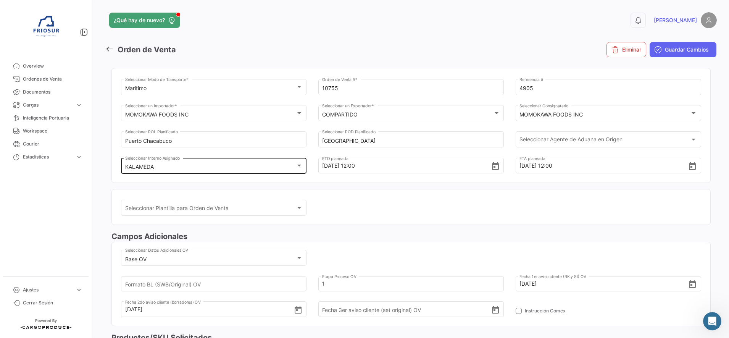
click at [195, 163] on div "KALAMEDA Seleccionar Interno Asignado" at bounding box center [214, 165] width 178 height 18
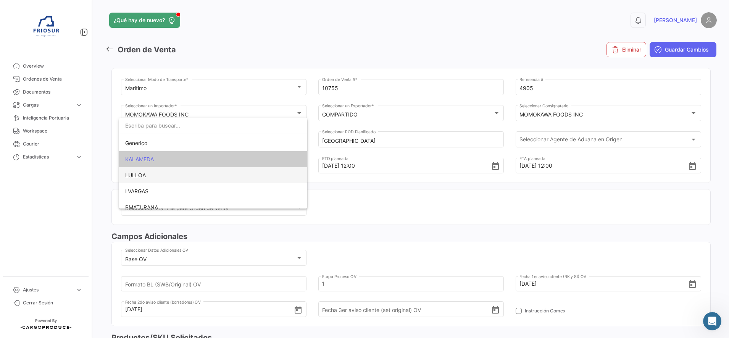
click at [145, 178] on span "LULLOA" at bounding box center [135, 175] width 21 height 6
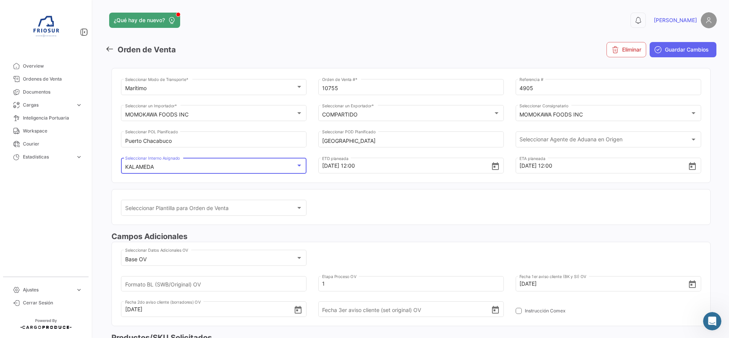
scroll to position [30, 0]
click at [682, 47] on span "Guardar Cambios" at bounding box center [687, 50] width 44 height 8
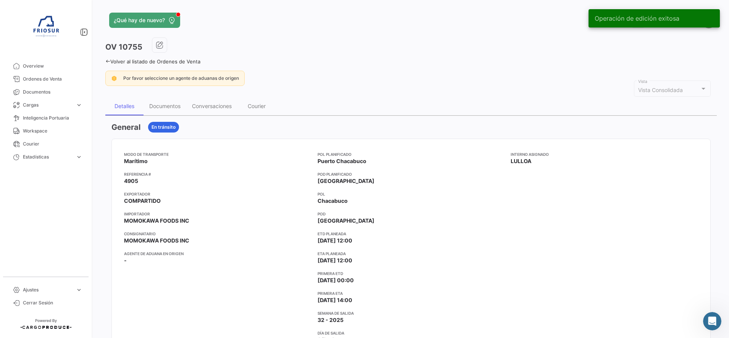
click at [107, 62] on icon at bounding box center [107, 61] width 5 height 5
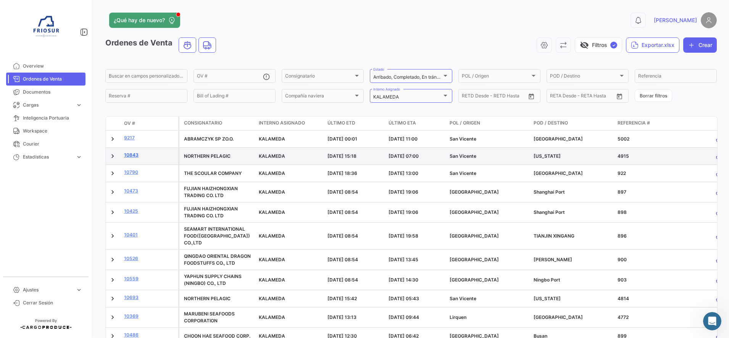
click at [130, 155] on link "10843" at bounding box center [149, 155] width 51 height 7
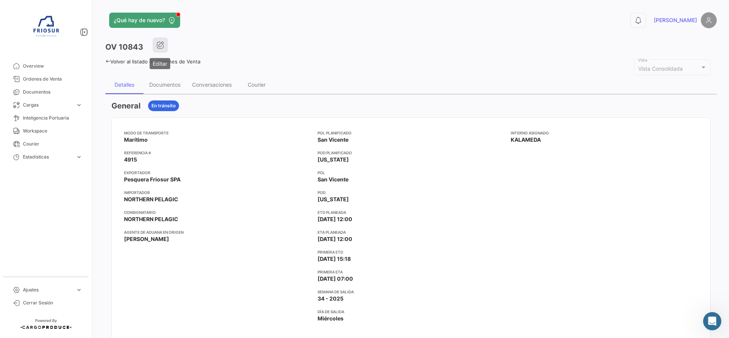
click at [162, 46] on icon "button" at bounding box center [161, 45] width 8 height 8
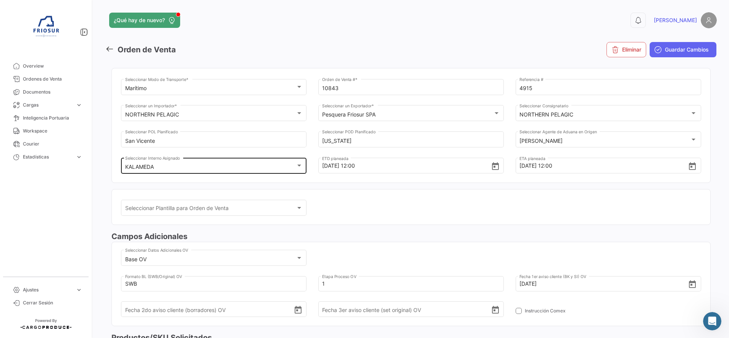
click at [163, 168] on div "KALAMEDA" at bounding box center [210, 167] width 171 height 6
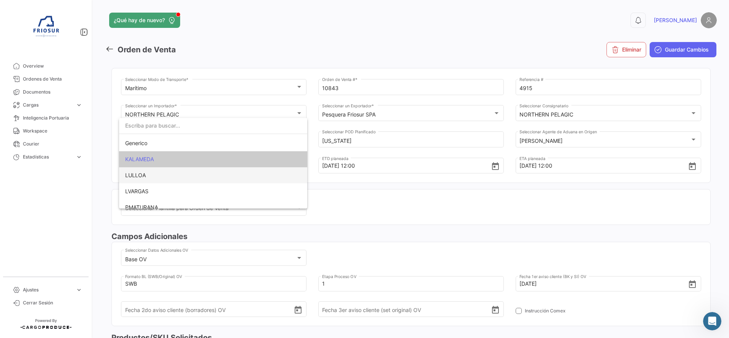
click at [145, 176] on span "LULLOA" at bounding box center [135, 175] width 21 height 6
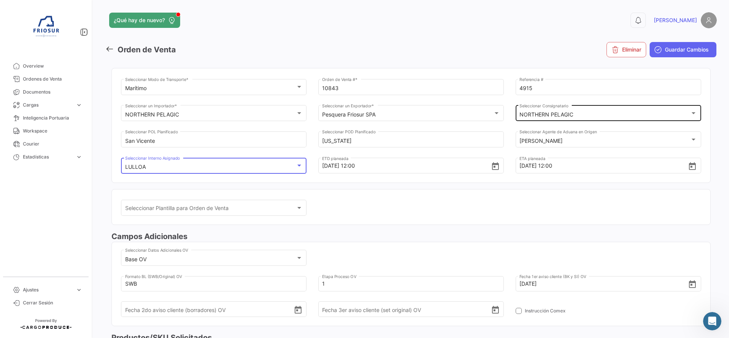
scroll to position [30, 0]
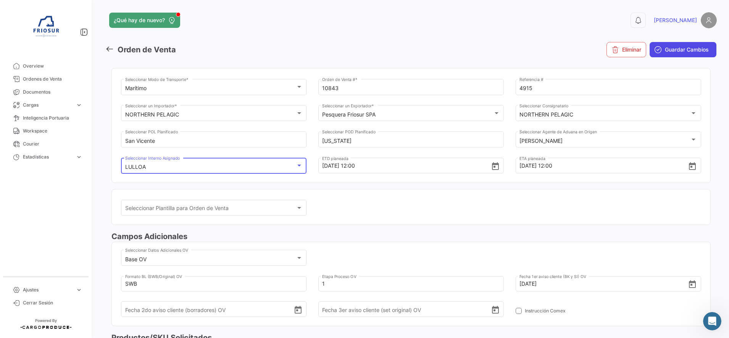
click at [685, 44] on button "Guardar Cambios" at bounding box center [683, 49] width 67 height 15
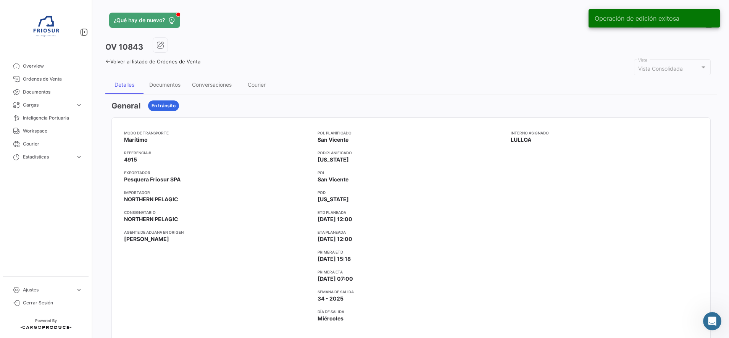
click at [108, 60] on icon at bounding box center [107, 61] width 5 height 5
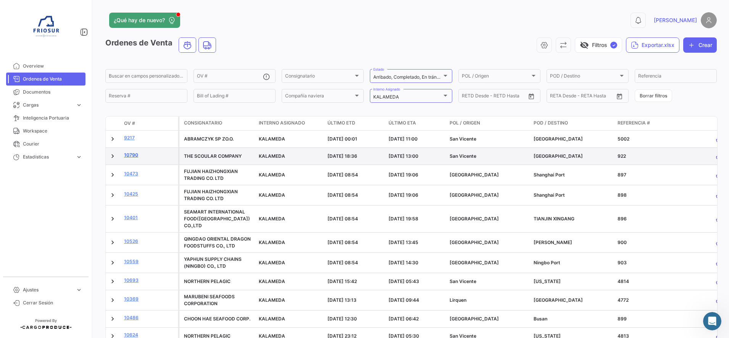
click at [133, 154] on link "10790" at bounding box center [149, 155] width 51 height 7
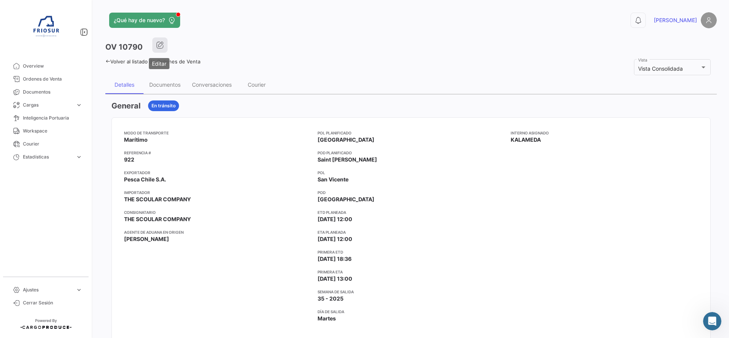
click at [160, 45] on icon "button" at bounding box center [160, 45] width 8 height 8
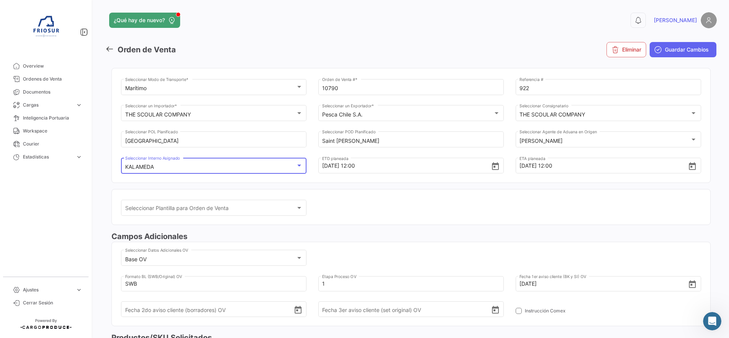
click at [197, 167] on div "KALAMEDA" at bounding box center [210, 167] width 171 height 6
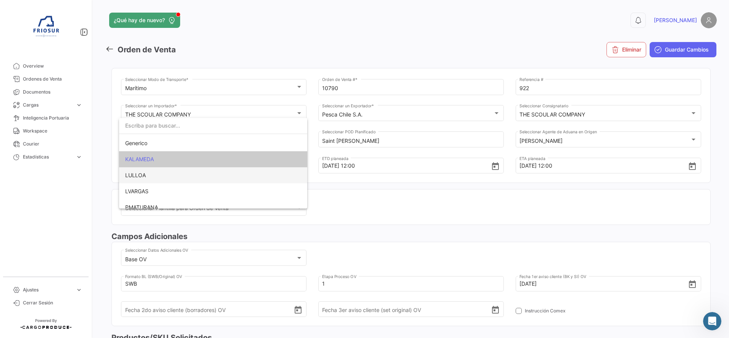
click at [158, 176] on span "LULLOA" at bounding box center [213, 175] width 176 height 16
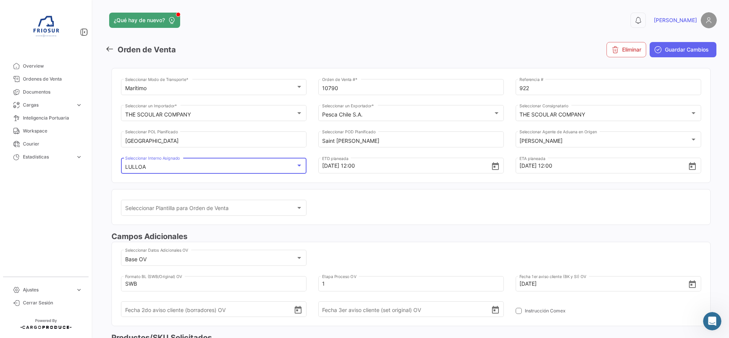
scroll to position [30, 0]
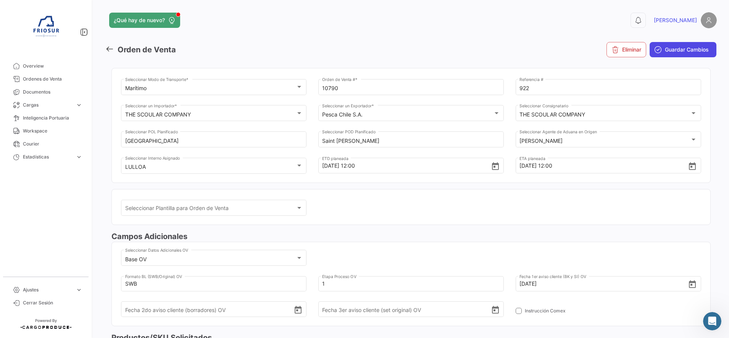
click at [665, 53] on span "Guardar Cambios" at bounding box center [687, 50] width 44 height 8
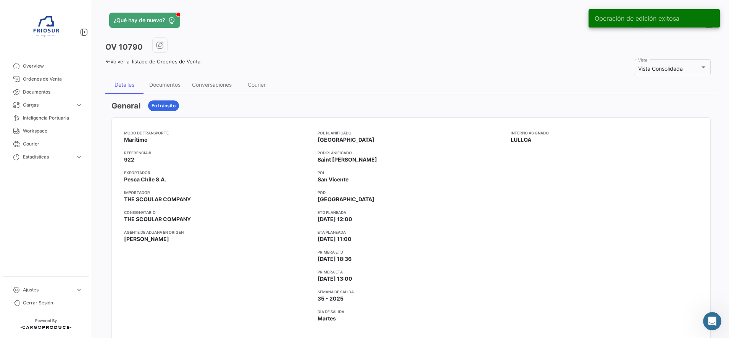
click at [108, 64] on link "Volver al listado de Ordenes de Venta" at bounding box center [152, 61] width 95 height 6
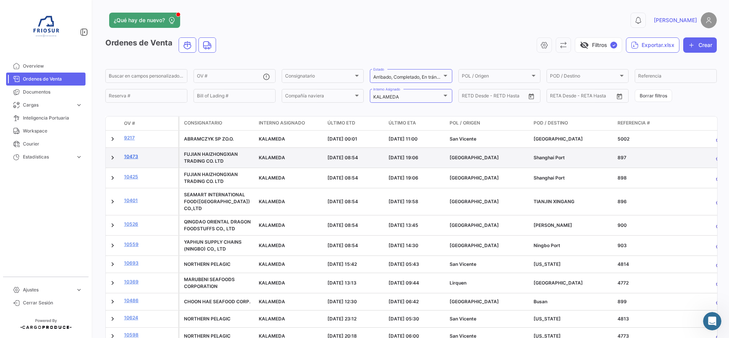
click at [128, 157] on link "10473" at bounding box center [149, 156] width 51 height 7
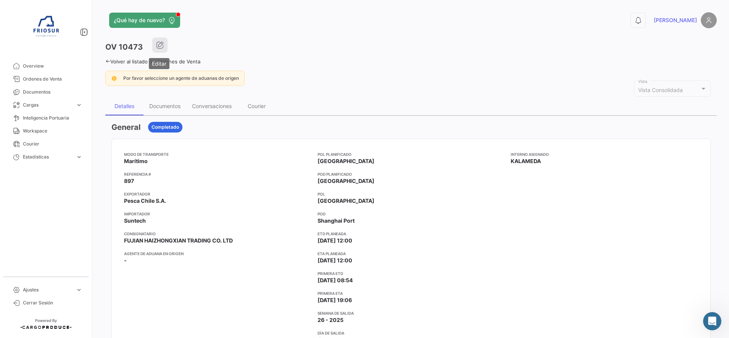
click at [163, 47] on icon "button" at bounding box center [160, 45] width 8 height 8
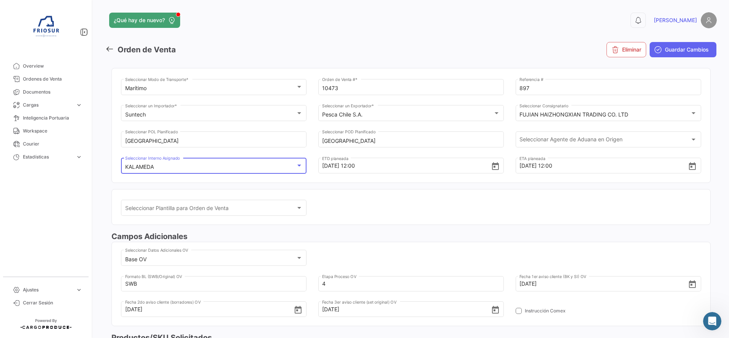
click at [202, 167] on div "KALAMEDA" at bounding box center [210, 167] width 171 height 6
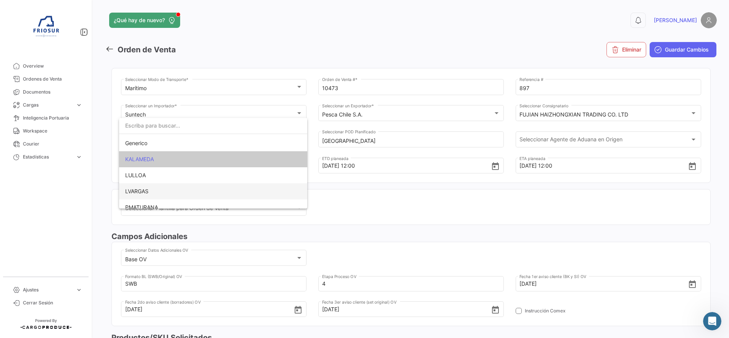
scroll to position [54, 0]
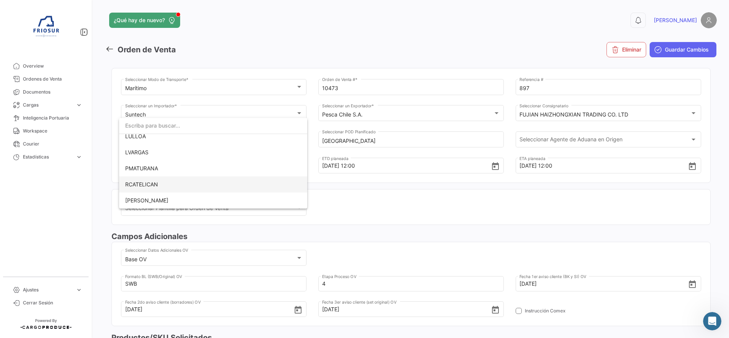
click at [158, 182] on span "RCATELICAN" at bounding box center [141, 184] width 33 height 6
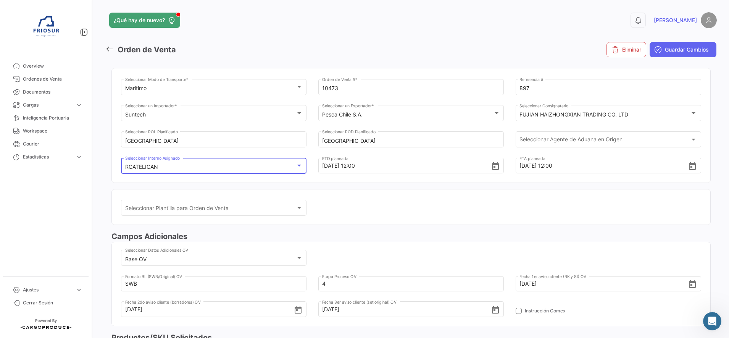
click at [688, 50] on span "Guardar Cambios" at bounding box center [687, 50] width 44 height 8
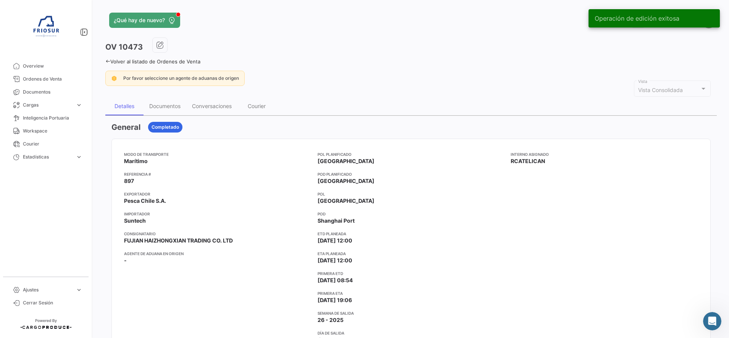
click at [108, 62] on icon at bounding box center [107, 61] width 5 height 5
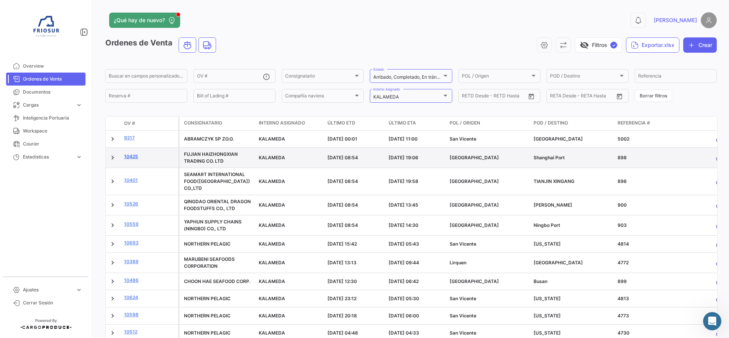
click at [131, 156] on link "10425" at bounding box center [149, 156] width 51 height 7
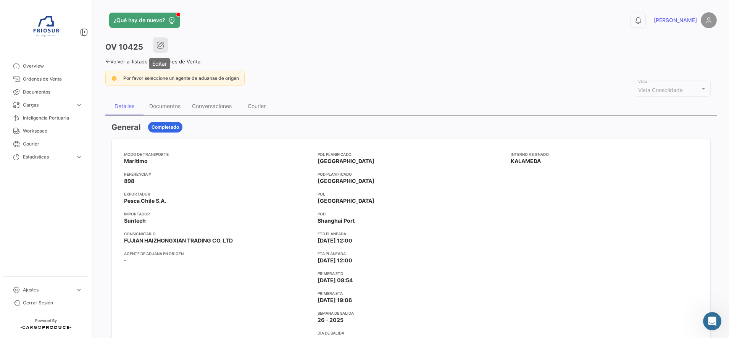
click at [160, 45] on icon "button" at bounding box center [161, 45] width 8 height 8
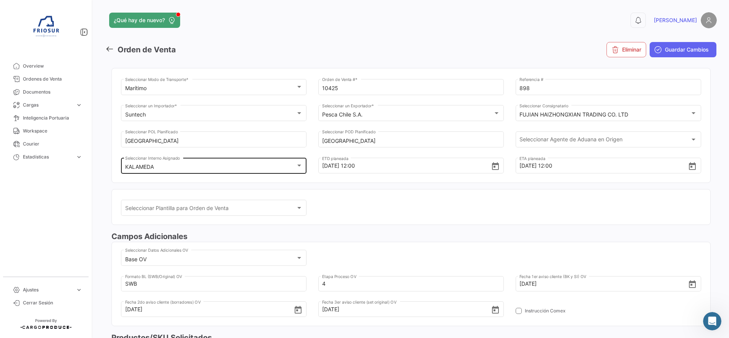
click at [296, 164] on div at bounding box center [299, 166] width 7 height 6
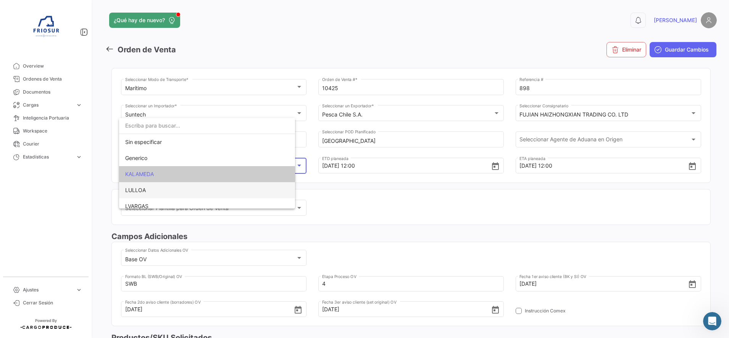
scroll to position [15, 0]
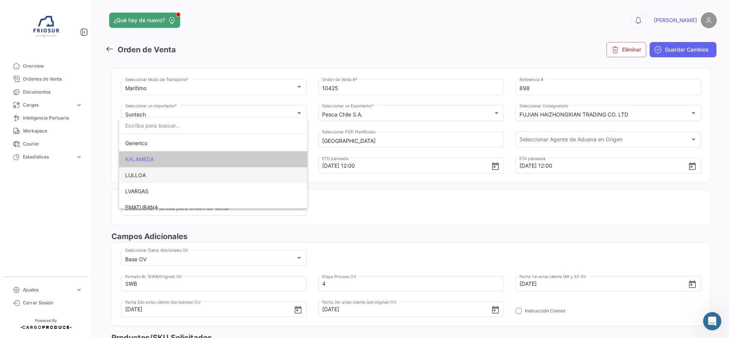
click at [147, 181] on span "LULLOA" at bounding box center [213, 175] width 176 height 16
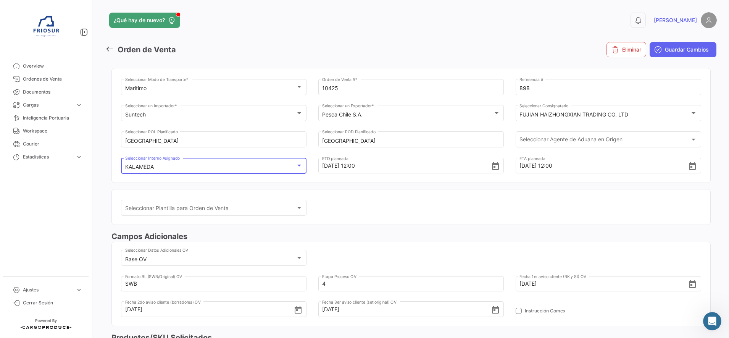
scroll to position [30, 0]
click at [184, 166] on div "LULLOA" at bounding box center [210, 167] width 171 height 6
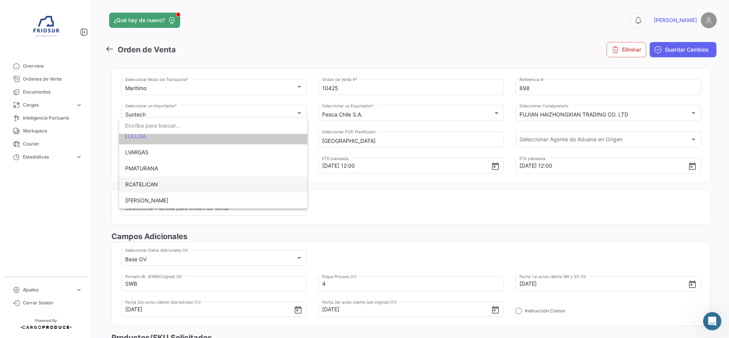
click at [158, 188] on span "RCATELICAN" at bounding box center [213, 184] width 176 height 16
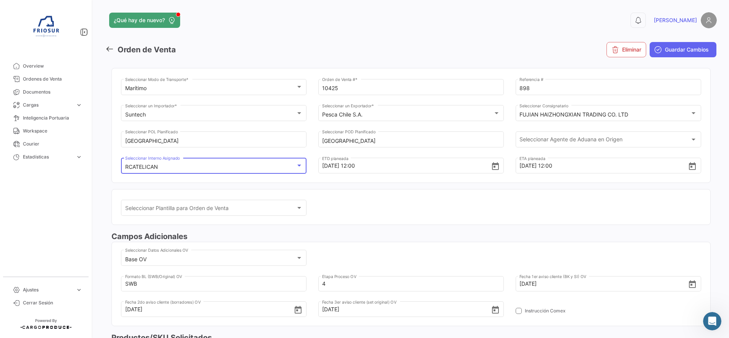
scroll to position [54, 0]
click at [371, 193] on mat-card "Seleccionar Plantilla para Orden de Venta Seleccionar Plantilla para Orden de V…" at bounding box center [410, 207] width 599 height 36
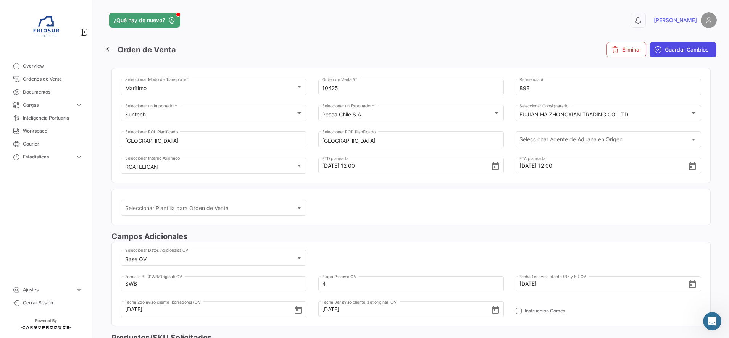
click at [666, 48] on span "Guardar Cambios" at bounding box center [687, 50] width 44 height 8
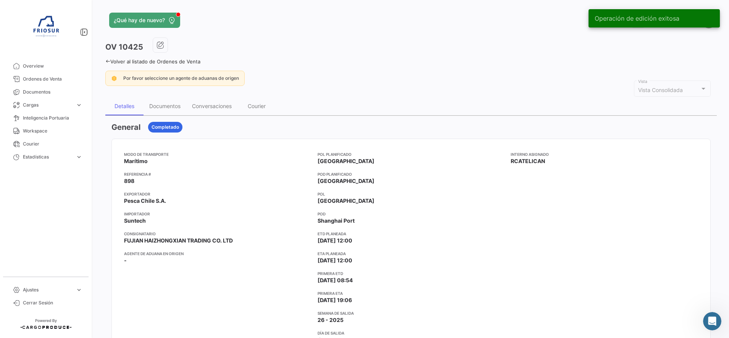
scroll to position [407, 0]
click at [109, 61] on icon at bounding box center [107, 61] width 5 height 5
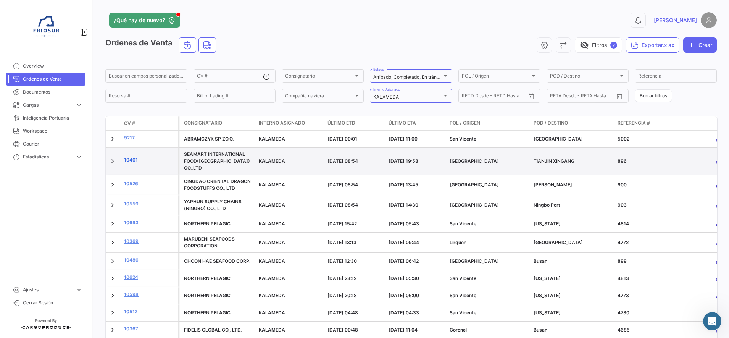
click at [129, 157] on link "10401" at bounding box center [149, 160] width 51 height 7
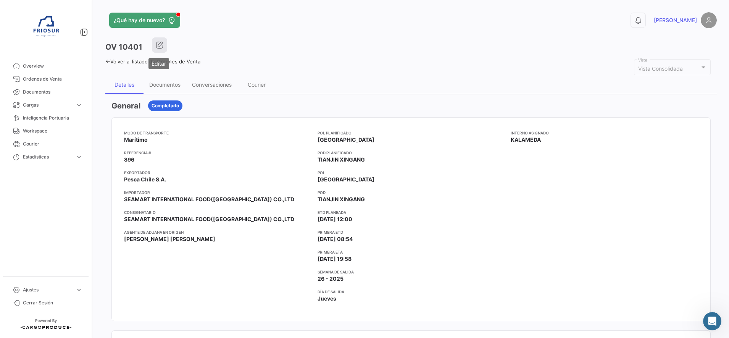
click at [163, 44] on icon "button" at bounding box center [160, 45] width 8 height 8
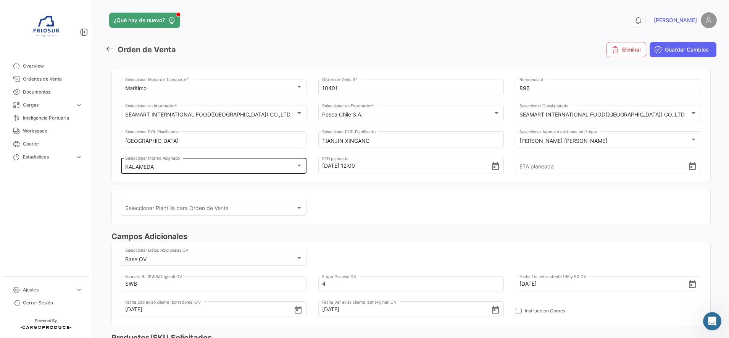
click at [231, 164] on div "KALAMEDA" at bounding box center [210, 167] width 171 height 6
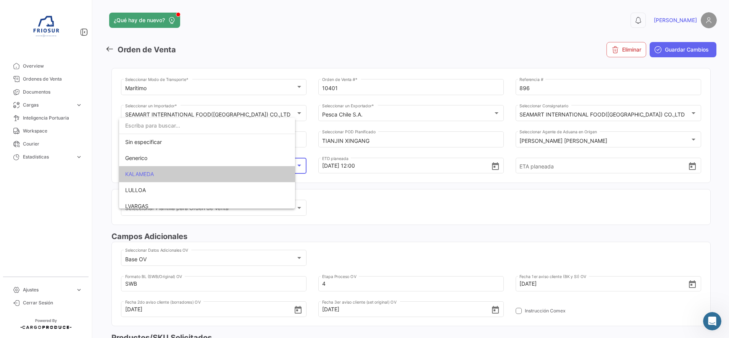
scroll to position [15, 0]
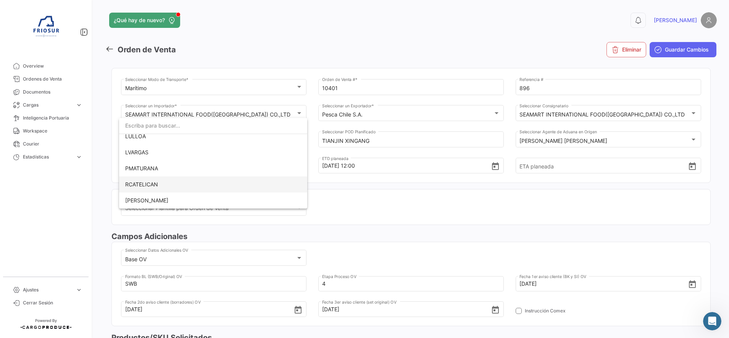
click at [155, 180] on span "RCATELICAN" at bounding box center [213, 184] width 176 height 16
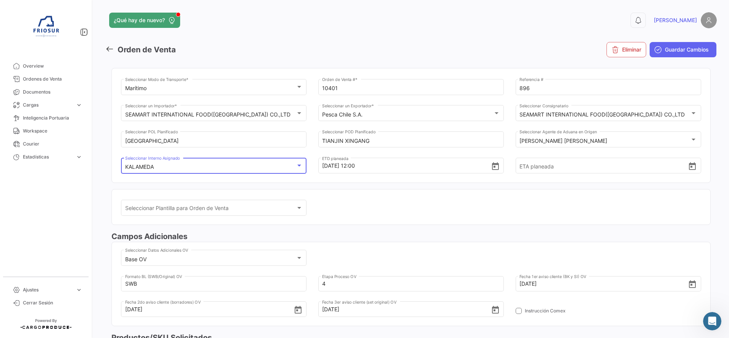
scroll to position [54, 0]
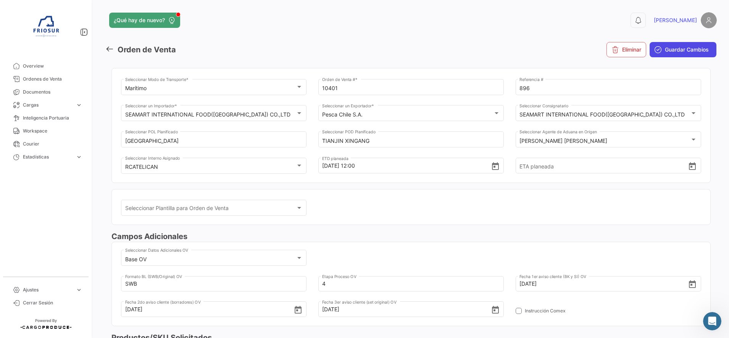
click at [693, 45] on button "Guardar Cambios" at bounding box center [683, 49] width 67 height 15
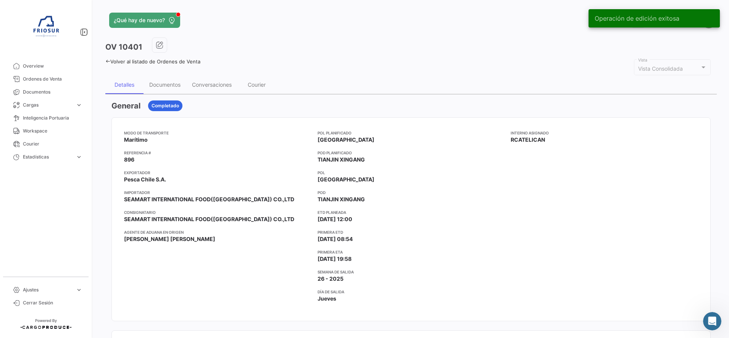
click at [107, 60] on icon at bounding box center [107, 61] width 5 height 5
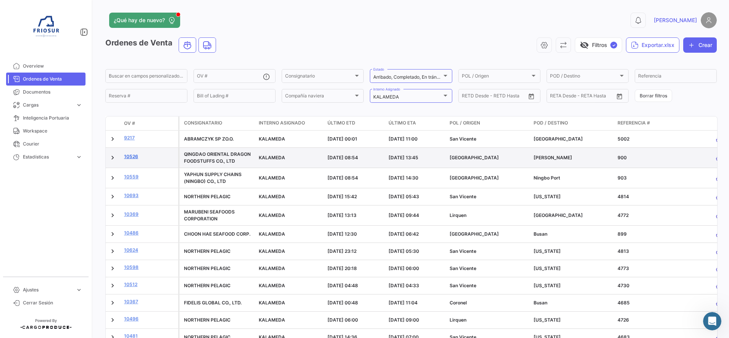
click at [129, 158] on link "10526" at bounding box center [149, 156] width 51 height 7
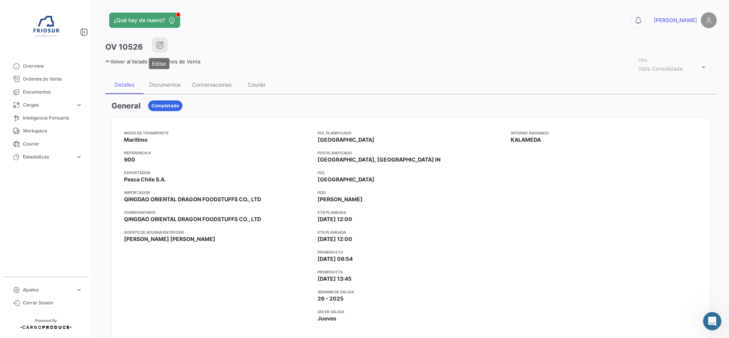
click at [161, 43] on icon "button" at bounding box center [160, 45] width 8 height 8
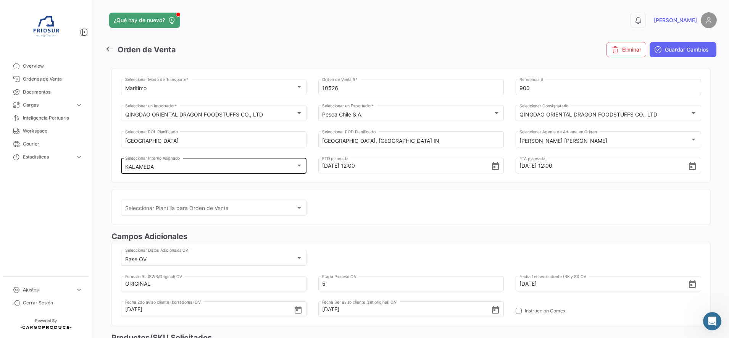
click at [216, 159] on div "KALAMEDA Seleccionar Interno Asignado" at bounding box center [214, 165] width 178 height 18
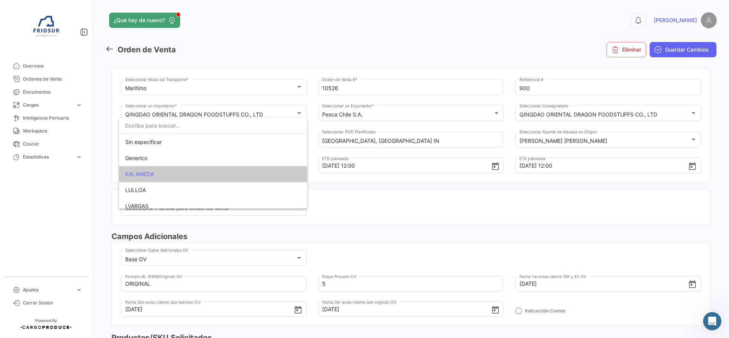
scroll to position [15, 0]
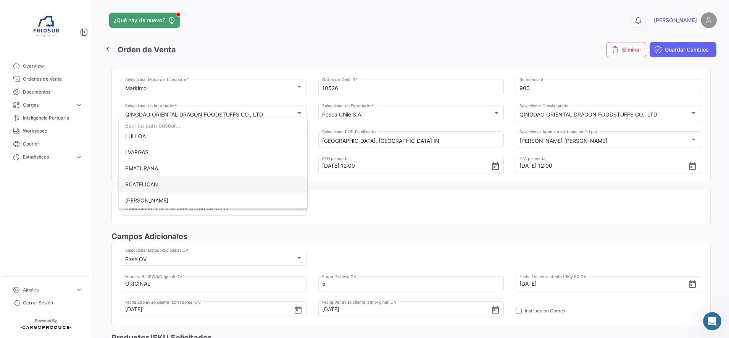
click at [174, 180] on span "RCATELICAN" at bounding box center [213, 184] width 176 height 16
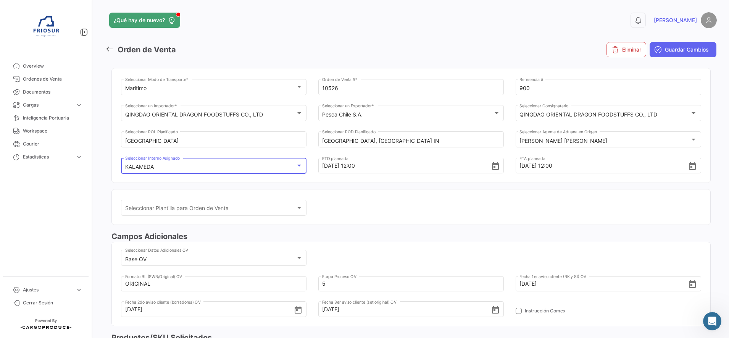
scroll to position [54, 0]
click at [670, 47] on span "Guardar Cambios" at bounding box center [687, 50] width 44 height 8
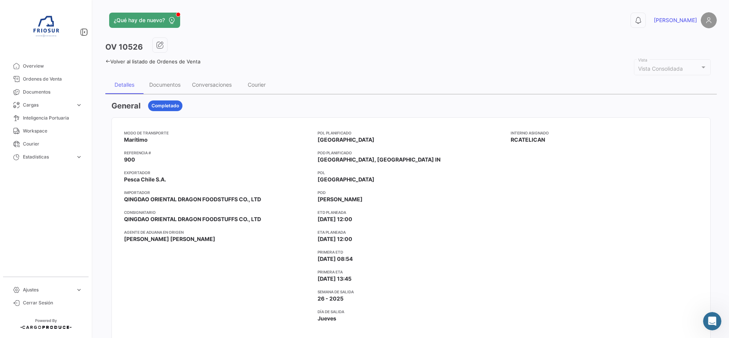
click at [108, 61] on icon at bounding box center [107, 61] width 5 height 5
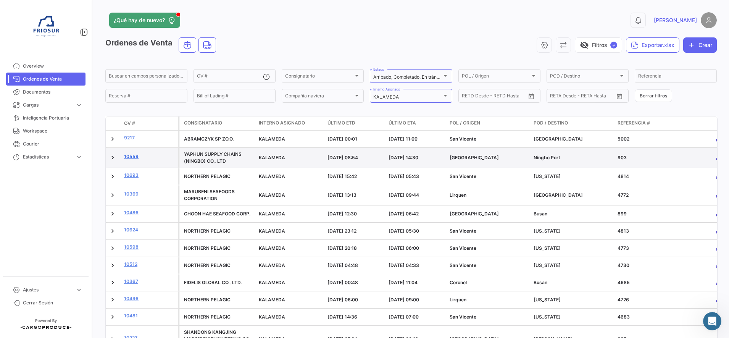
click at [132, 155] on link "10559" at bounding box center [149, 156] width 51 height 7
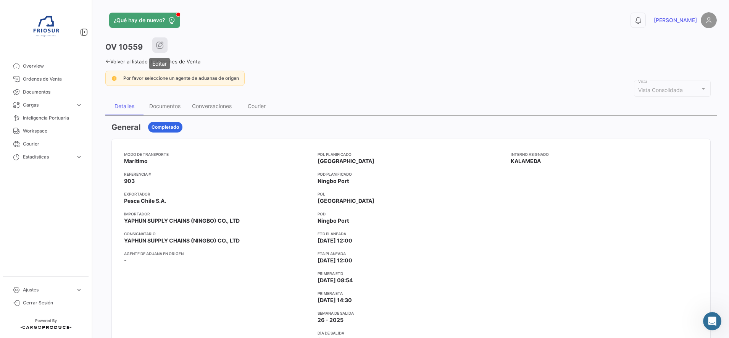
click at [157, 45] on icon "button" at bounding box center [160, 45] width 8 height 8
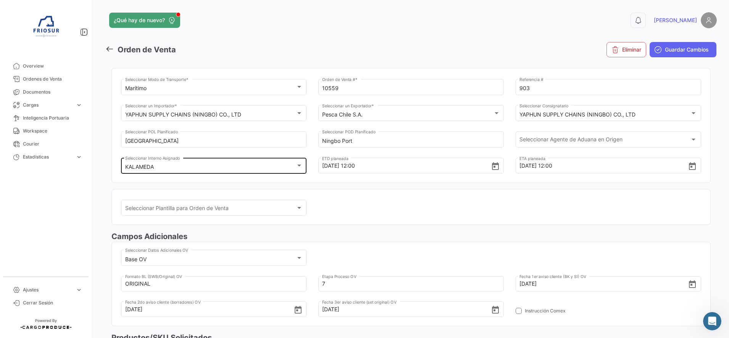
click at [211, 168] on div "KALAMEDA" at bounding box center [210, 167] width 171 height 6
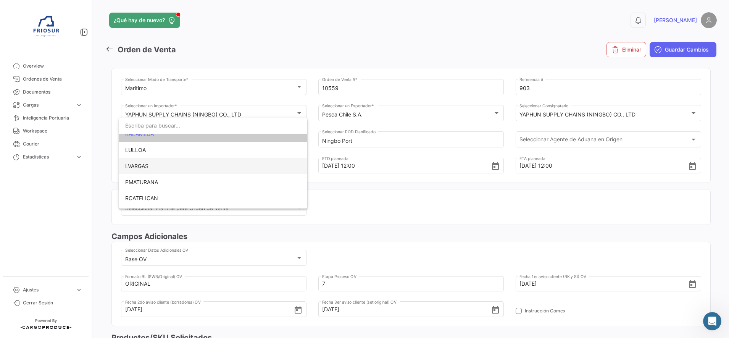
scroll to position [54, 0]
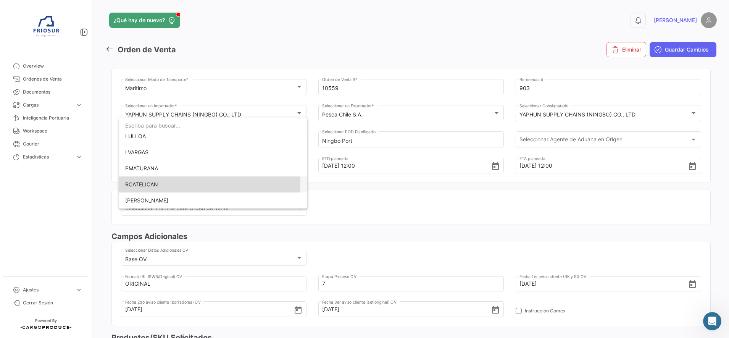
click at [157, 183] on span "RCATELICAN" at bounding box center [141, 184] width 33 height 6
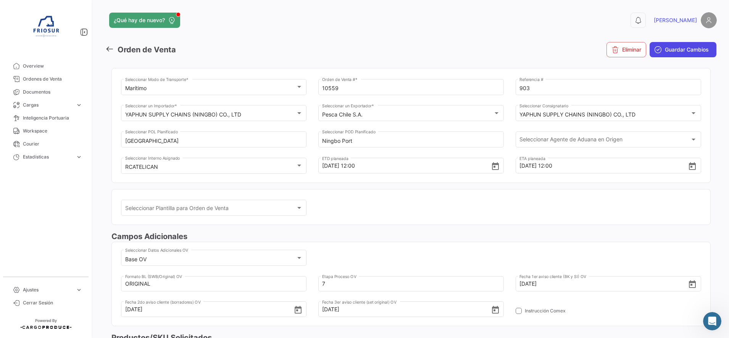
click at [682, 48] on span "Guardar Cambios" at bounding box center [687, 50] width 44 height 8
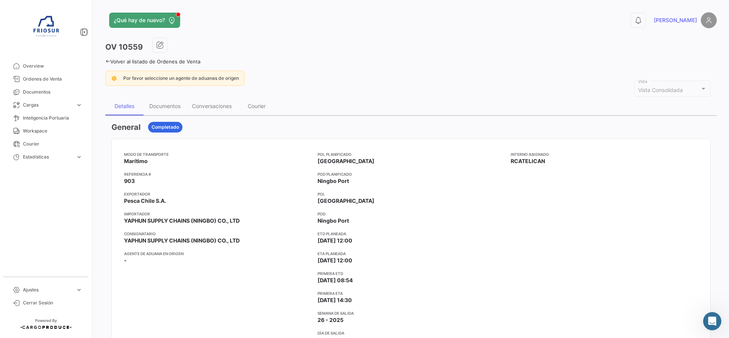
click at [108, 60] on icon at bounding box center [107, 61] width 5 height 5
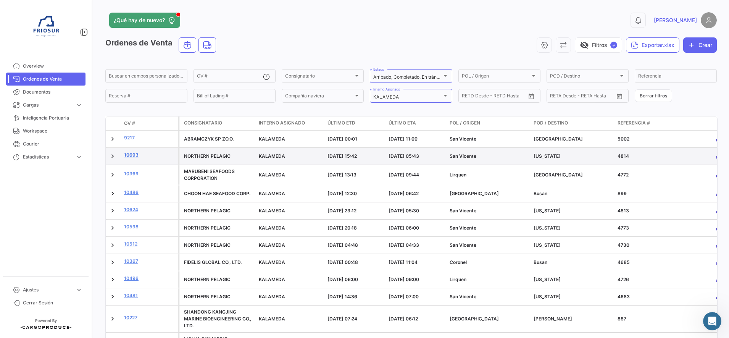
click at [129, 153] on link "10693" at bounding box center [149, 155] width 51 height 7
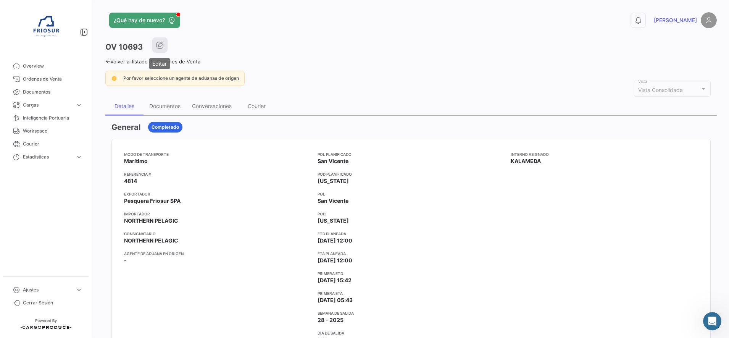
click at [158, 45] on icon "button" at bounding box center [160, 45] width 8 height 8
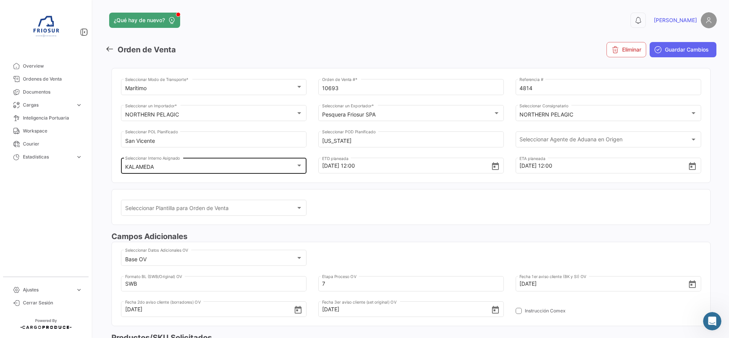
click at [196, 162] on div "KALAMEDA Seleccionar Interno Asignado" at bounding box center [214, 165] width 178 height 18
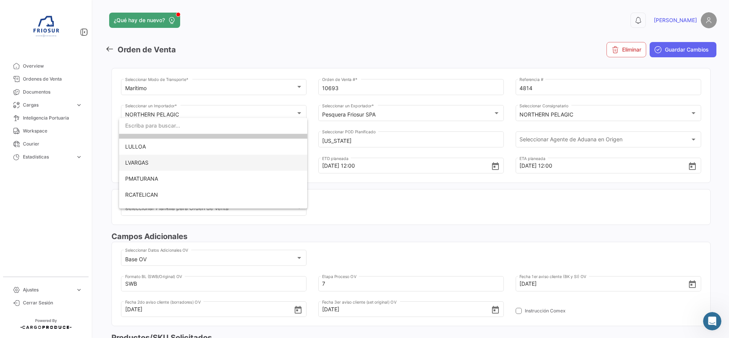
scroll to position [54, 0]
click at [145, 135] on span "LULLOA" at bounding box center [135, 136] width 21 height 6
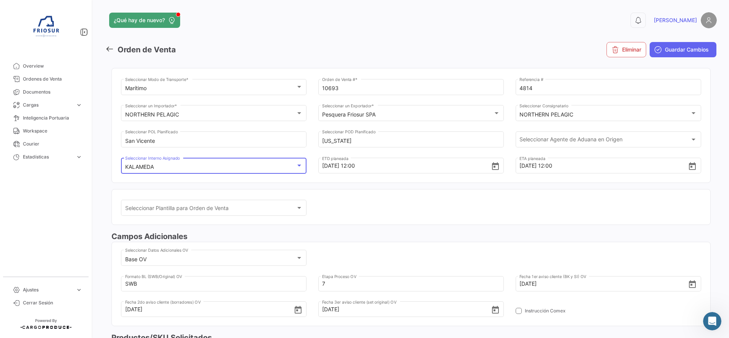
scroll to position [30, 0]
click at [668, 55] on button "Guardar Cambios" at bounding box center [683, 49] width 67 height 15
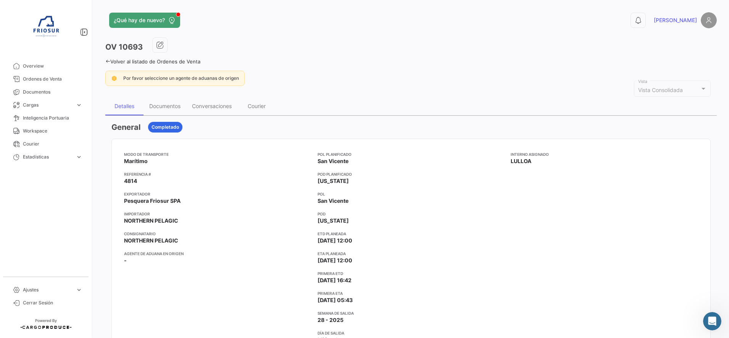
click at [107, 60] on icon at bounding box center [107, 61] width 5 height 5
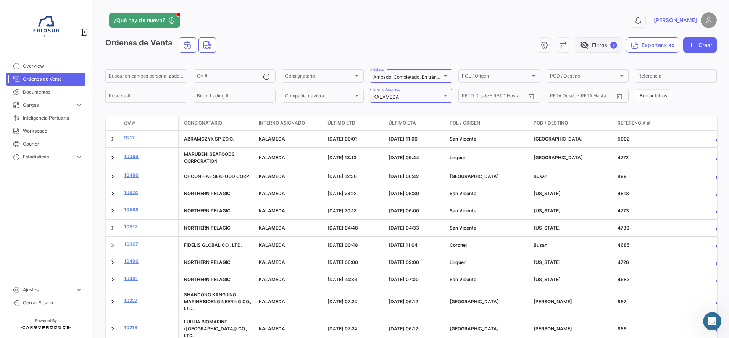
click at [585, 47] on button "visibility_off Filtros ✓" at bounding box center [598, 44] width 47 height 15
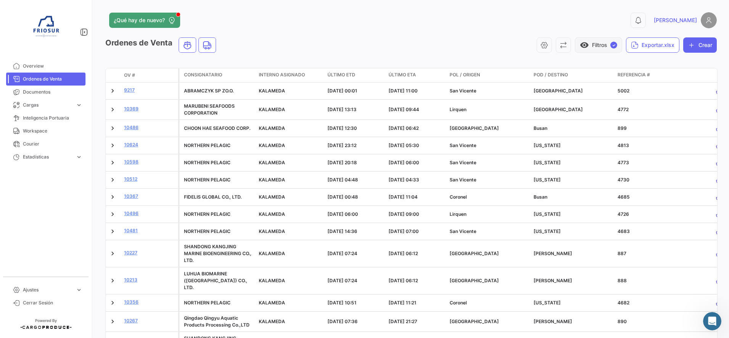
click at [599, 44] on button "visibility Filtros ✓" at bounding box center [598, 44] width 47 height 15
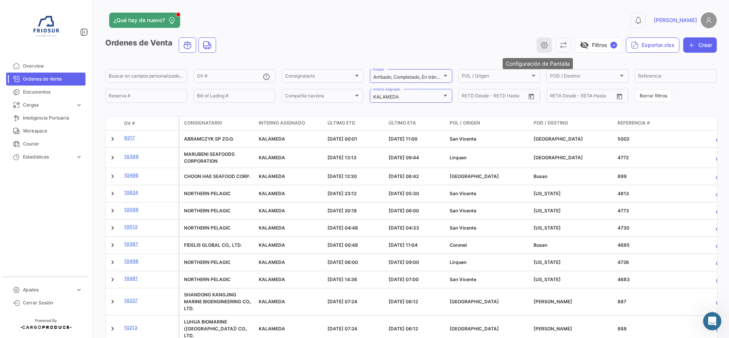
click at [541, 47] on icon "button" at bounding box center [545, 45] width 8 height 8
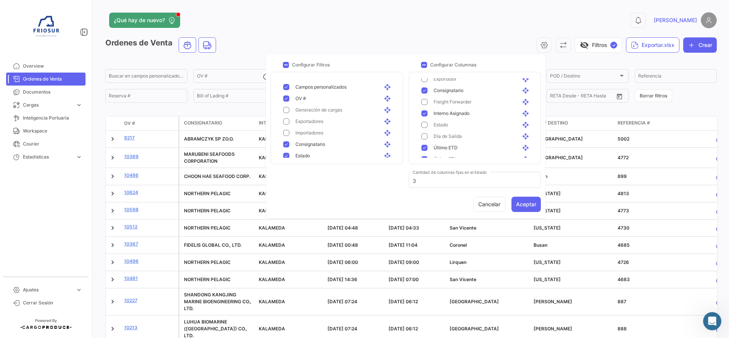
scroll to position [48, 0]
click at [426, 131] on mat-pseudo-checkbox at bounding box center [425, 131] width 6 height 6
click at [425, 87] on mat-pseudo-checkbox at bounding box center [425, 87] width 6 height 6
click at [526, 207] on button "Aceptar" at bounding box center [526, 204] width 29 height 15
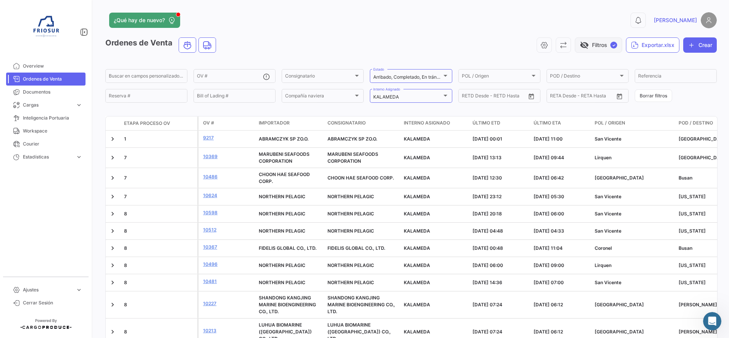
click at [602, 50] on button "visibility_off Filtros ✓" at bounding box center [598, 44] width 47 height 15
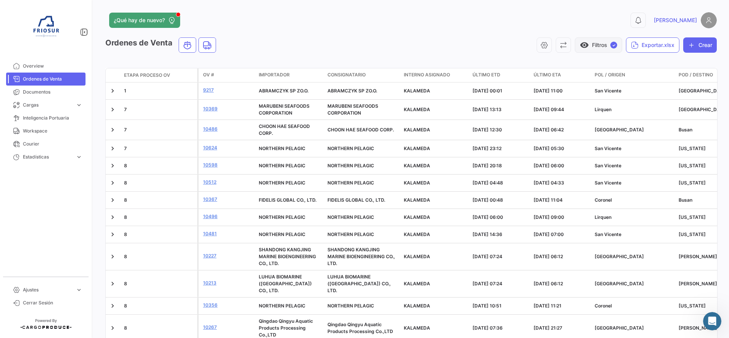
click at [593, 47] on button "visibility Filtros ✓" at bounding box center [598, 44] width 47 height 15
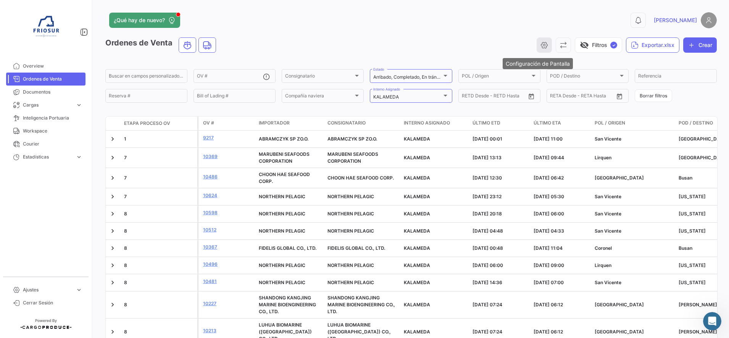
click at [541, 43] on icon "button" at bounding box center [545, 45] width 8 height 8
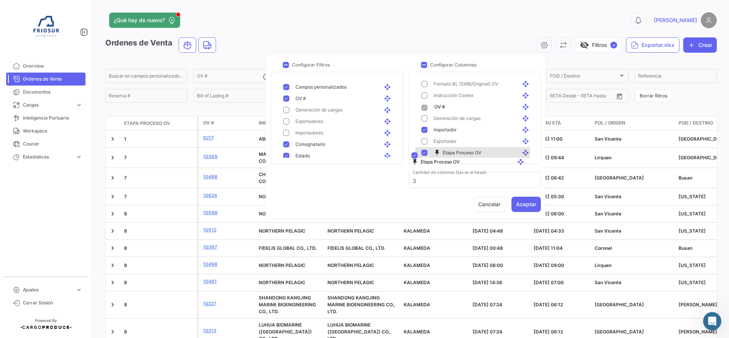
scroll to position [40, 0]
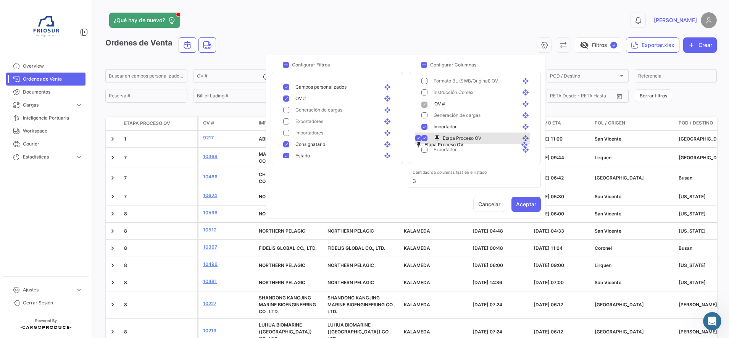
drag, startPoint x: 464, startPoint y: 87, endPoint x: 464, endPoint y: 139, distance: 52.3
click at [525, 202] on button "Aceptar" at bounding box center [526, 204] width 29 height 15
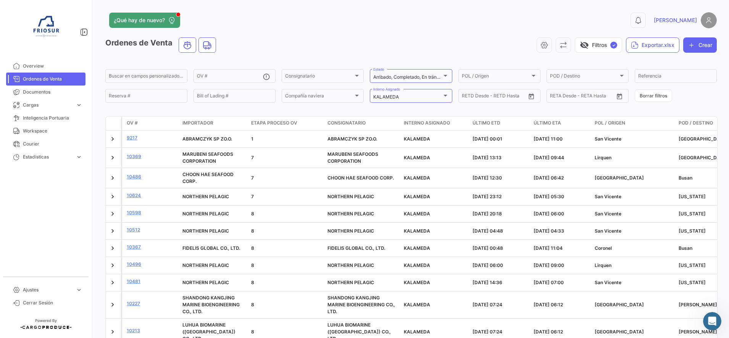
click at [323, 125] on span at bounding box center [322, 123] width 3 height 14
click at [541, 44] on icon "button" at bounding box center [545, 45] width 8 height 8
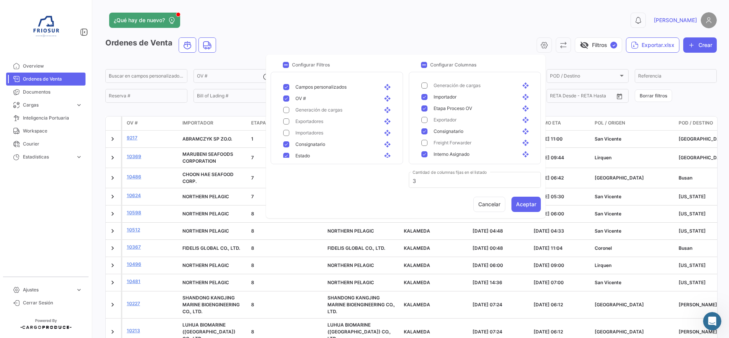
scroll to position [48, 0]
click at [424, 120] on mat-pseudo-checkbox at bounding box center [425, 119] width 6 height 6
drag, startPoint x: 466, startPoint y: 105, endPoint x: 467, endPoint y: 83, distance: 21.4
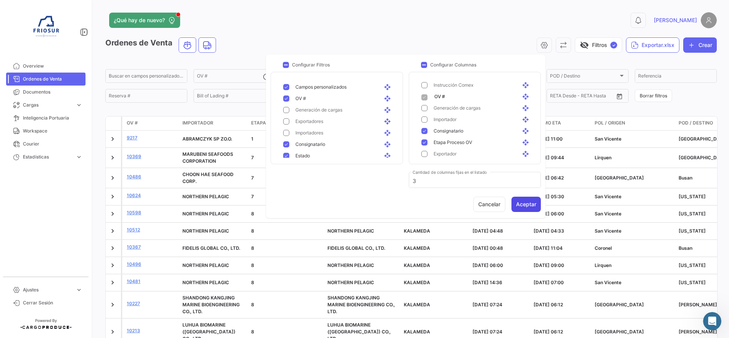
click at [525, 205] on button "Aceptar" at bounding box center [526, 204] width 29 height 15
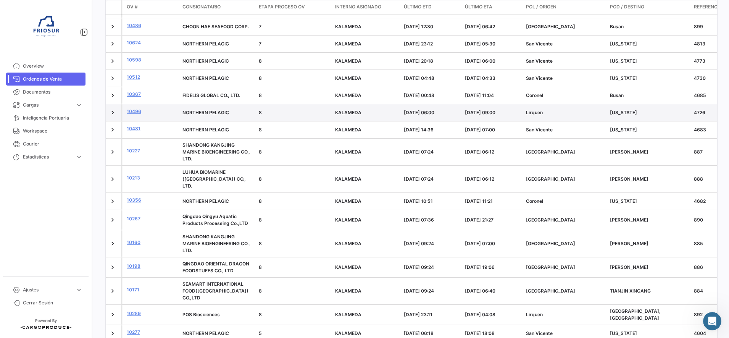
scroll to position [191, 0]
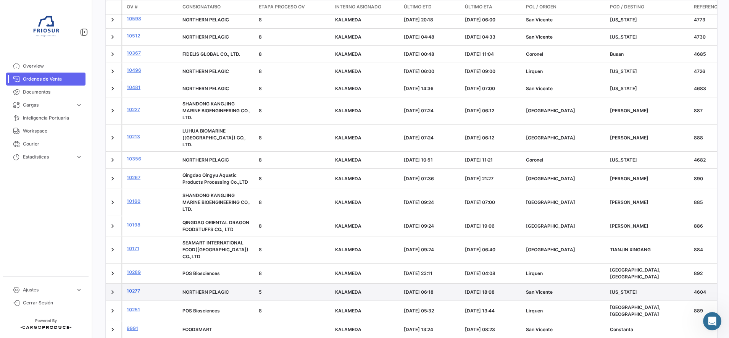
click at [137, 288] on link "10277" at bounding box center [152, 291] width 50 height 7
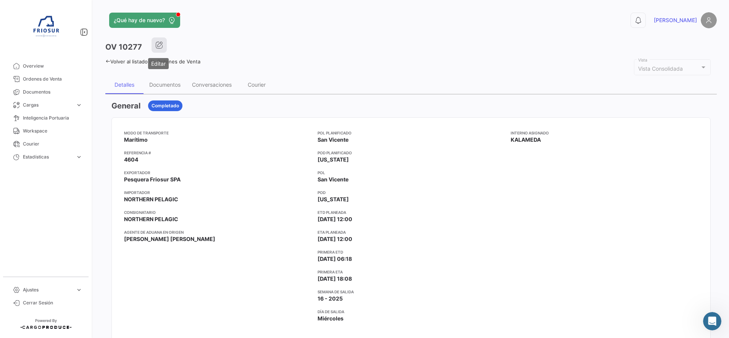
click at [159, 42] on icon "button" at bounding box center [159, 45] width 8 height 8
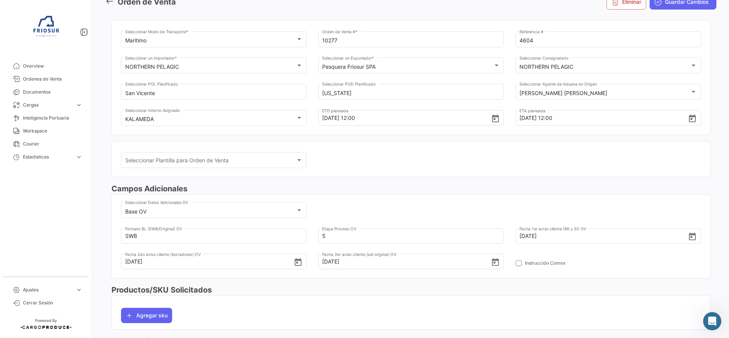
scroll to position [143, 0]
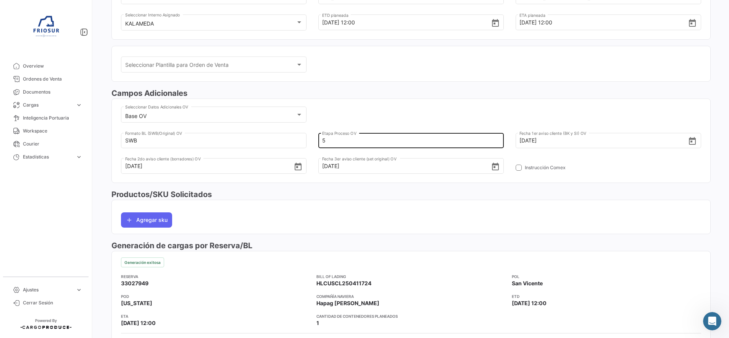
click at [355, 142] on input "5" at bounding box center [406, 140] width 169 height 27
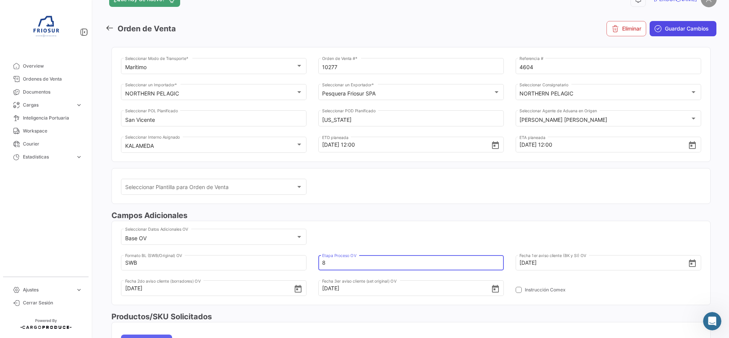
scroll to position [0, 0]
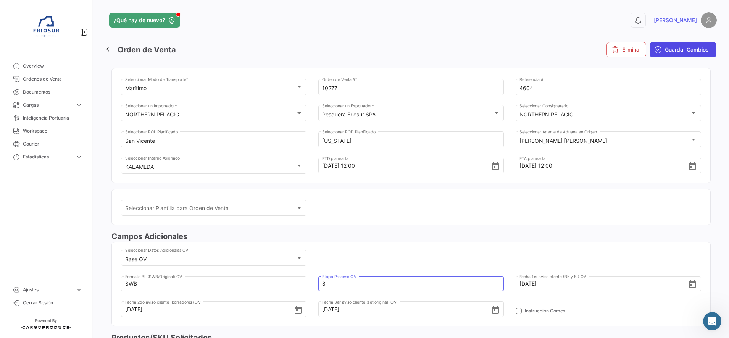
type input "8"
click at [688, 45] on button "Guardar Cambios" at bounding box center [683, 49] width 67 height 15
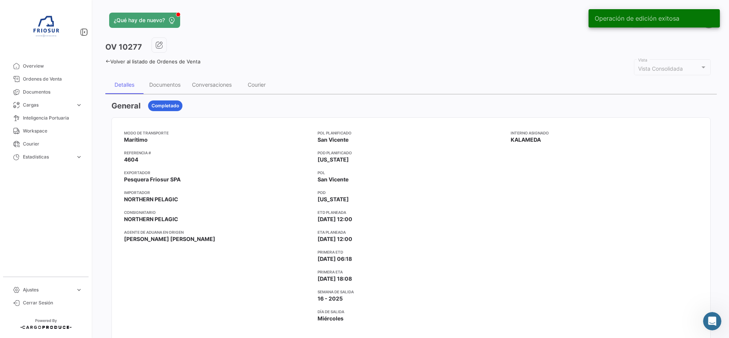
click at [107, 58] on link "Volver al listado de Ordenes de Venta" at bounding box center [152, 61] width 95 height 6
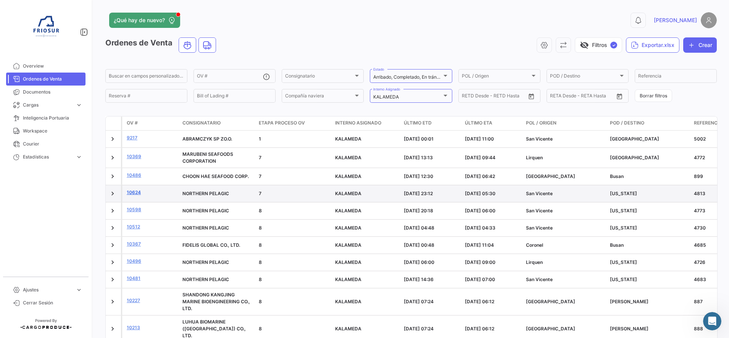
click at [133, 192] on link "10624" at bounding box center [152, 192] width 50 height 7
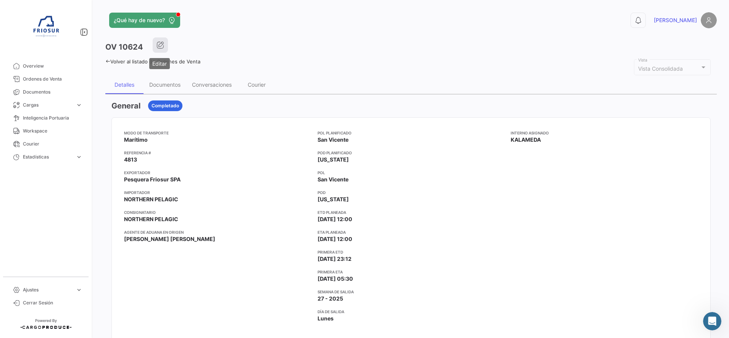
click at [162, 40] on button "button" at bounding box center [160, 44] width 15 height 15
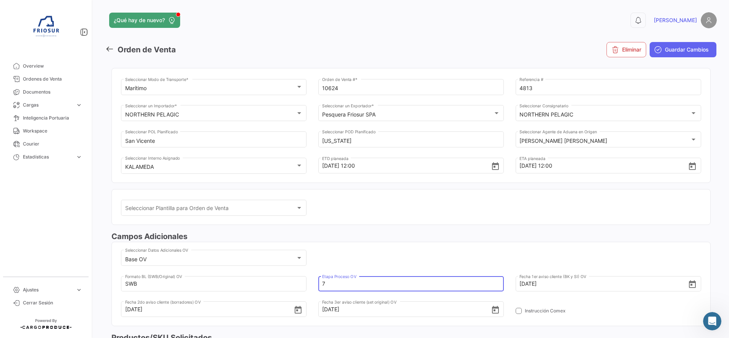
click at [333, 285] on input "7" at bounding box center [406, 283] width 169 height 27
type input "8"
click at [689, 48] on span "Guardar Cambios" at bounding box center [687, 50] width 44 height 8
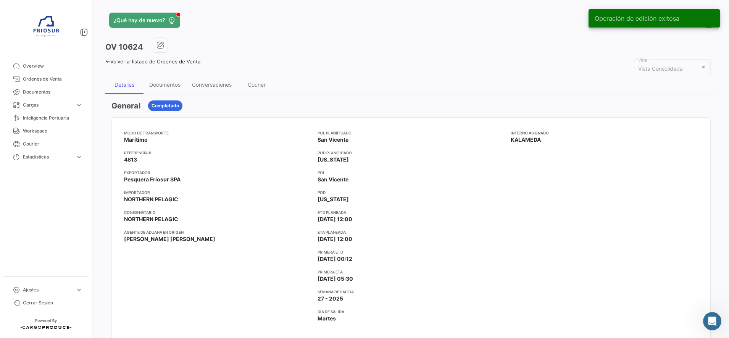
click at [107, 60] on icon at bounding box center [107, 61] width 5 height 5
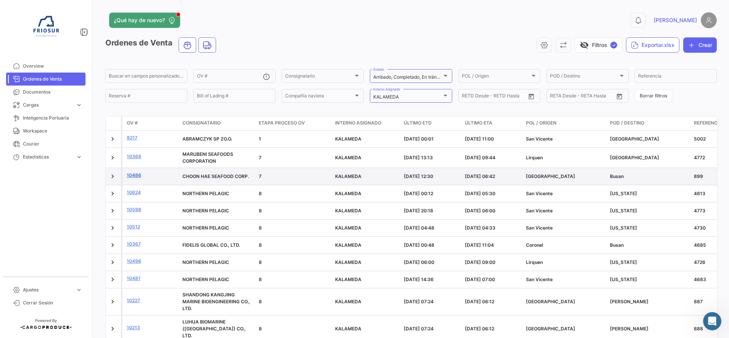
click at [137, 176] on link "10486" at bounding box center [152, 175] width 50 height 7
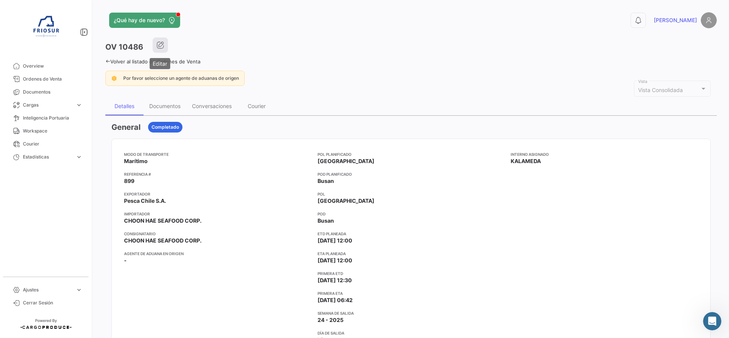
click at [160, 40] on button "button" at bounding box center [160, 44] width 15 height 15
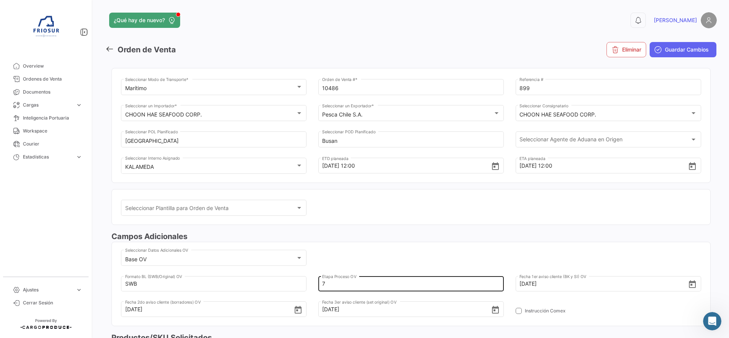
click at [340, 288] on input "7" at bounding box center [406, 283] width 169 height 27
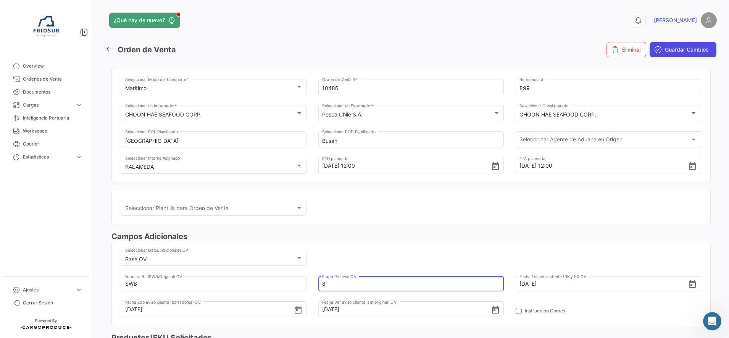
type input "8"
click at [689, 44] on button "Guardar Cambios" at bounding box center [683, 49] width 67 height 15
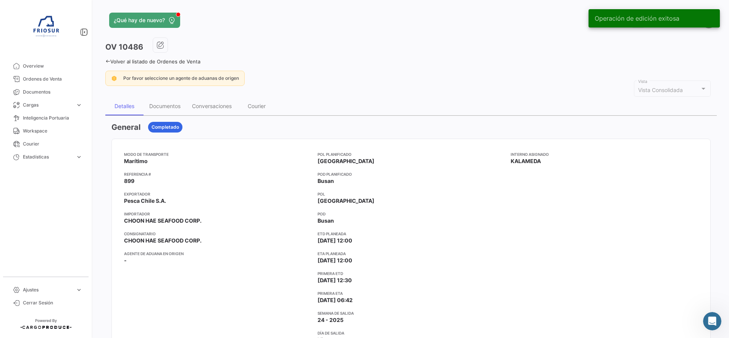
click at [108, 61] on icon at bounding box center [107, 61] width 5 height 5
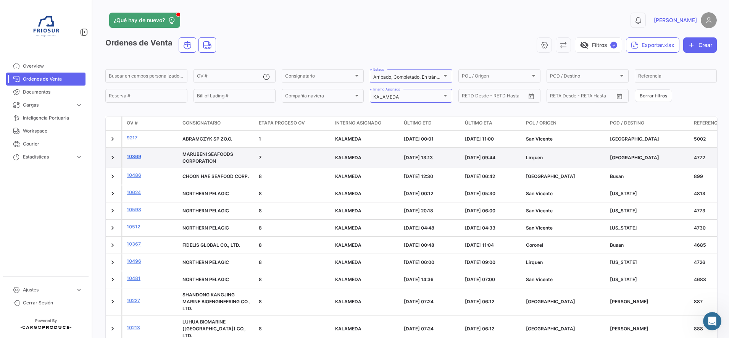
click at [131, 157] on link "10369" at bounding box center [152, 156] width 50 height 7
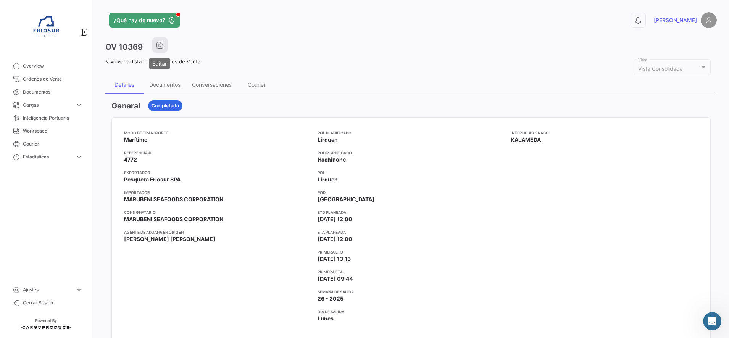
click at [160, 47] on icon "button" at bounding box center [160, 45] width 8 height 8
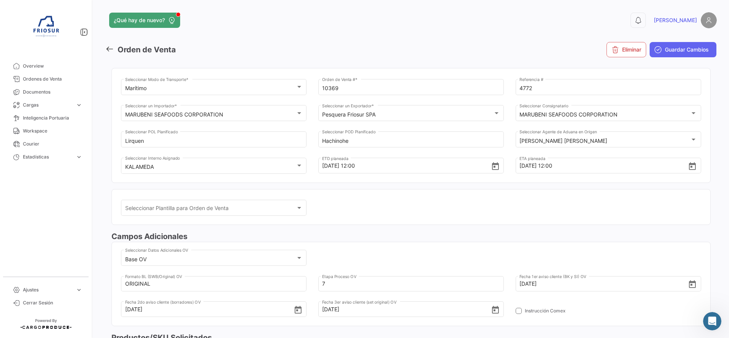
scroll to position [143, 0]
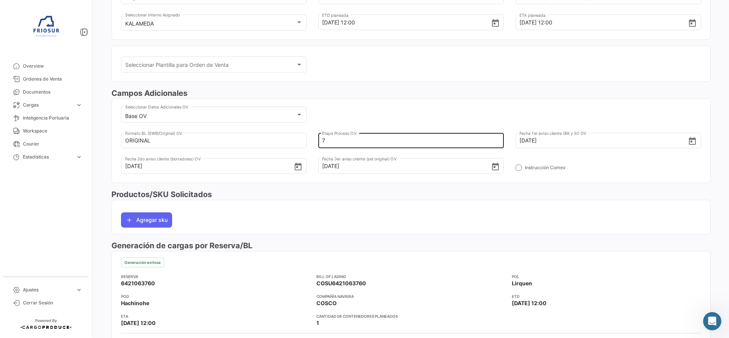
click at [345, 145] on input "7" at bounding box center [406, 140] width 169 height 27
type input "8"
click at [565, 109] on div "Base OV Seleccionar Datos Adicionales OV ORIGINAL Formato BL (SWB/Original) OV …" at bounding box center [411, 143] width 580 height 77
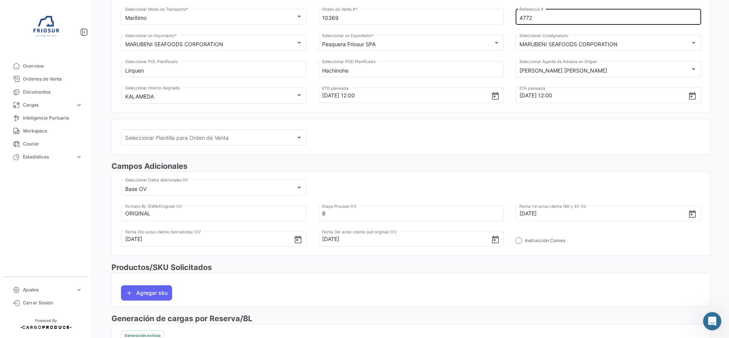
scroll to position [0, 0]
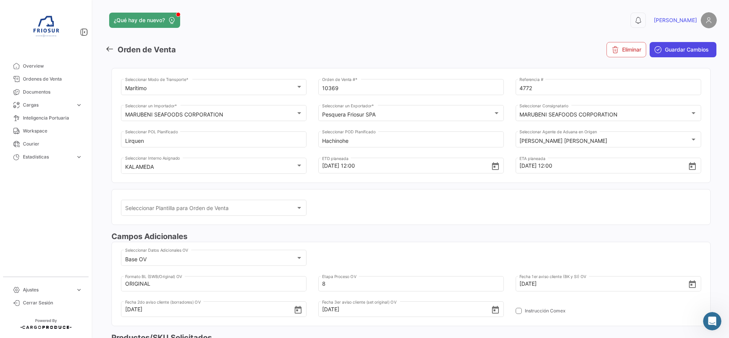
click at [665, 44] on button "Guardar Cambios" at bounding box center [683, 49] width 67 height 15
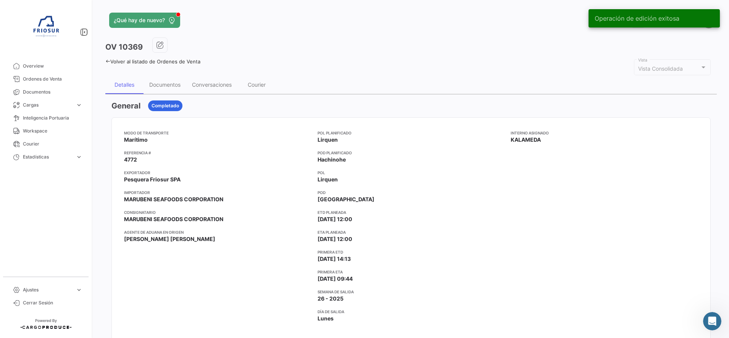
click at [108, 60] on icon at bounding box center [107, 61] width 5 height 5
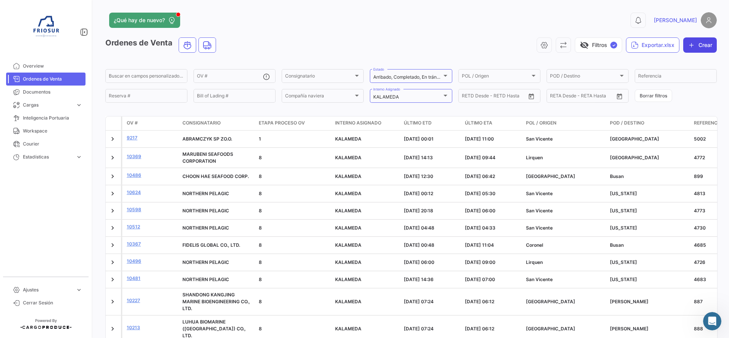
click at [698, 42] on button "Crear" at bounding box center [700, 44] width 34 height 15
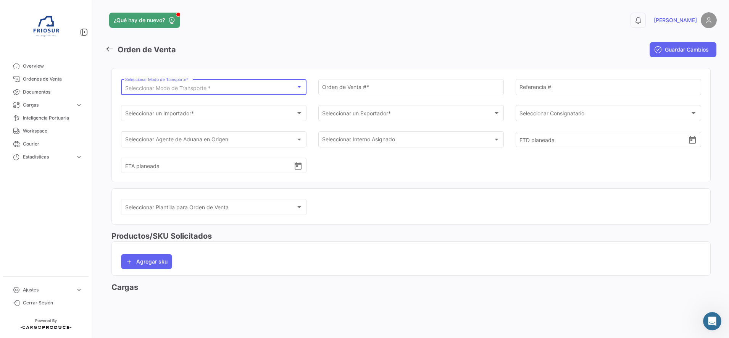
click at [259, 87] on div "Seleccionar Modo de Transporte *" at bounding box center [210, 88] width 171 height 6
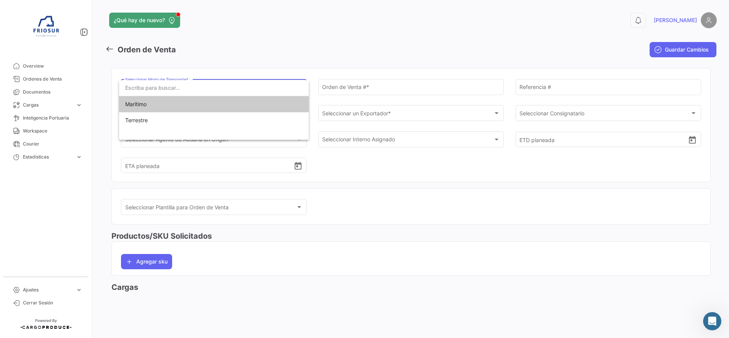
click at [171, 100] on span "Marítimo" at bounding box center [214, 104] width 178 height 16
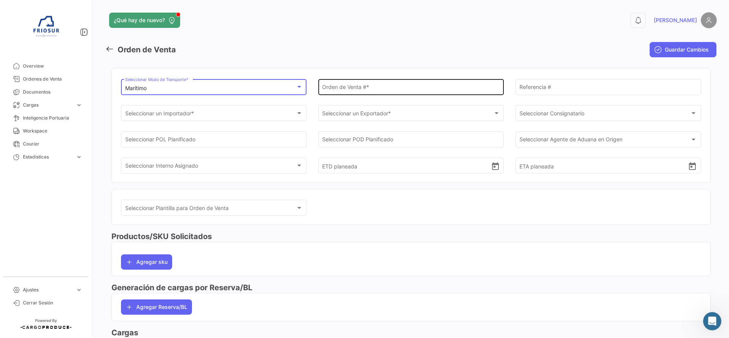
click at [361, 85] on input "Orden de Venta # *" at bounding box center [411, 88] width 178 height 6
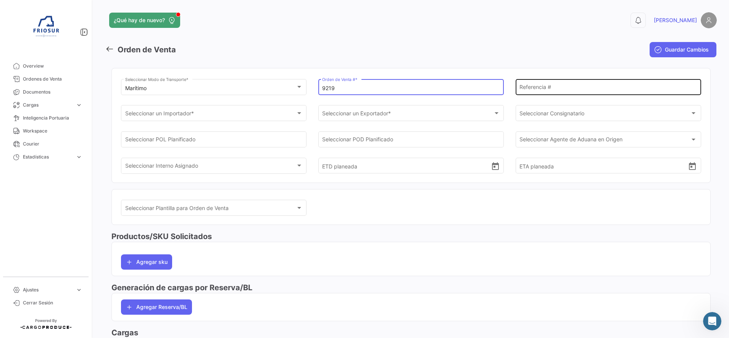
type input "9219"
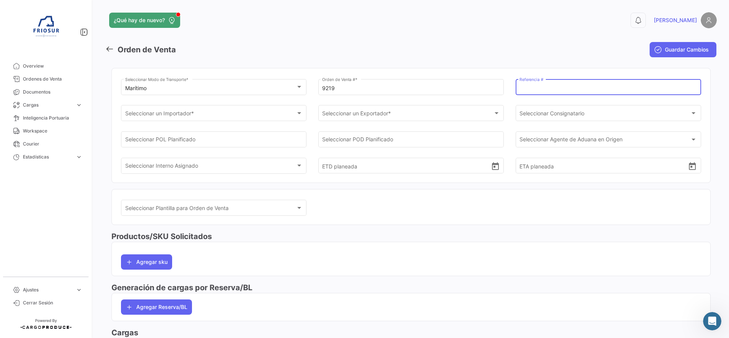
click at [588, 88] on input "Referencia #" at bounding box center [609, 88] width 178 height 6
type input "5003"
click at [247, 116] on div "Seleccionar un Importador *" at bounding box center [210, 114] width 171 height 6
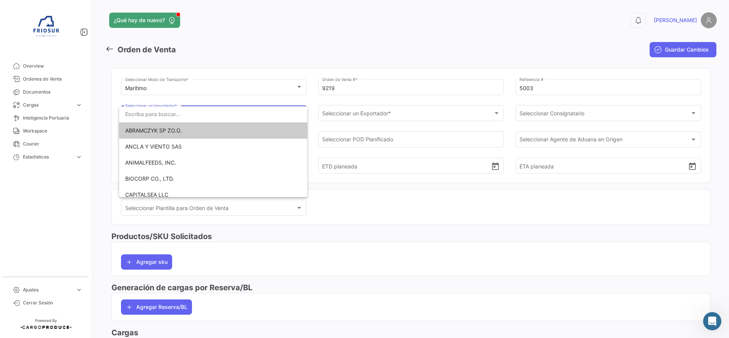
click at [217, 136] on span "ABRAMCZYK SP ZO.O." at bounding box center [213, 131] width 176 height 16
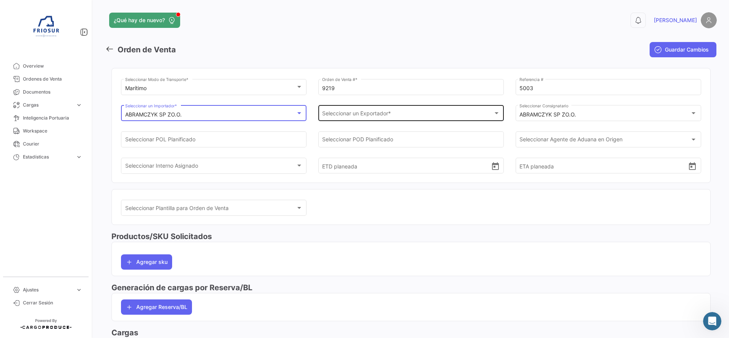
click at [366, 110] on div "Seleccionar un Exportador * Seleccionar un Exportador *" at bounding box center [411, 113] width 178 height 18
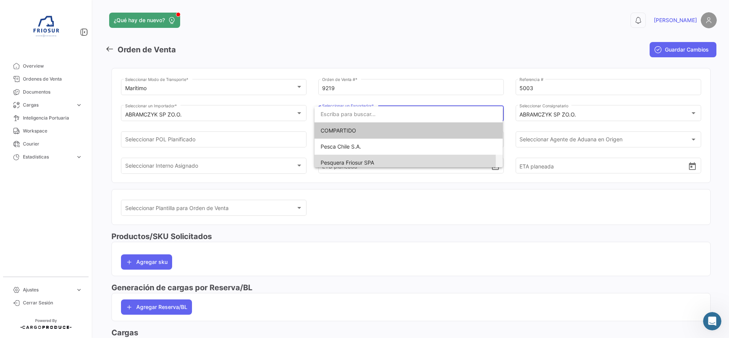
click at [338, 161] on span "Pesquera Friosur SPA" at bounding box center [347, 162] width 53 height 6
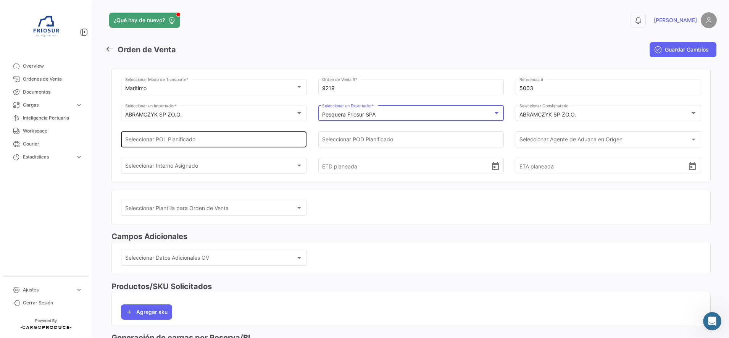
click at [229, 138] on input "Seleccionar POL Planificado" at bounding box center [214, 141] width 178 height 6
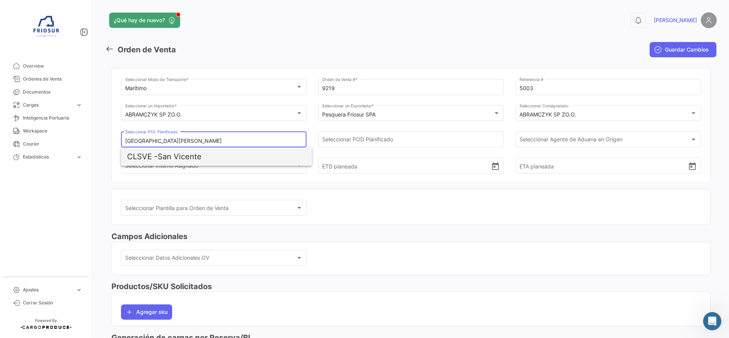
click at [204, 158] on span "CLSVE - [GEOGRAPHIC_DATA][PERSON_NAME]" at bounding box center [216, 156] width 179 height 18
type input "San Vicente"
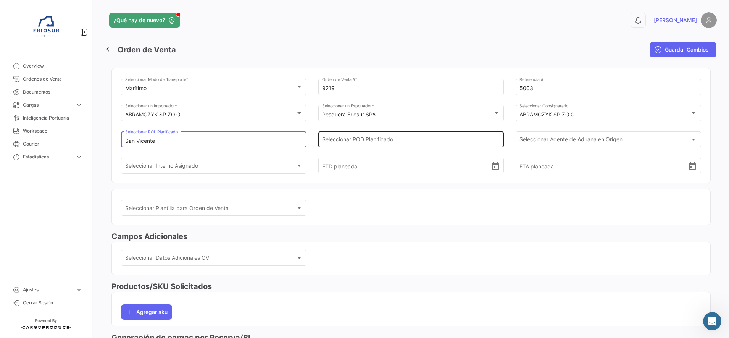
click at [449, 139] on input "Seleccionar POD Planificado" at bounding box center [411, 141] width 178 height 6
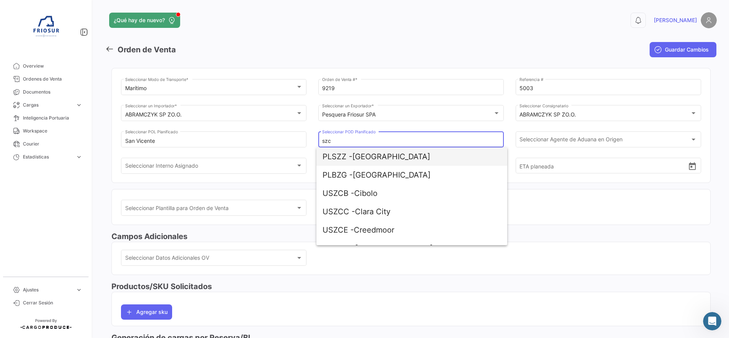
click at [399, 159] on span "PLSZZ - [GEOGRAPHIC_DATA]" at bounding box center [412, 156] width 179 height 18
type input "[GEOGRAPHIC_DATA]"
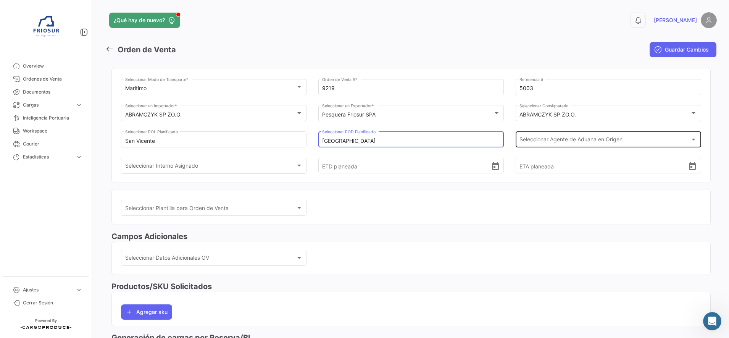
click at [573, 140] on span "Seleccionar Agente de Aduana en Origen" at bounding box center [605, 141] width 171 height 6
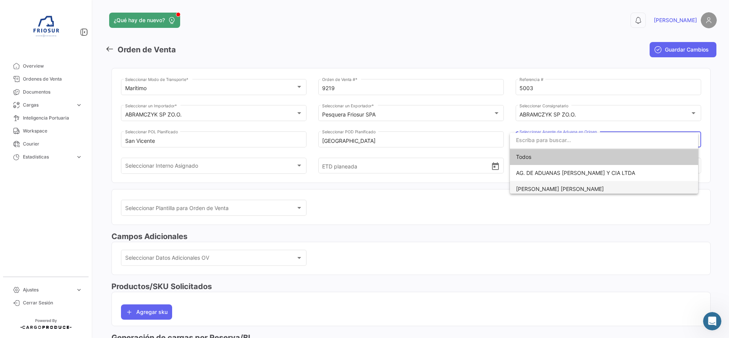
click at [568, 189] on span "[PERSON_NAME]" at bounding box center [560, 189] width 88 height 6
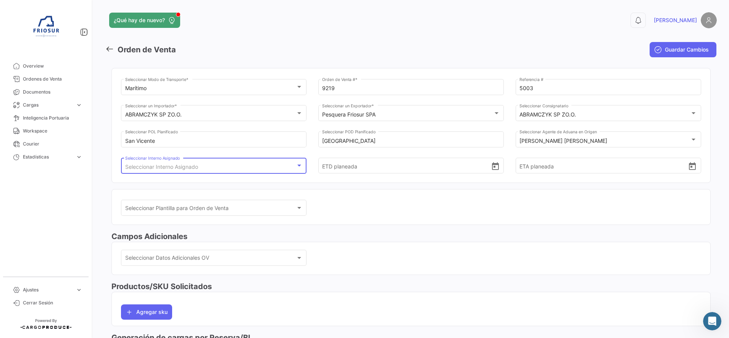
click at [291, 166] on div "Seleccionar Interno Asignado" at bounding box center [210, 167] width 171 height 6
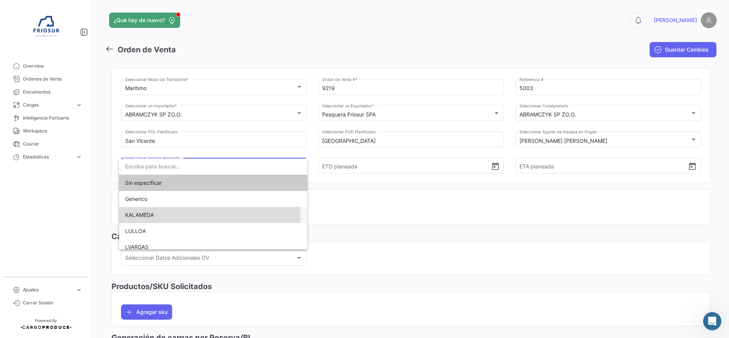
click at [143, 213] on span "KALAMEDA" at bounding box center [139, 215] width 29 height 6
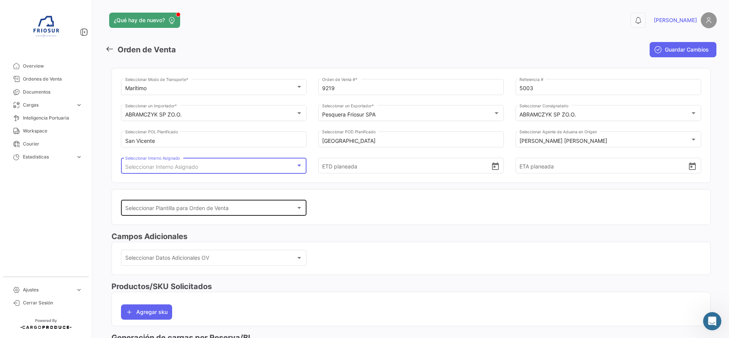
scroll to position [15, 0]
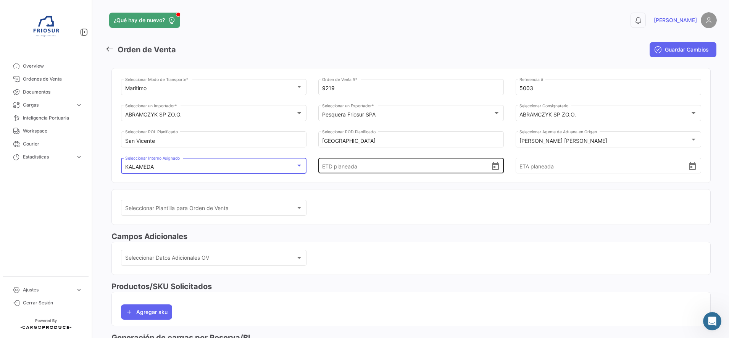
click at [491, 168] on icon "Open calendar" at bounding box center [495, 166] width 9 height 9
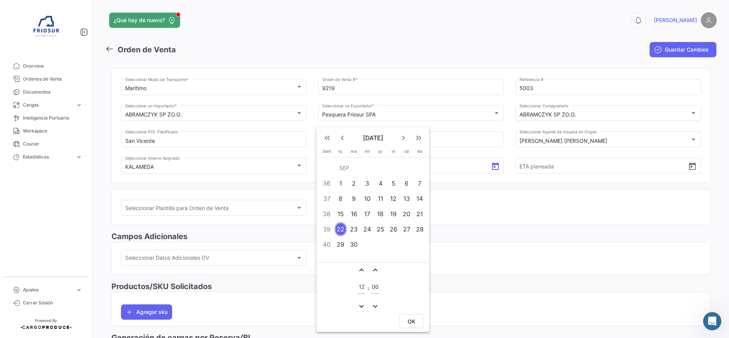
click at [351, 228] on div "23" at bounding box center [354, 229] width 12 height 14
click at [412, 321] on span "OK" at bounding box center [412, 321] width 8 height 6
type input "[DATE] 12:00"
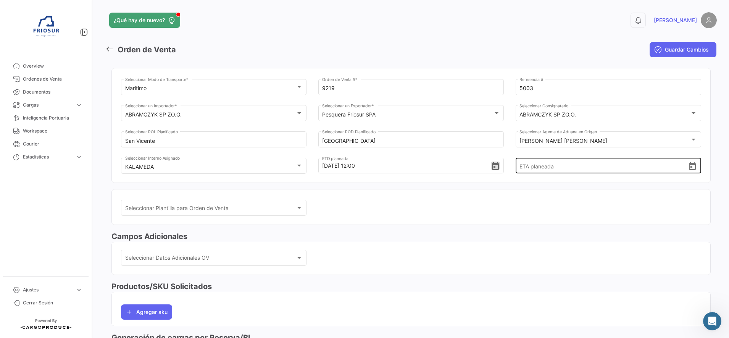
click at [688, 162] on icon "Open calendar" at bounding box center [692, 166] width 9 height 9
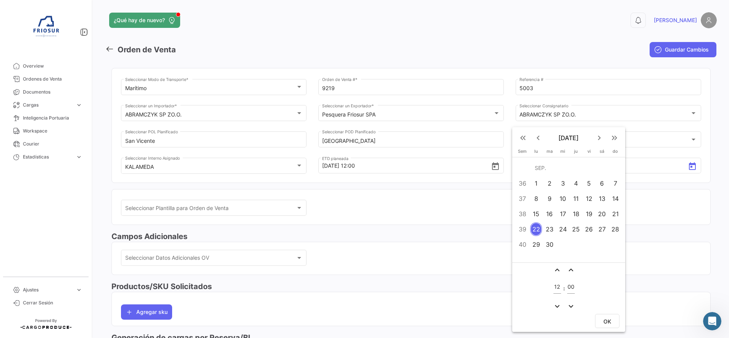
click at [598, 135] on mat-icon "keyboard_arrow_right" at bounding box center [599, 137] width 9 height 9
click at [617, 167] on div "2" at bounding box center [615, 168] width 12 height 14
click at [601, 320] on button "OK" at bounding box center [607, 321] width 24 height 14
type input "[DATE] 12:00"
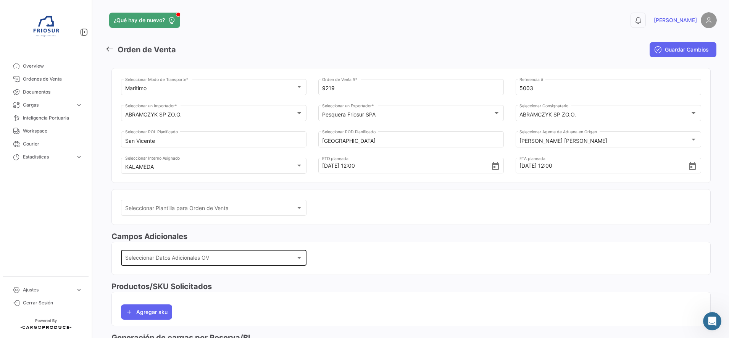
click at [217, 254] on div "Seleccionar Datos Adicionales OV Seleccionar Datos Adicionales OV" at bounding box center [214, 257] width 178 height 18
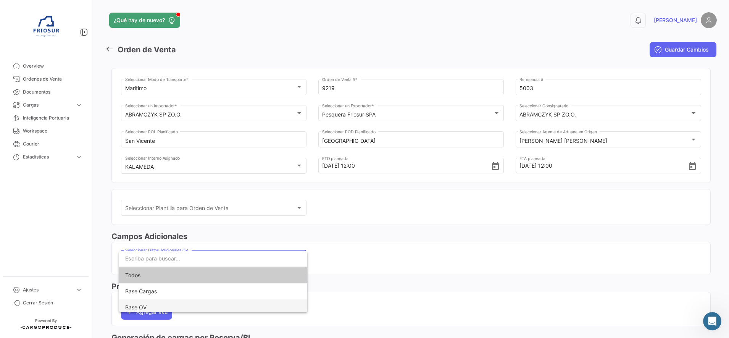
click at [150, 305] on span "Base OV" at bounding box center [213, 307] width 176 height 16
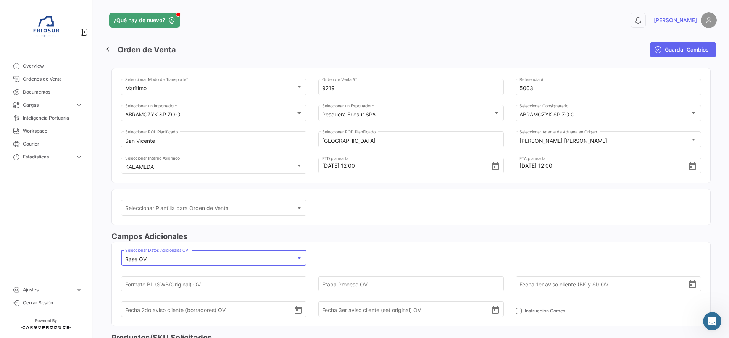
scroll to position [95, 0]
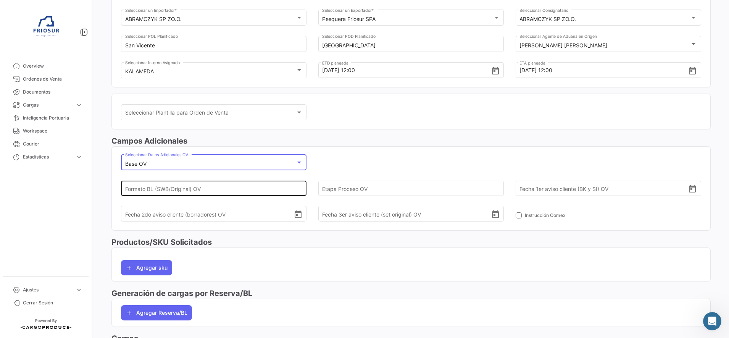
click at [212, 186] on input "Formato BL (SWB/Original) OV" at bounding box center [209, 188] width 169 height 27
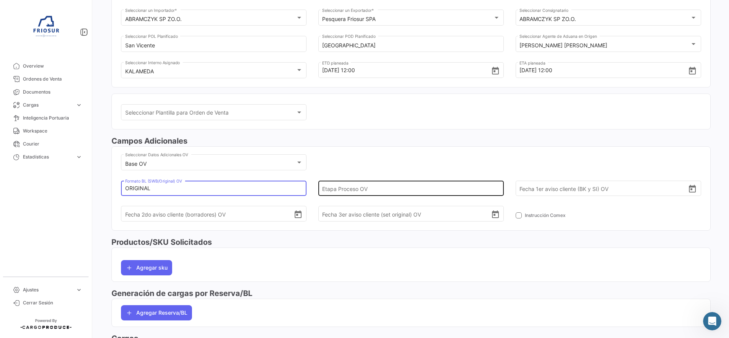
type input "ORIGINAL"
click at [334, 192] on input "Etapa Proceso OV" at bounding box center [406, 188] width 169 height 27
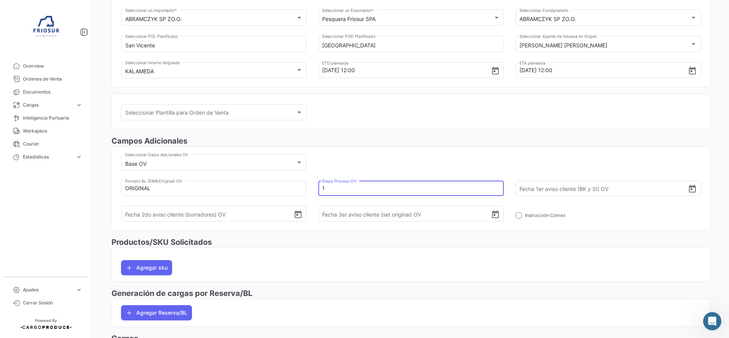
type input "1"
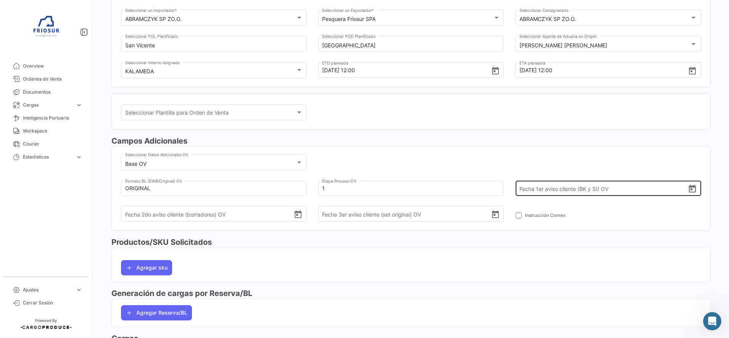
click at [689, 187] on icon "Open calendar" at bounding box center [692, 189] width 7 height 8
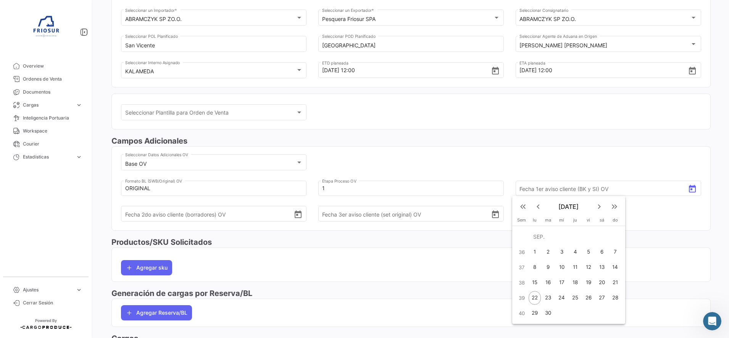
click at [561, 283] on div "17" at bounding box center [562, 283] width 12 height 14
type input "[DATE]"
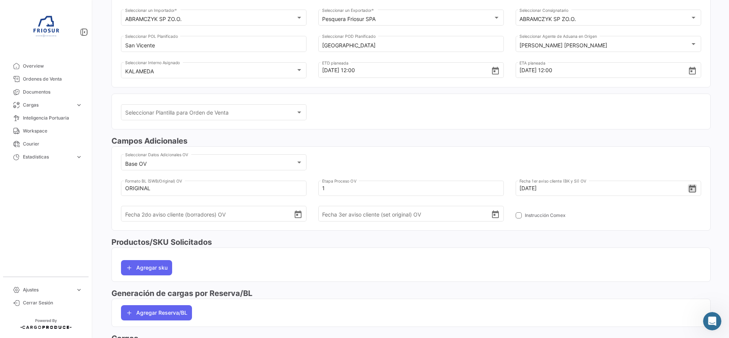
click at [637, 139] on h3 "Campos Adicionales" at bounding box center [410, 141] width 599 height 11
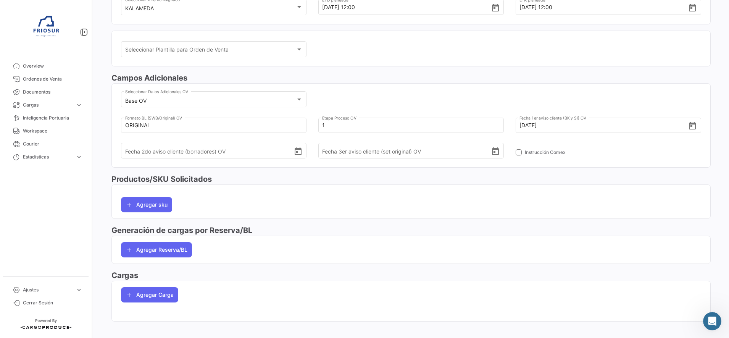
scroll to position [166, 0]
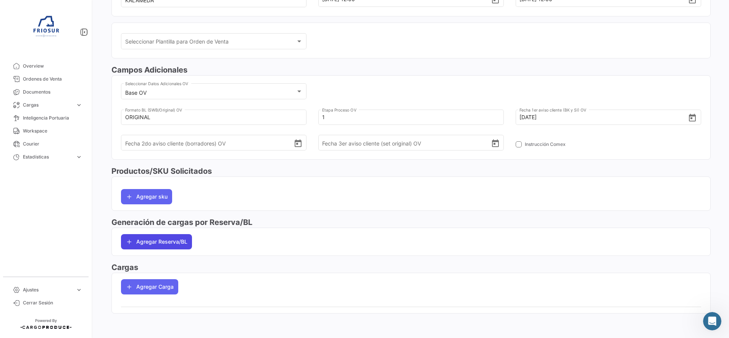
click at [176, 241] on button "Agregar Reserva/BL" at bounding box center [156, 241] width 71 height 15
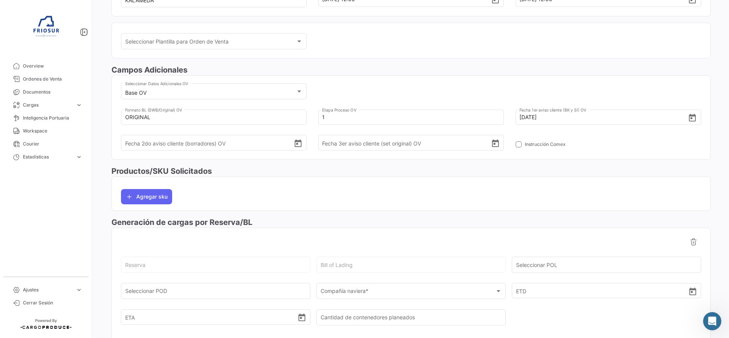
scroll to position [262, 0]
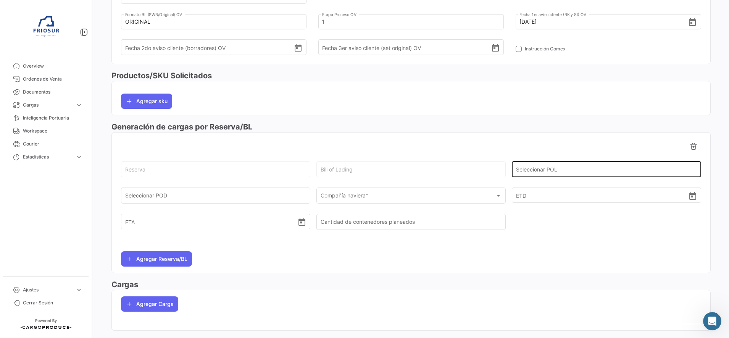
click at [576, 167] on div "Seleccionar POL" at bounding box center [606, 169] width 181 height 18
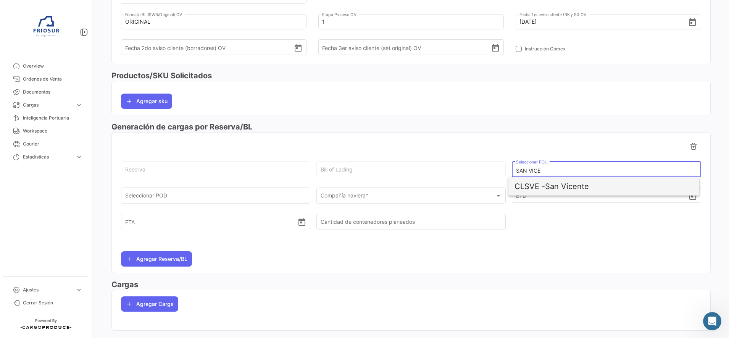
click at [560, 187] on span "CLSVE - [GEOGRAPHIC_DATA][PERSON_NAME]" at bounding box center [604, 186] width 179 height 18
type input "San Vicente"
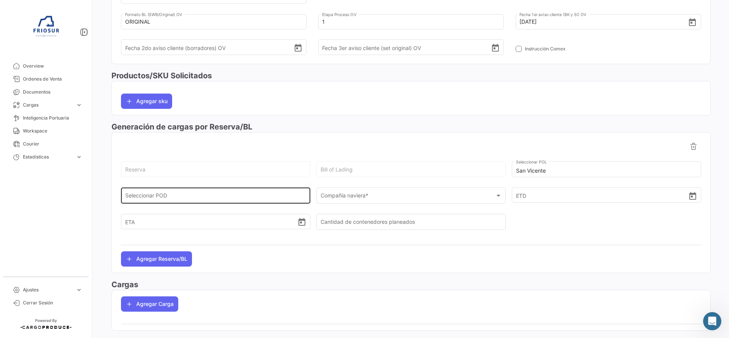
click at [269, 187] on div "Seleccionar POD" at bounding box center [215, 195] width 181 height 18
click at [262, 197] on input "Seleccionar POD" at bounding box center [215, 197] width 181 height 6
type input "S"
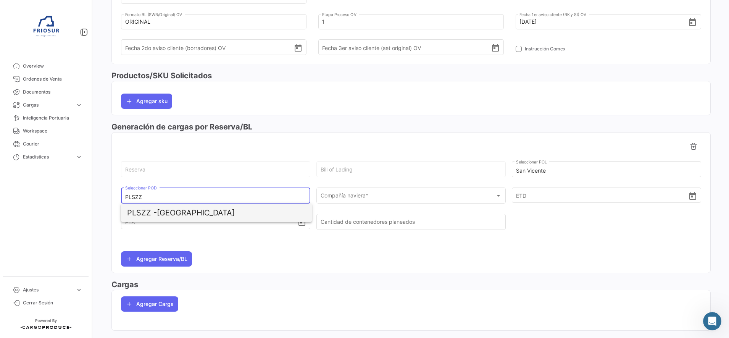
click at [157, 210] on span "PLSZZ -" at bounding box center [142, 212] width 30 height 9
type input "[GEOGRAPHIC_DATA]"
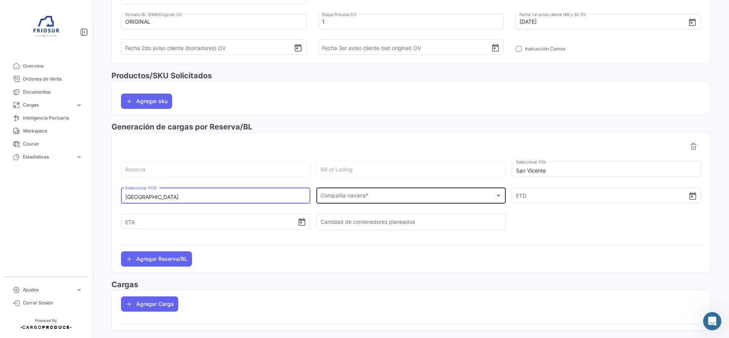
click at [459, 190] on div "Compañía naviera * Compañía naviera *" at bounding box center [411, 195] width 181 height 18
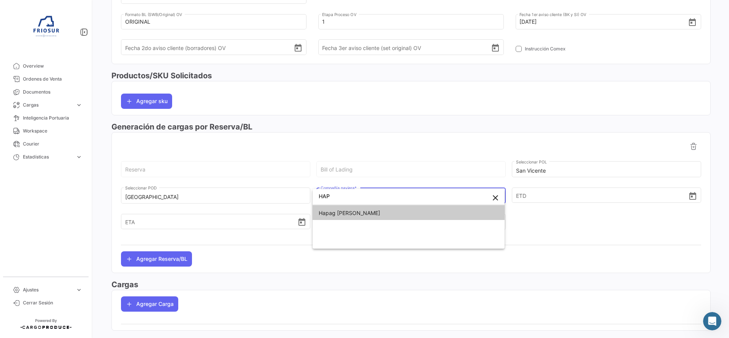
type input "HAP"
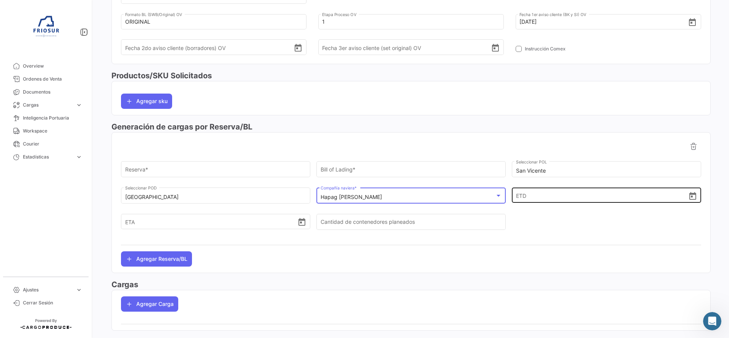
click at [692, 196] on icon "Open calendar" at bounding box center [692, 196] width 9 height 9
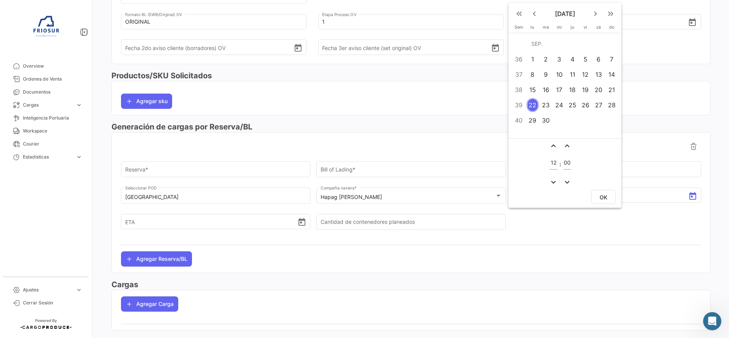
click at [545, 107] on div "23" at bounding box center [546, 105] width 12 height 14
click at [601, 198] on span "OK" at bounding box center [604, 197] width 8 height 6
type input "[DATE] 12:00"
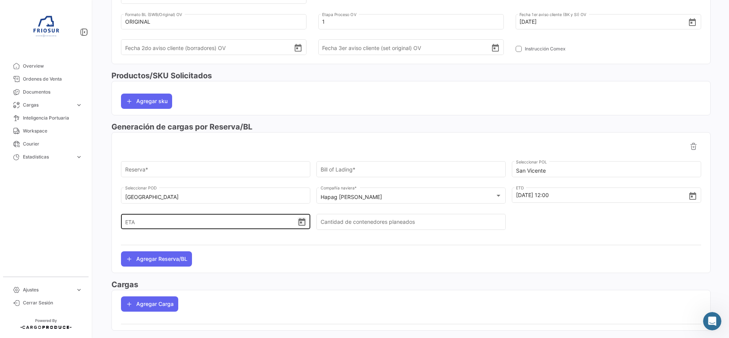
click at [300, 224] on icon "Open calendar" at bounding box center [301, 222] width 9 height 9
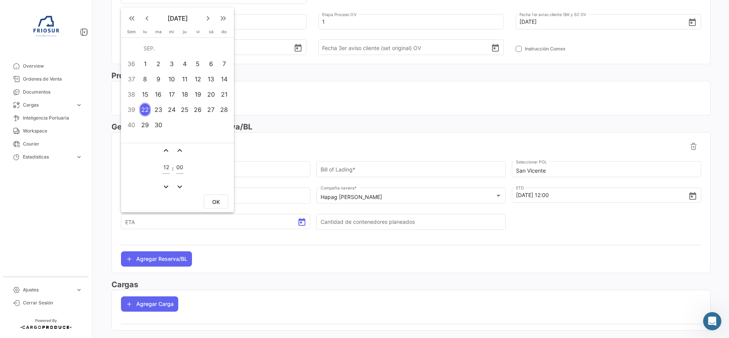
click at [208, 15] on mat-icon "keyboard_arrow_right" at bounding box center [208, 18] width 9 height 9
click at [228, 48] on div "2" at bounding box center [224, 49] width 12 height 14
click at [217, 201] on span "OK" at bounding box center [216, 202] width 8 height 6
type input "[DATE] 12:00"
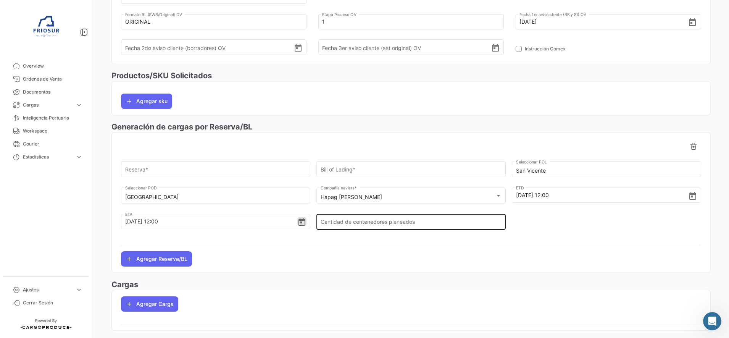
click at [384, 223] on input "Cantidad de contenedores planeados" at bounding box center [411, 223] width 181 height 6
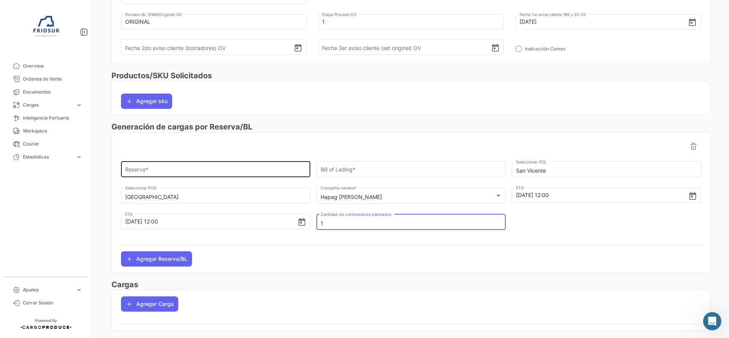
type input "1"
click at [267, 168] on input "Reserva *" at bounding box center [215, 171] width 181 height 6
paste input "90139593"
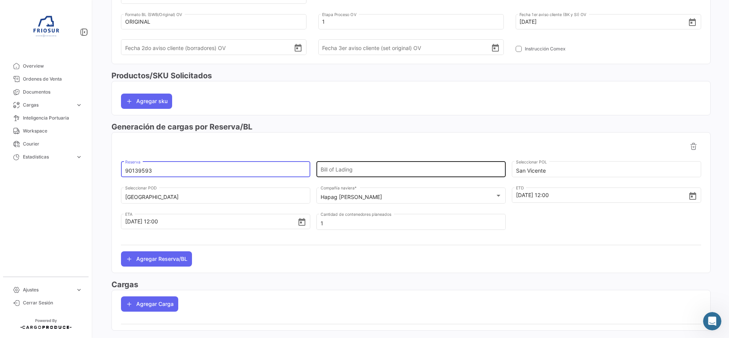
type input "90139593"
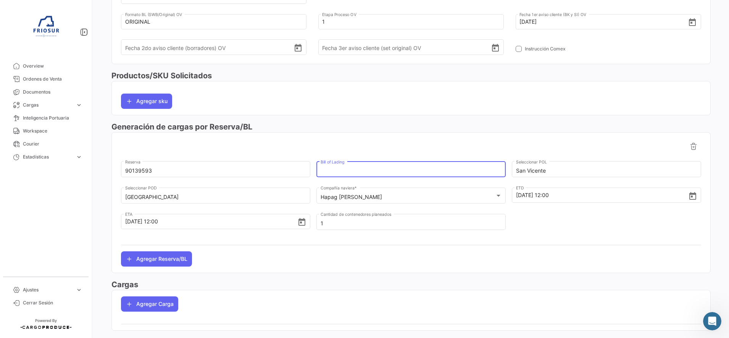
click at [360, 170] on input "Bill of Lading" at bounding box center [411, 171] width 181 height 6
paste input "HLCUSCL250942844"
type input "HLCUSCL250942844"
click at [556, 145] on div at bounding box center [411, 146] width 580 height 15
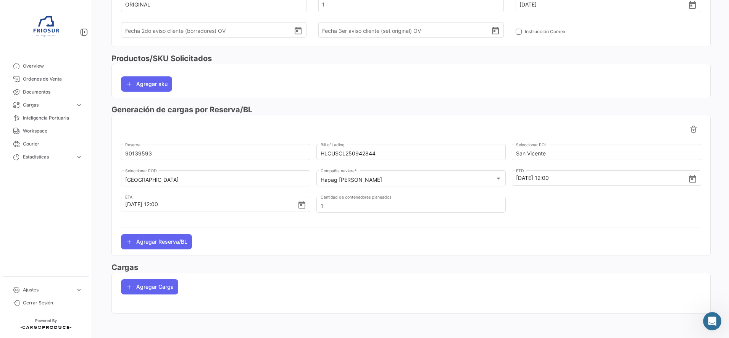
scroll to position [0, 0]
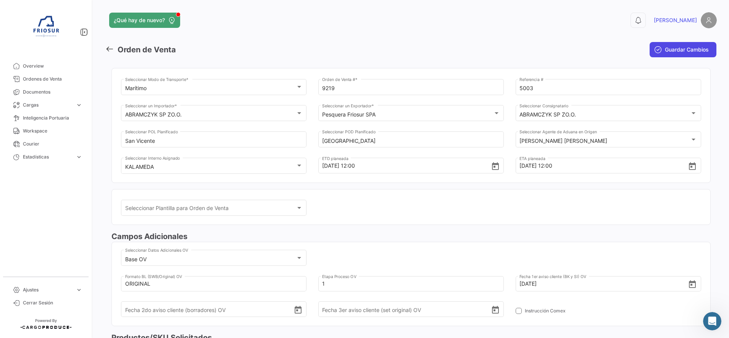
click at [667, 48] on span "Guardar Cambios" at bounding box center [687, 50] width 44 height 8
click at [678, 49] on span "Guardar Cambios" at bounding box center [687, 50] width 44 height 8
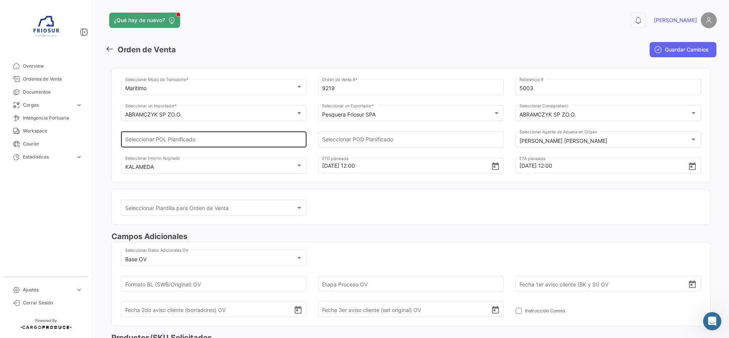
click at [297, 144] on input "Seleccionar POL Planificado" at bounding box center [214, 141] width 178 height 6
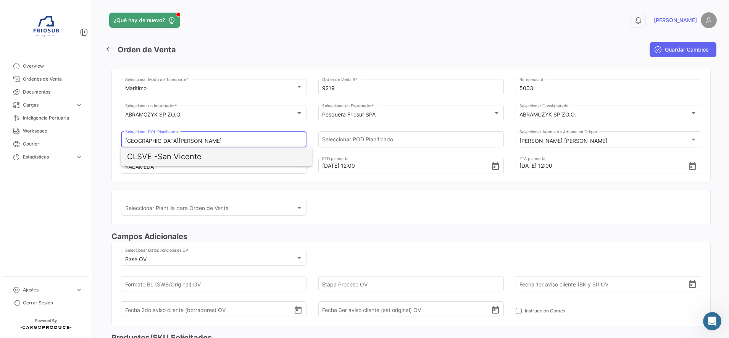
click at [200, 160] on span "CLSVE - [GEOGRAPHIC_DATA][PERSON_NAME]" at bounding box center [216, 156] width 179 height 18
type input "San Vicente"
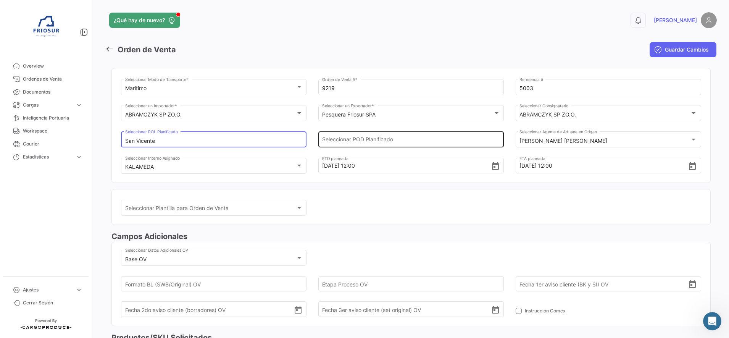
click at [421, 139] on input "Seleccionar POD Planificado" at bounding box center [411, 141] width 178 height 6
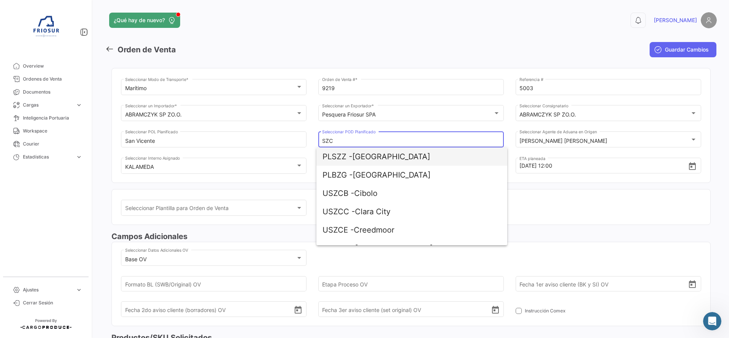
click at [397, 151] on span "PLSZZ - [GEOGRAPHIC_DATA]" at bounding box center [412, 156] width 179 height 18
type input "[GEOGRAPHIC_DATA]"
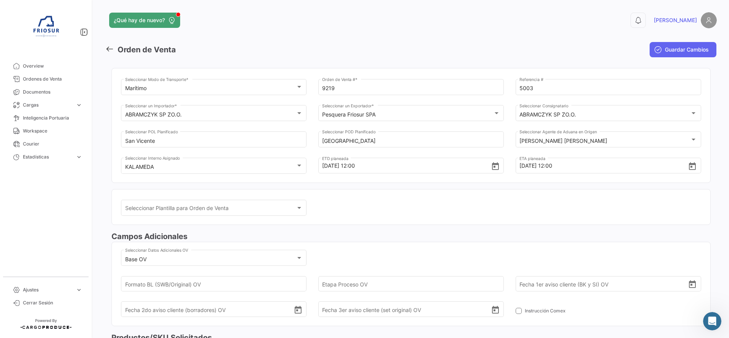
click at [428, 53] on mat-toolbar-row "Orden de Venta" at bounding box center [307, 49] width 404 height 24
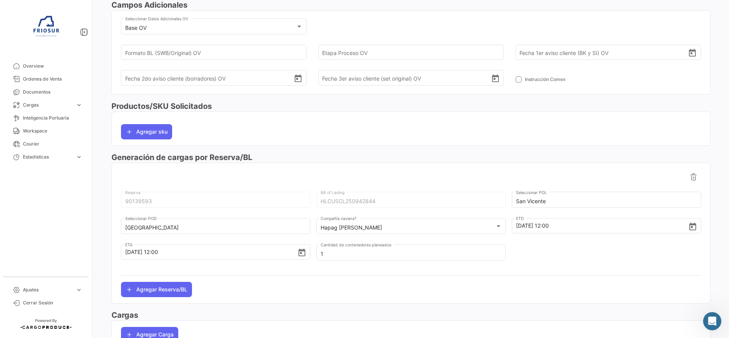
scroll to position [40, 0]
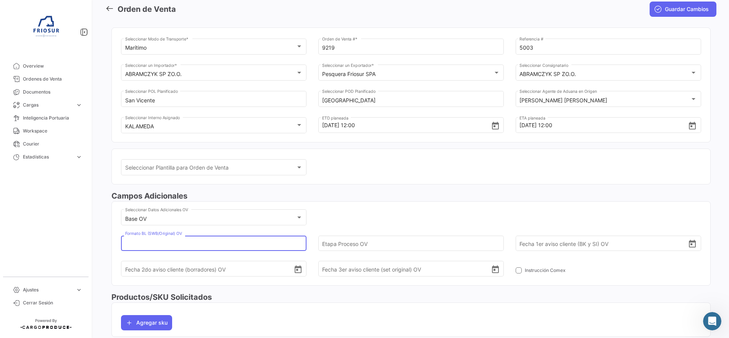
click at [268, 240] on input "Formato BL (SWB/Original) OV" at bounding box center [209, 243] width 169 height 27
type input "ORIGINAL"
click at [365, 242] on input "Etapa Proceso OV" at bounding box center [406, 243] width 169 height 27
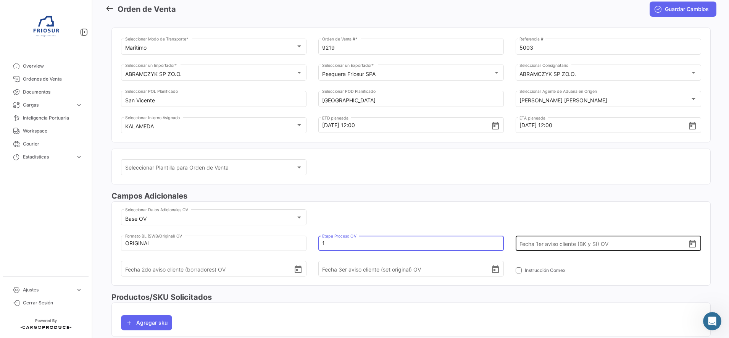
type input "1"
click at [688, 246] on icon "Open calendar" at bounding box center [692, 243] width 9 height 9
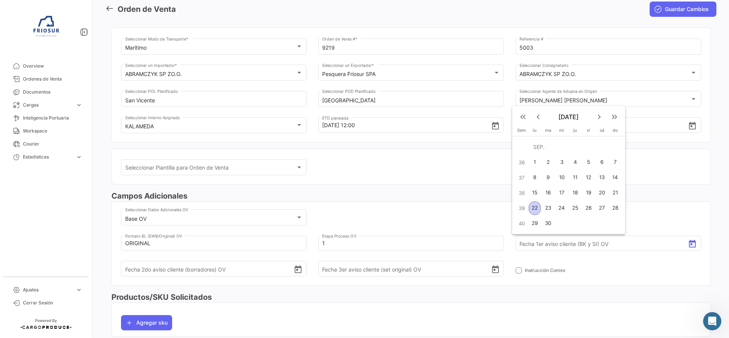
click at [564, 193] on div "17" at bounding box center [562, 193] width 12 height 14
type input "[DATE]"
click at [454, 194] on h3 "Campos Adicionales" at bounding box center [410, 196] width 599 height 11
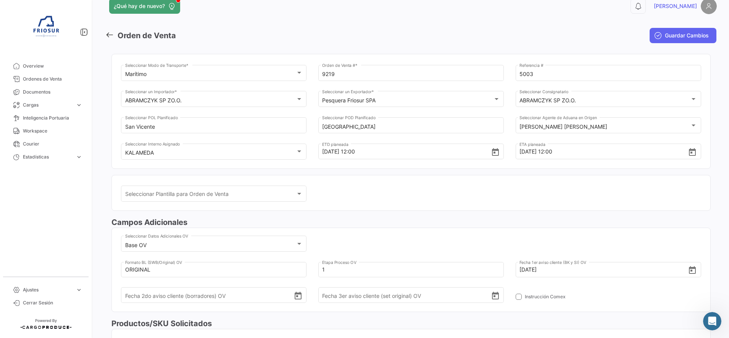
scroll to position [0, 0]
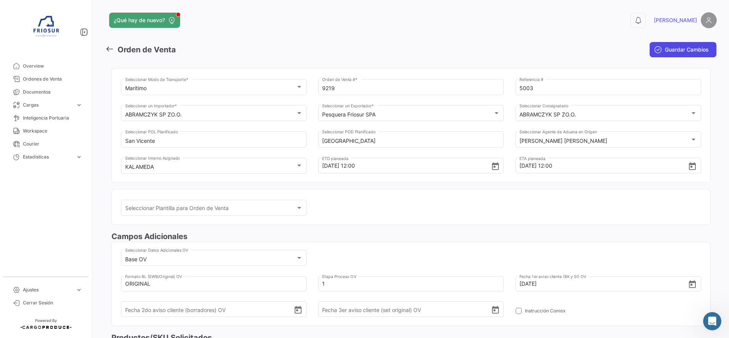
click at [681, 55] on button "Guardar Cambios" at bounding box center [683, 49] width 67 height 15
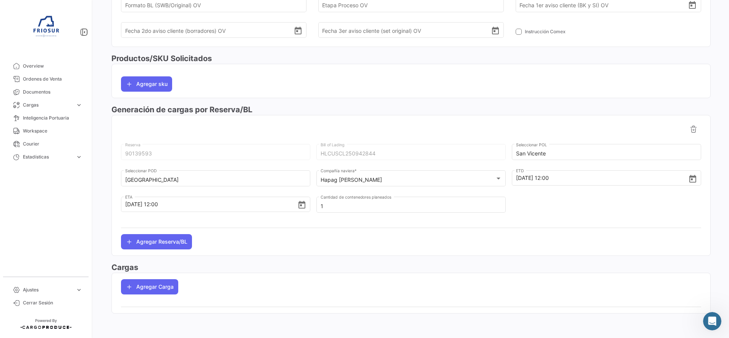
scroll to position [88, 0]
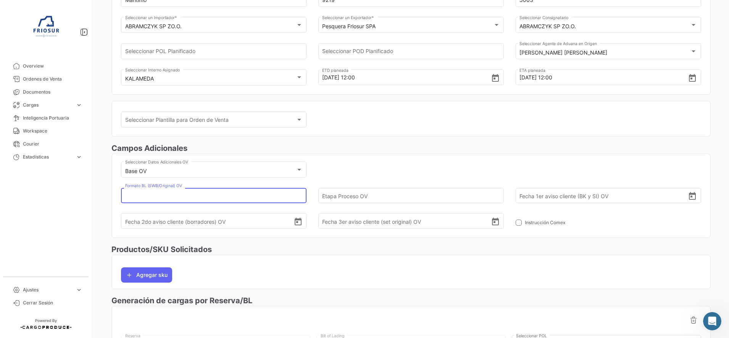
click at [227, 196] on input "Formato BL (SWB/Original) OV" at bounding box center [209, 195] width 169 height 27
type input "ORIGINAL"
click at [328, 195] on input "Etapa Proceso OV" at bounding box center [406, 195] width 169 height 27
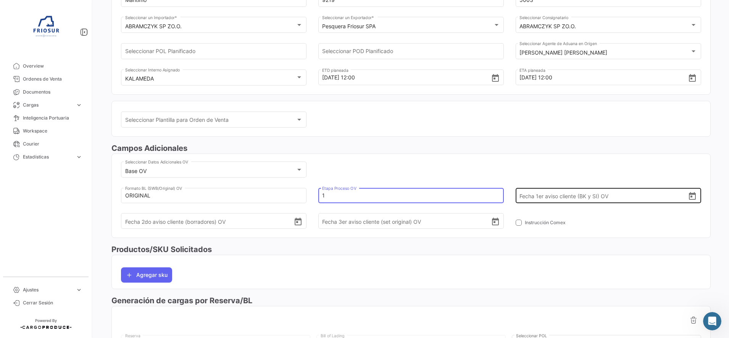
type input "1"
click at [688, 199] on icon "Open calendar" at bounding box center [692, 196] width 9 height 9
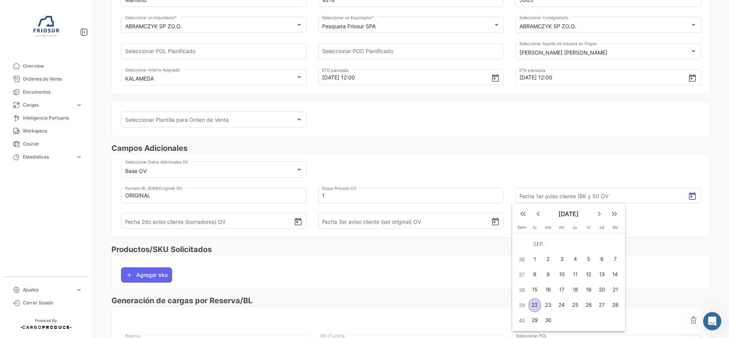
click at [563, 292] on div "17" at bounding box center [562, 290] width 12 height 14
type input "[DATE]"
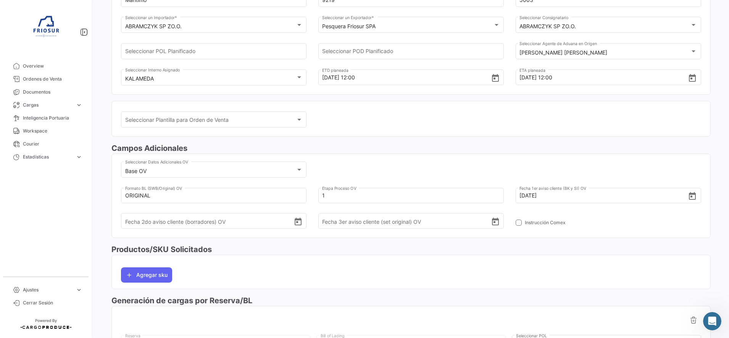
click at [529, 157] on mat-card "Base OV Seleccionar Datos Adicionales OV ORIGINAL Formato BL (SWB/Original) OV …" at bounding box center [410, 195] width 599 height 84
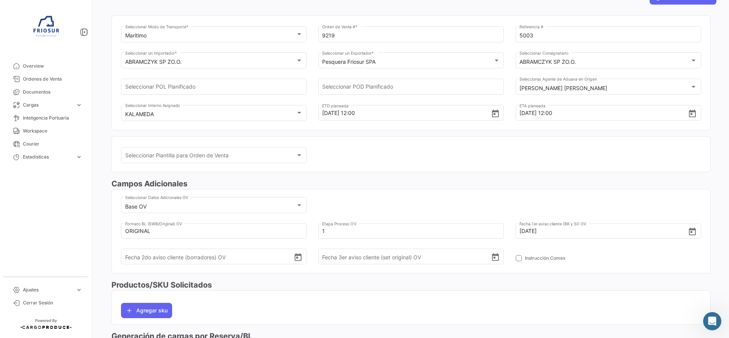
scroll to position [0, 0]
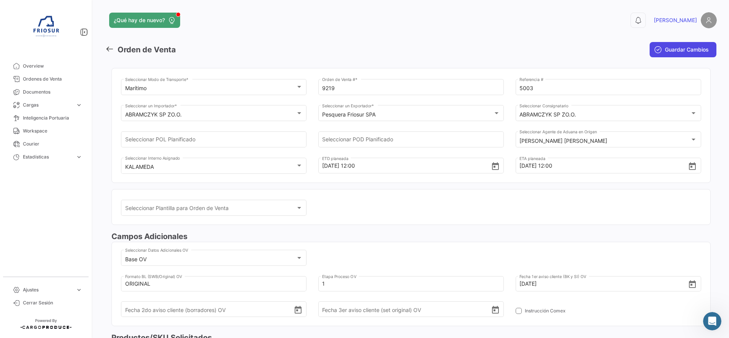
click at [677, 48] on span "Guardar Cambios" at bounding box center [687, 50] width 44 height 8
click at [684, 45] on button "Guardar Cambios" at bounding box center [683, 49] width 67 height 15
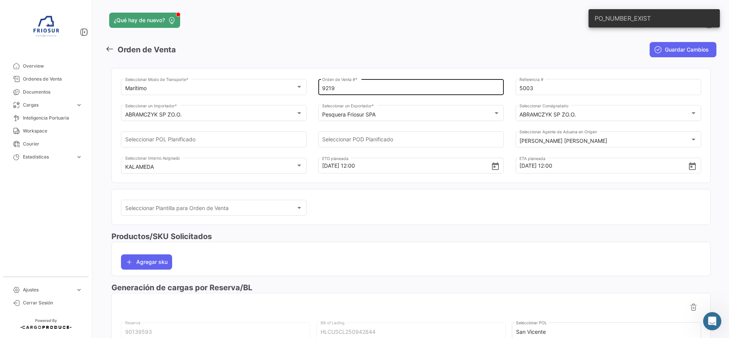
click at [390, 88] on input "9219" at bounding box center [411, 88] width 178 height 6
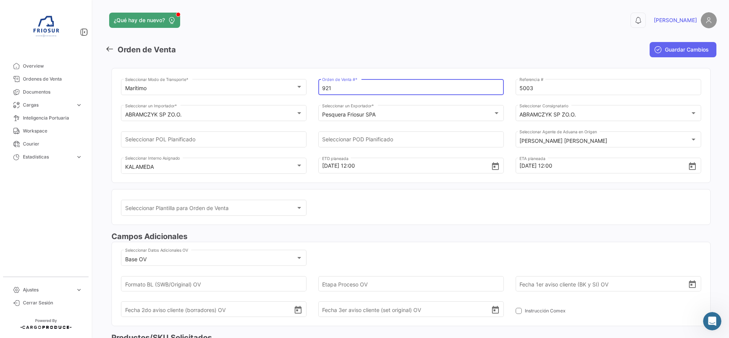
type input "9219"
click at [414, 48] on mat-toolbar-row "Orden de Venta" at bounding box center [307, 49] width 404 height 24
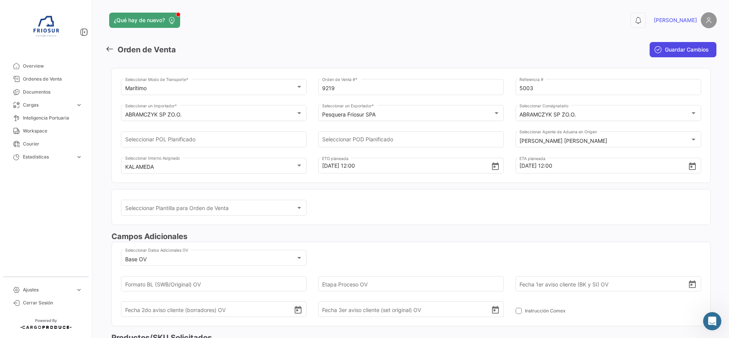
click at [660, 55] on button "Guardar Cambios" at bounding box center [683, 49] width 67 height 15
click at [109, 49] on icon at bounding box center [109, 49] width 8 height 8
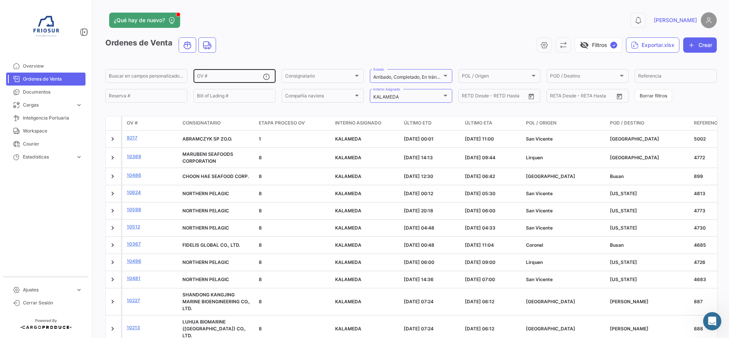
click at [224, 82] on div "OV #" at bounding box center [230, 75] width 66 height 15
click at [402, 96] on div "KALAMEDA" at bounding box center [407, 96] width 68 height 5
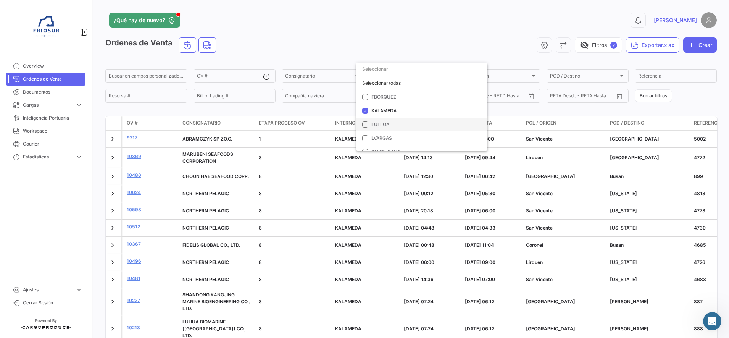
scroll to position [15, 0]
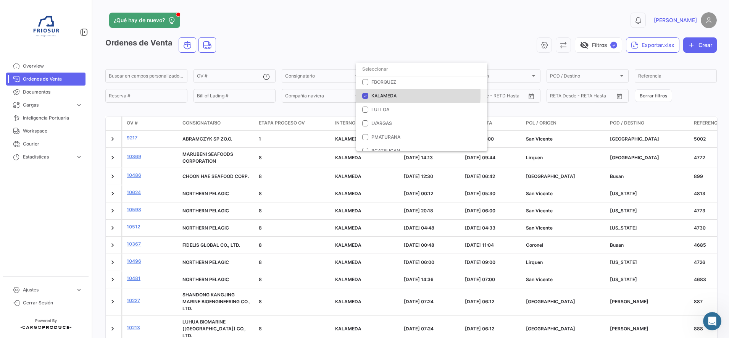
click at [366, 94] on mat-pseudo-checkbox at bounding box center [365, 96] width 6 height 6
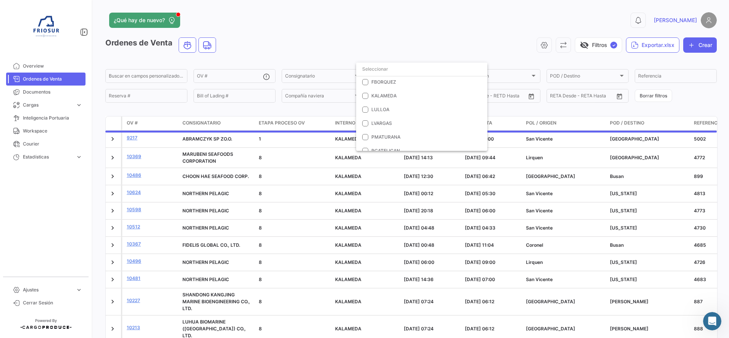
click at [221, 78] on div at bounding box center [364, 169] width 729 height 338
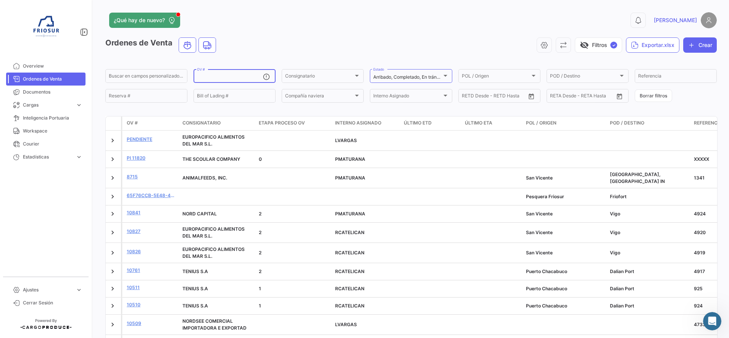
click at [221, 78] on input "OV #" at bounding box center [230, 76] width 66 height 5
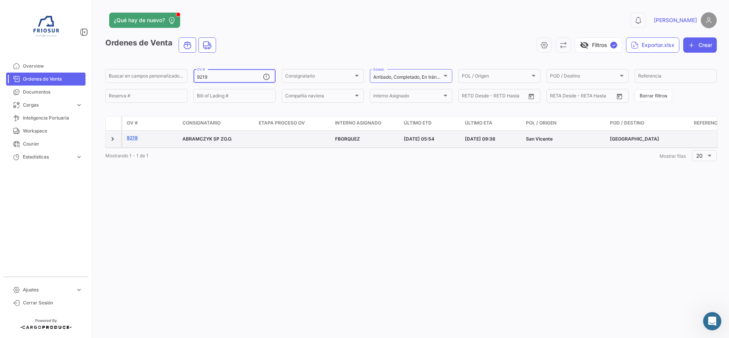
type input "9219"
click at [134, 137] on link "9219" at bounding box center [152, 137] width 50 height 7
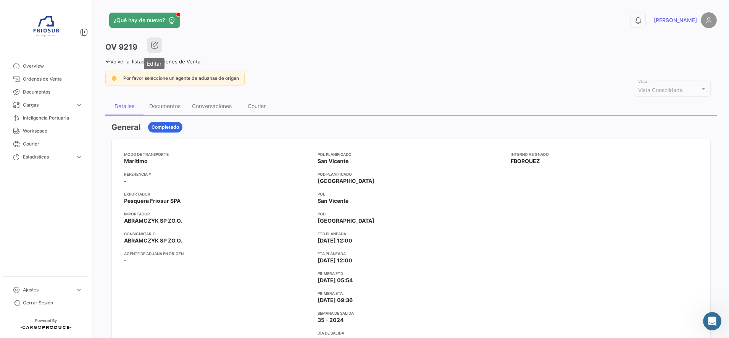
click at [154, 47] on icon "button" at bounding box center [155, 45] width 8 height 8
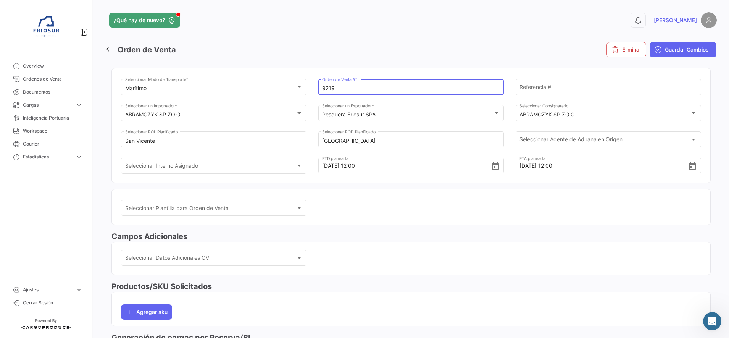
click at [444, 85] on input "9219" at bounding box center [411, 88] width 178 height 6
type input "9219."
click at [691, 52] on span "Guardar Cambios" at bounding box center [687, 50] width 44 height 8
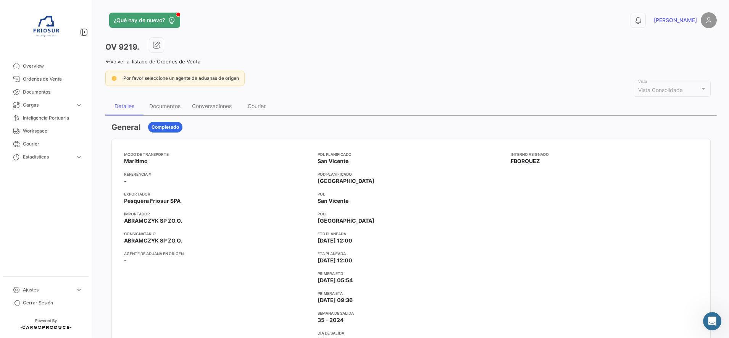
click at [107, 61] on icon at bounding box center [107, 61] width 5 height 5
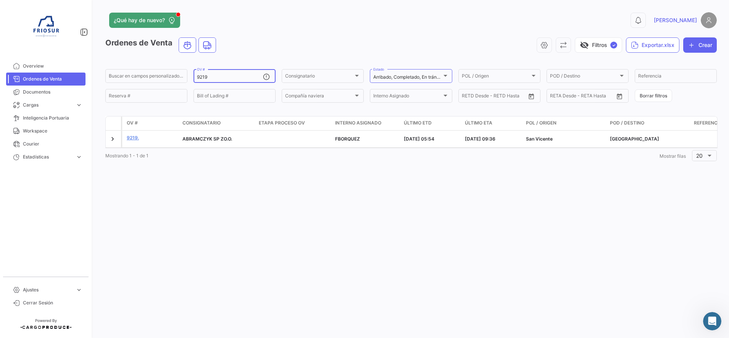
click at [230, 76] on input "9219" at bounding box center [230, 76] width 66 height 5
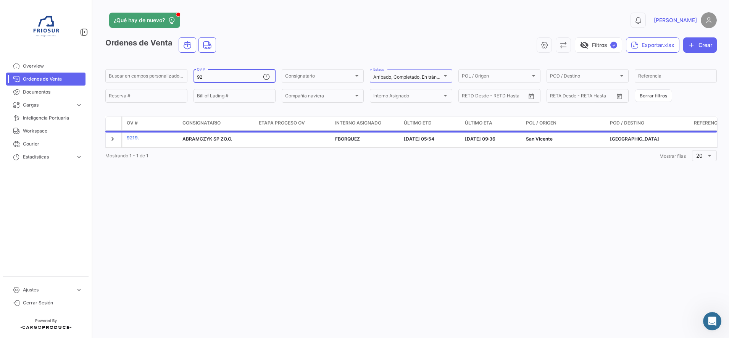
type input "9"
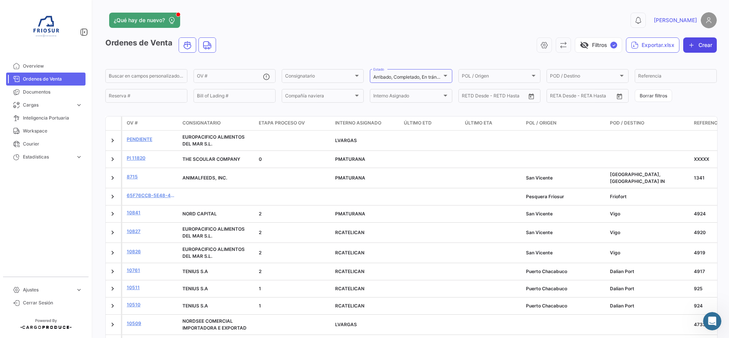
click at [690, 48] on icon "button" at bounding box center [692, 45] width 8 height 8
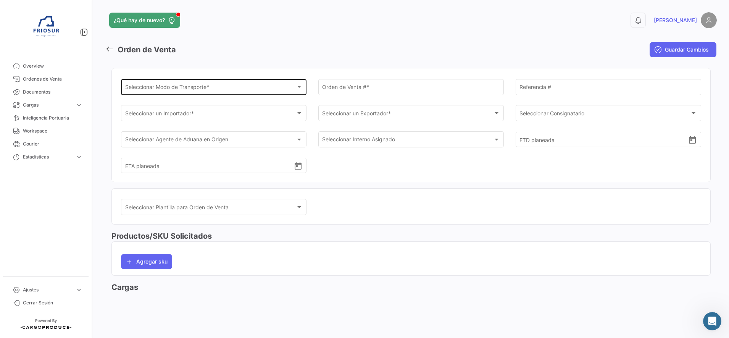
click at [291, 79] on div "Seleccionar Modo de Transporte * Seleccionar Modo de Transporte *" at bounding box center [214, 87] width 178 height 18
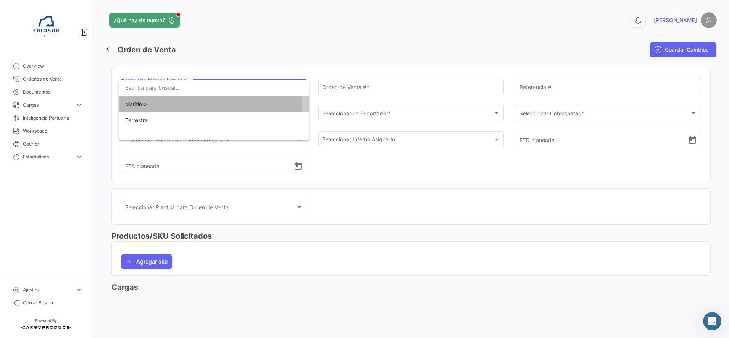
click at [167, 100] on span "Marítimo" at bounding box center [214, 104] width 178 height 16
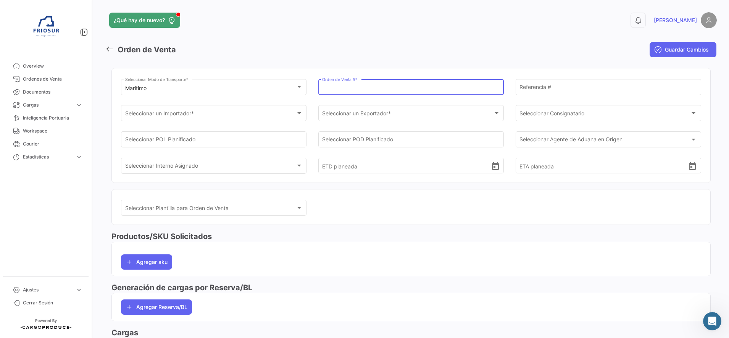
click at [373, 87] on input "Orden de Venta # *" at bounding box center [411, 88] width 178 height 6
type input "9219"
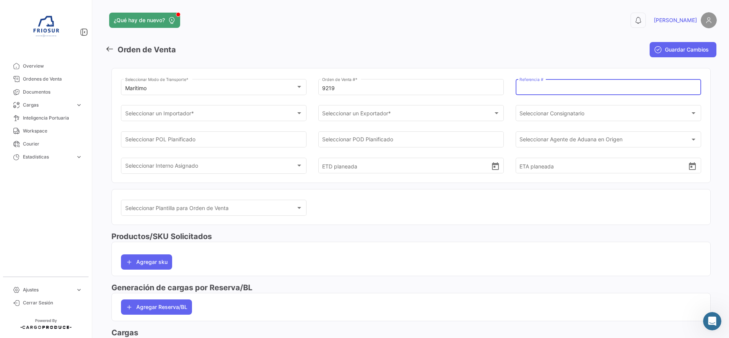
click at [544, 86] on input "Referencia #" at bounding box center [609, 88] width 178 height 6
type input "5003"
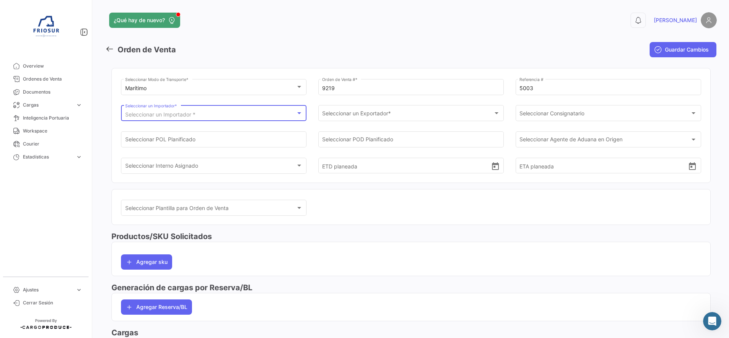
click at [252, 112] on div "Seleccionar un Importador *" at bounding box center [210, 114] width 171 height 6
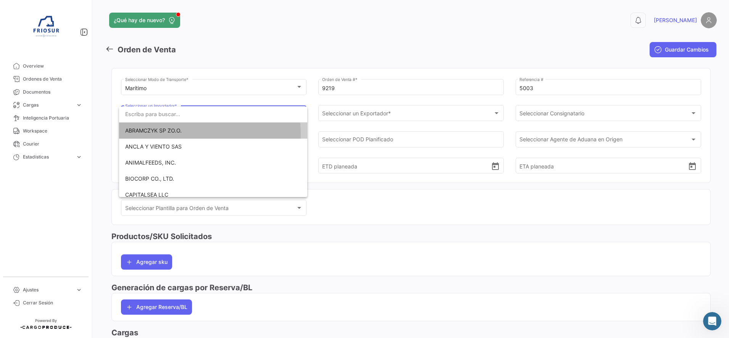
click at [182, 134] on span "ABRAMCZYK SP ZO.O." at bounding box center [213, 131] width 176 height 16
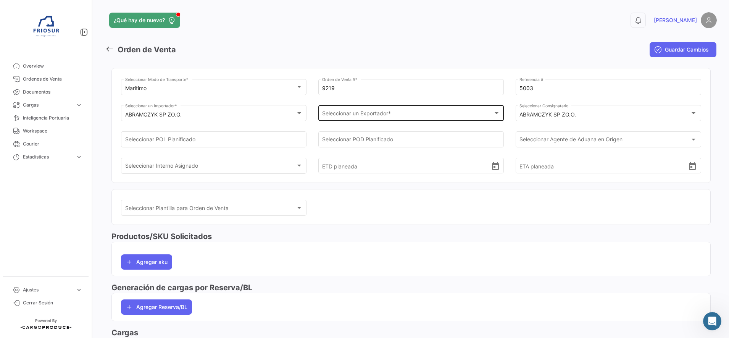
click at [381, 108] on div "Seleccionar un Exportador * Seleccionar un Exportador *" at bounding box center [411, 113] width 178 height 18
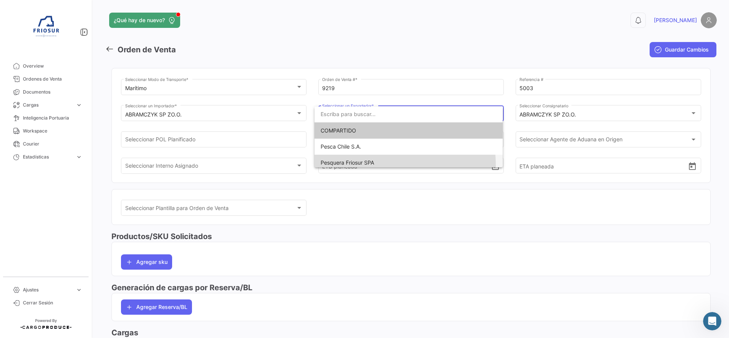
click at [363, 165] on span "Pesquera Friosur SPA" at bounding box center [347, 162] width 53 height 6
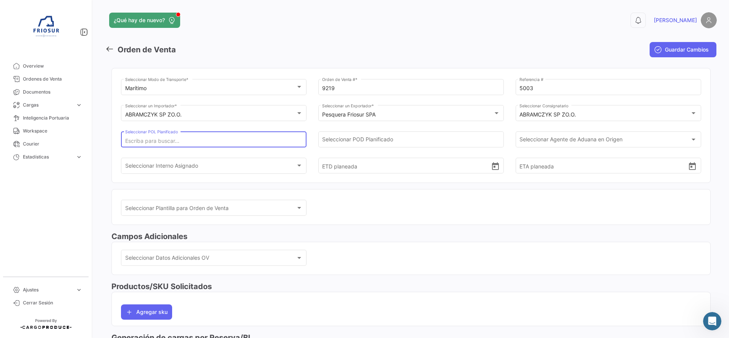
click at [260, 142] on input "Seleccionar POL Planificado" at bounding box center [214, 141] width 178 height 6
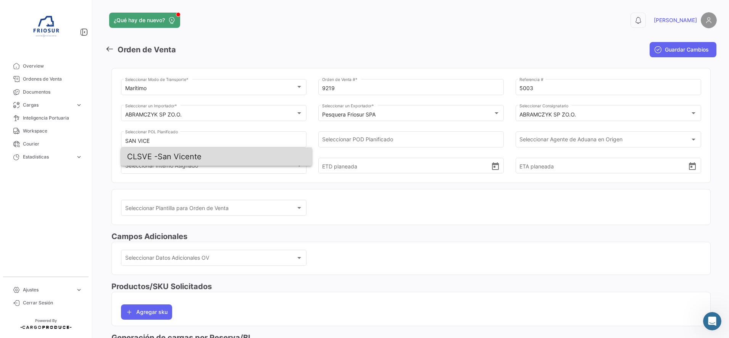
click at [217, 158] on span "CLSVE - [GEOGRAPHIC_DATA][PERSON_NAME]" at bounding box center [216, 156] width 179 height 18
type input "San Vicente"
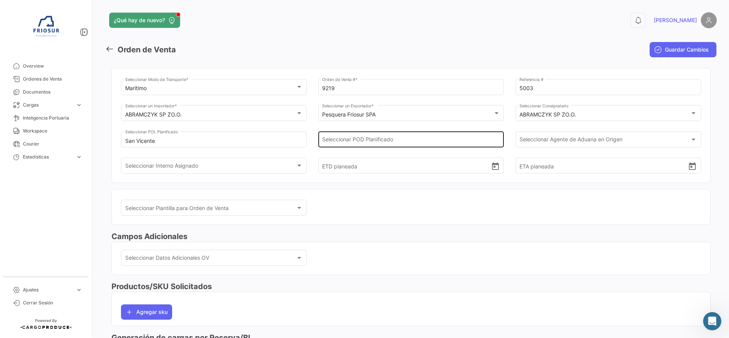
click at [387, 136] on div "Seleccionar POD Planificado" at bounding box center [411, 139] width 178 height 18
click at [389, 141] on input "Seleccionar POD Planificado" at bounding box center [411, 141] width 178 height 6
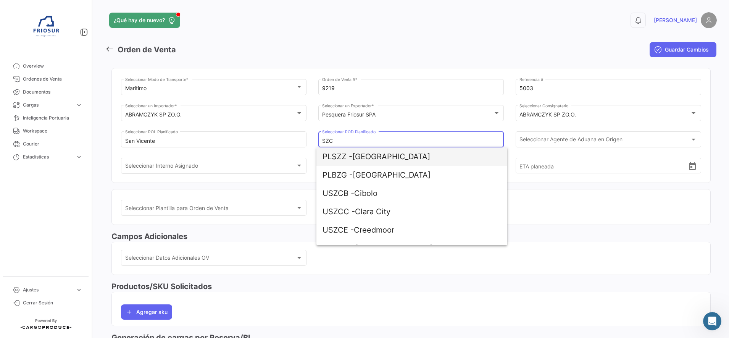
click at [359, 159] on span "PLSZZ - [GEOGRAPHIC_DATA]" at bounding box center [412, 156] width 179 height 18
type input "[GEOGRAPHIC_DATA]"
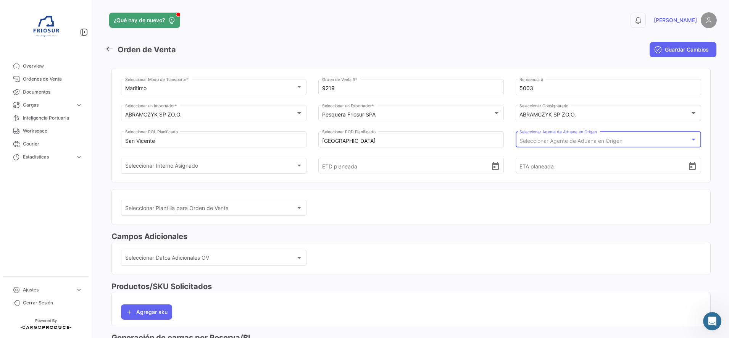
click at [533, 143] on span "Seleccionar Agente de Aduana en Origen" at bounding box center [571, 140] width 103 height 6
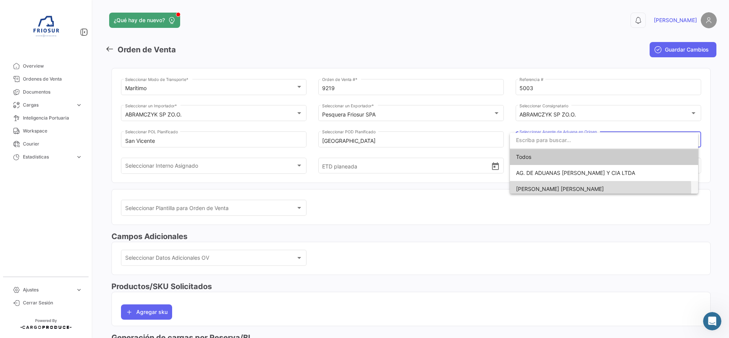
click at [535, 190] on span "[PERSON_NAME]" at bounding box center [560, 189] width 88 height 6
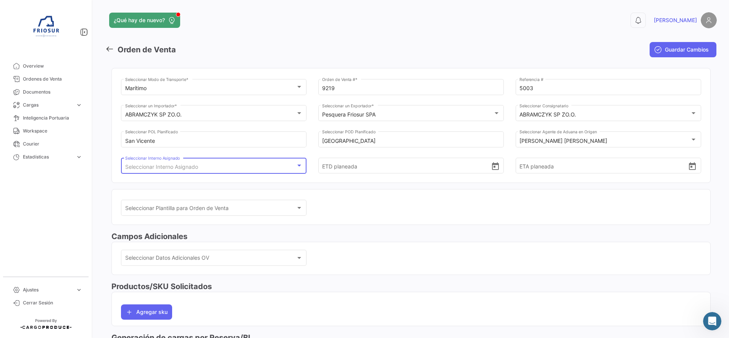
click at [291, 166] on div "Seleccionar Interno Asignado" at bounding box center [210, 167] width 171 height 6
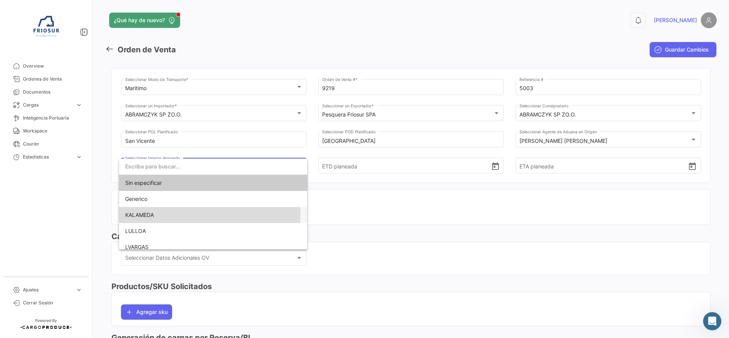
click at [146, 216] on span "KALAMEDA" at bounding box center [139, 215] width 29 height 6
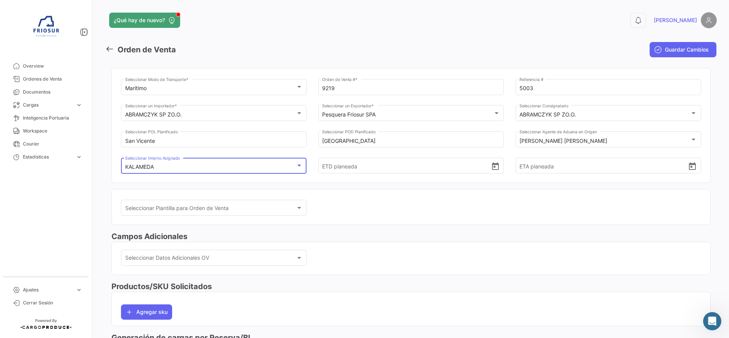
scroll to position [15, 0]
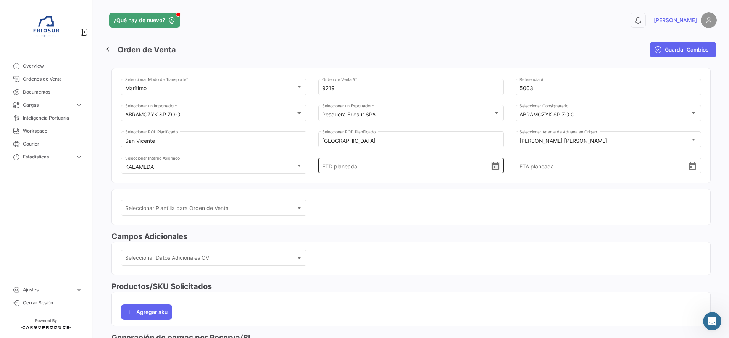
click at [496, 167] on icon "Open calendar" at bounding box center [495, 166] width 7 height 8
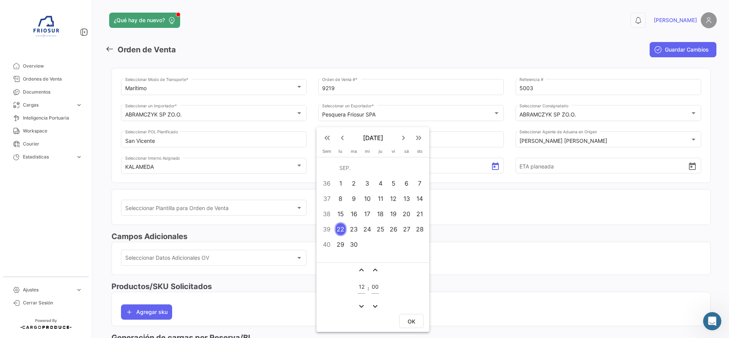
click at [353, 231] on div "23" at bounding box center [354, 229] width 12 height 14
click at [404, 319] on button "OK" at bounding box center [411, 321] width 24 height 14
type input "[DATE] 12:00"
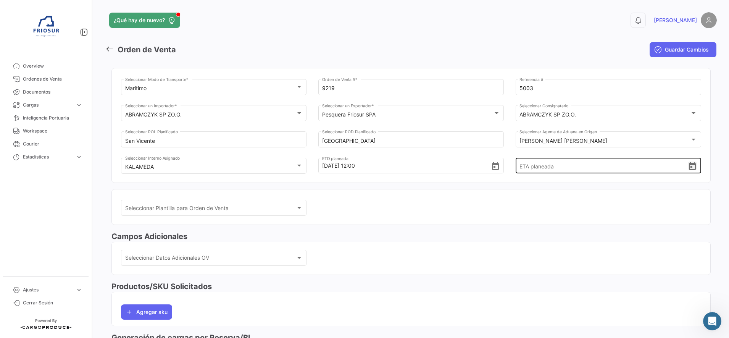
click at [691, 167] on icon "Open calendar" at bounding box center [692, 166] width 7 height 8
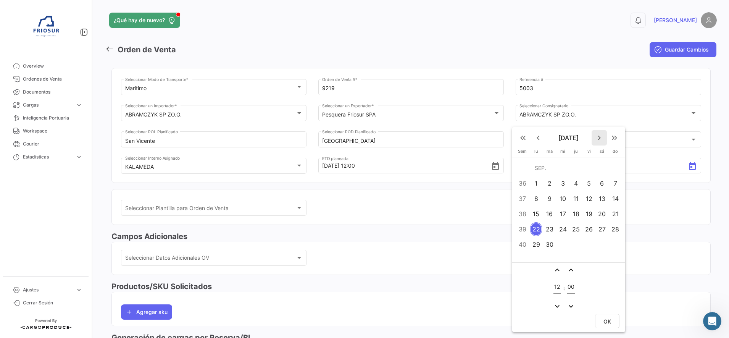
click at [595, 136] on mat-icon "keyboard_arrow_right" at bounding box center [599, 137] width 9 height 9
click at [617, 170] on div "2" at bounding box center [615, 168] width 12 height 14
click at [609, 325] on button "OK" at bounding box center [607, 321] width 24 height 14
type input "[DATE] 12:00"
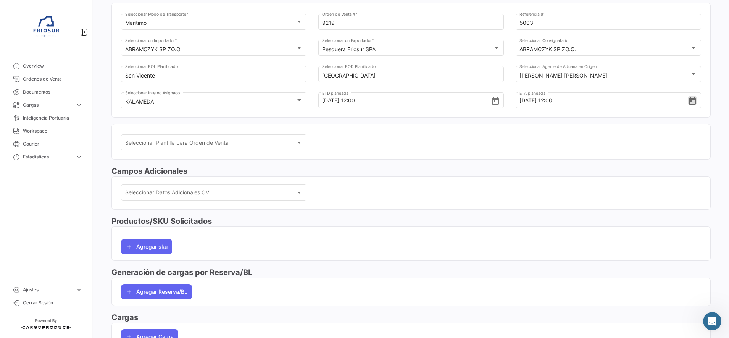
scroll to position [98, 0]
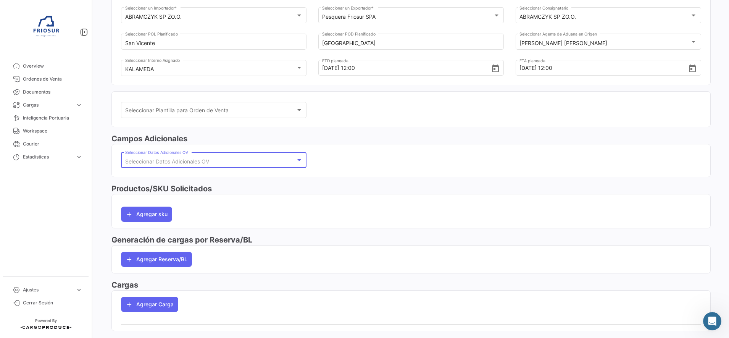
click at [296, 162] on div at bounding box center [299, 160] width 7 height 6
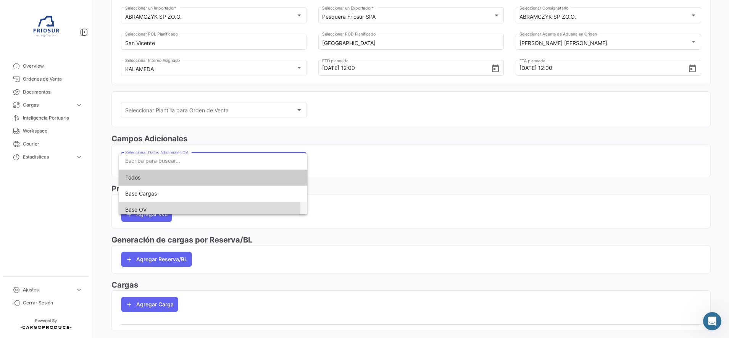
click at [178, 208] on span "Base OV" at bounding box center [213, 210] width 176 height 16
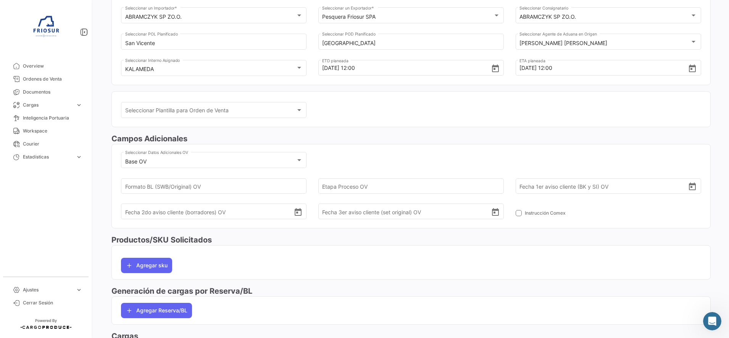
click at [406, 141] on h3 "Campos Adicionales" at bounding box center [410, 138] width 599 height 11
click at [268, 184] on input "Formato BL (SWB/Original) OV" at bounding box center [209, 186] width 169 height 27
type input "ORIGINAL"
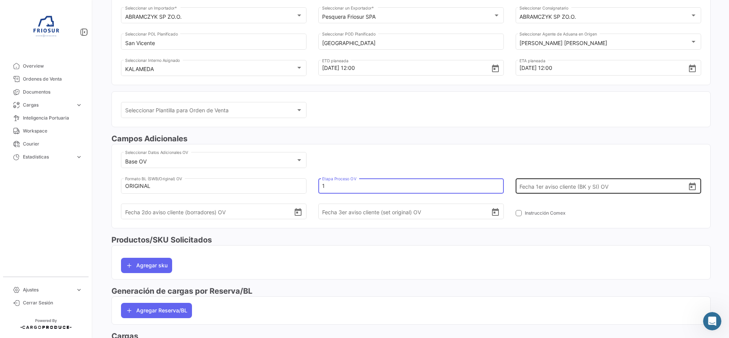
type input "1"
click at [688, 186] on icon "Open calendar" at bounding box center [692, 186] width 9 height 9
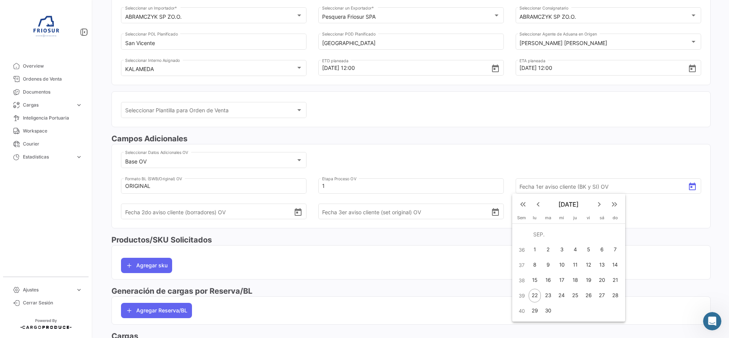
click at [561, 281] on div "17" at bounding box center [562, 280] width 12 height 14
type input "[DATE]"
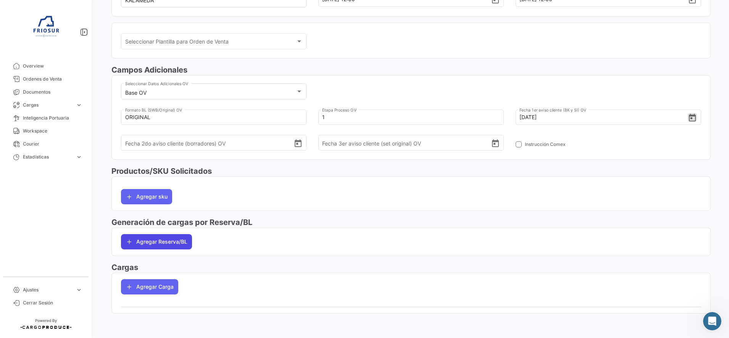
click at [168, 235] on button "Agregar Reserva/BL" at bounding box center [156, 241] width 71 height 15
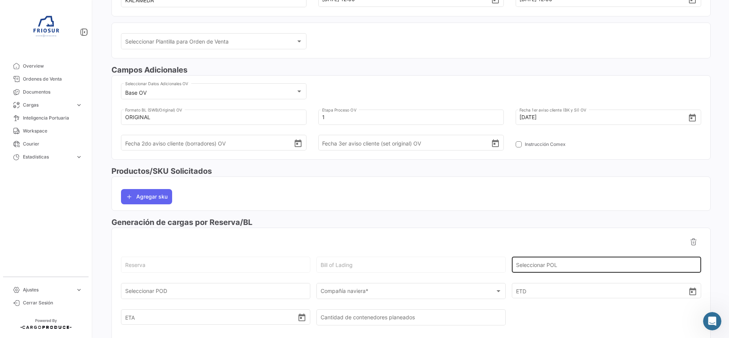
click at [543, 261] on div "Seleccionar POL" at bounding box center [606, 264] width 181 height 18
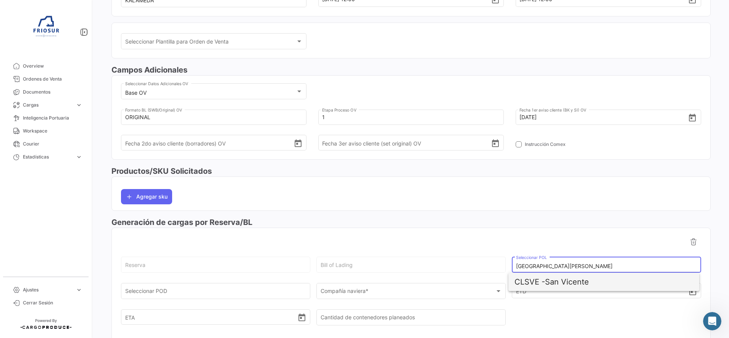
click at [534, 283] on span "CLSVE -" at bounding box center [530, 281] width 31 height 9
type input "San Vicente"
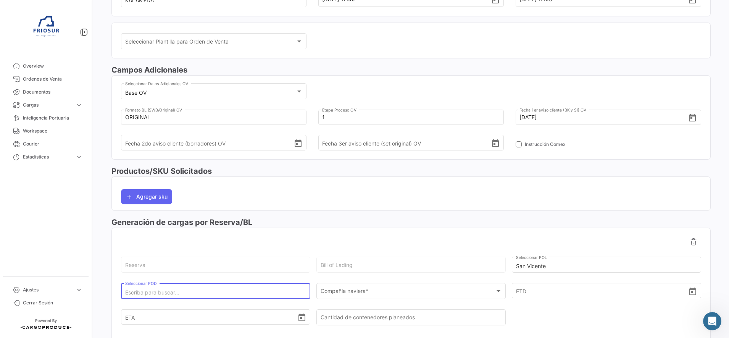
click at [289, 295] on input "Seleccionar POD" at bounding box center [215, 292] width 181 height 6
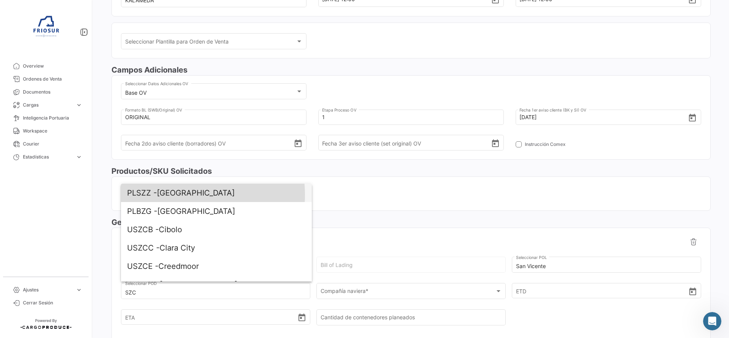
click at [171, 195] on span "PLSZZ - [GEOGRAPHIC_DATA]" at bounding box center [216, 193] width 179 height 18
type input "[GEOGRAPHIC_DATA]"
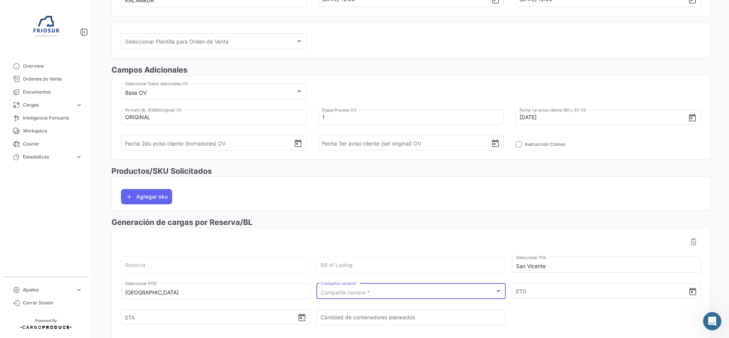
click at [381, 291] on div "Compañía naviera *" at bounding box center [408, 292] width 174 height 6
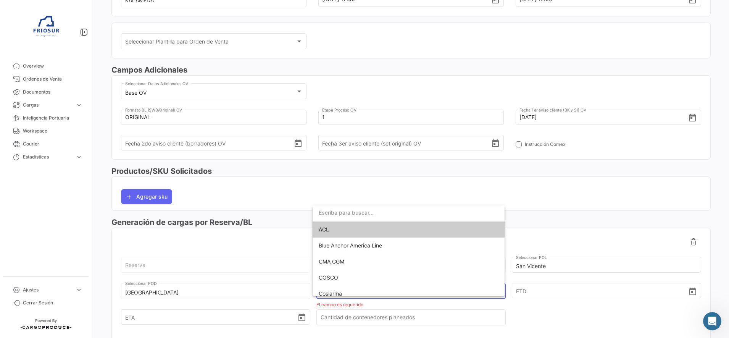
click at [384, 210] on input "dropdown search" at bounding box center [409, 213] width 192 height 16
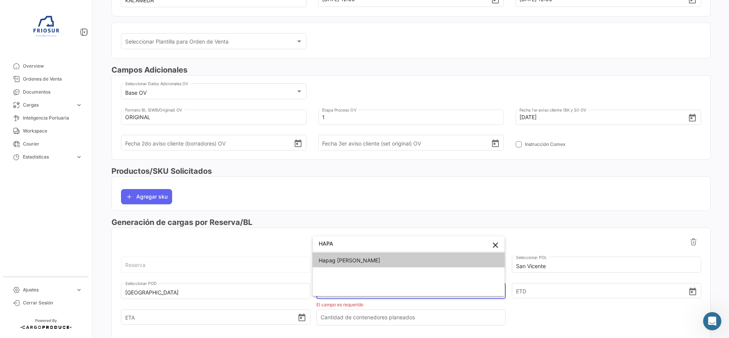
type input "HAPA"
click at [349, 257] on span "Hapag [PERSON_NAME]" at bounding box center [349, 260] width 61 height 6
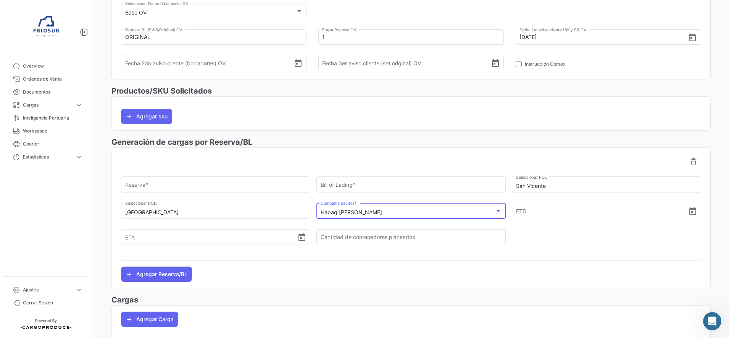
scroll to position [279, 0]
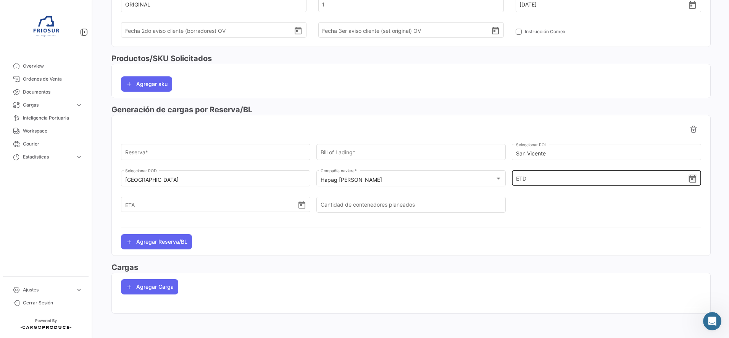
click at [688, 183] on icon "Open calendar" at bounding box center [692, 178] width 9 height 9
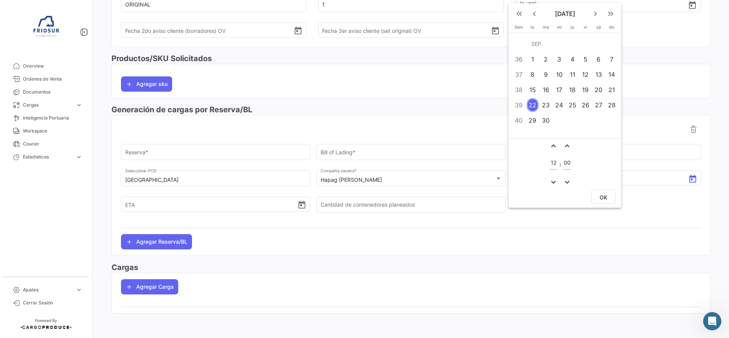
click at [544, 106] on div "23" at bounding box center [546, 105] width 12 height 14
click at [603, 200] on span "OK" at bounding box center [604, 197] width 8 height 6
type input "[DATE] 12:00"
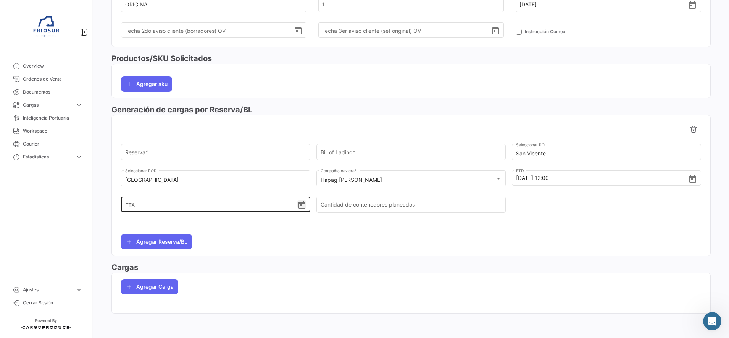
click at [301, 207] on icon "Open calendar" at bounding box center [301, 204] width 9 height 9
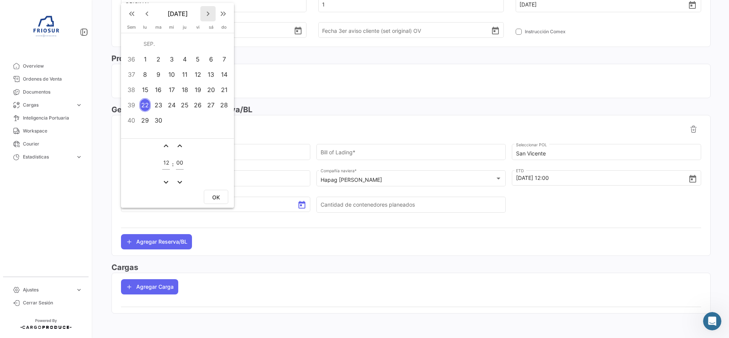
click at [206, 11] on mat-icon "keyboard_arrow_right" at bounding box center [208, 13] width 9 height 9
click at [219, 43] on div "2" at bounding box center [224, 44] width 12 height 14
click at [217, 191] on button "OK" at bounding box center [216, 197] width 24 height 14
type input "[DATE] 12:00"
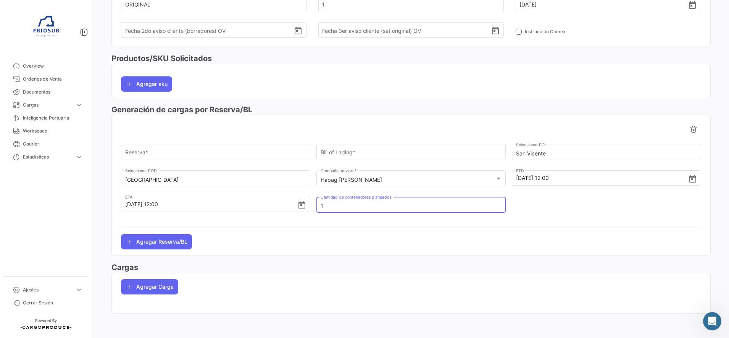
click at [361, 208] on input "1" at bounding box center [411, 206] width 181 height 6
type input "1"
click at [345, 95] on mat-card "Agregar sku" at bounding box center [410, 81] width 599 height 34
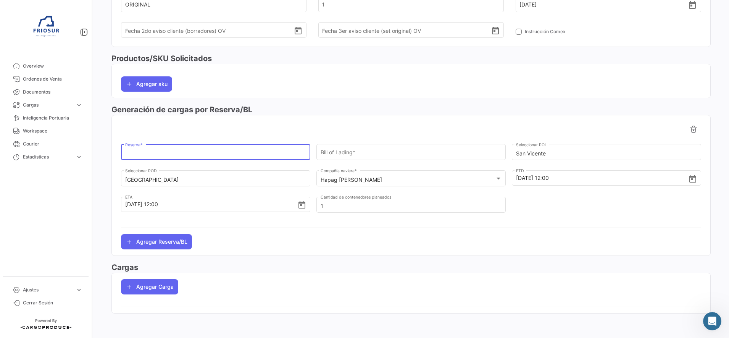
click at [202, 156] on input "Reserva *" at bounding box center [215, 153] width 181 height 6
paste input "90139593"
type input "90139593"
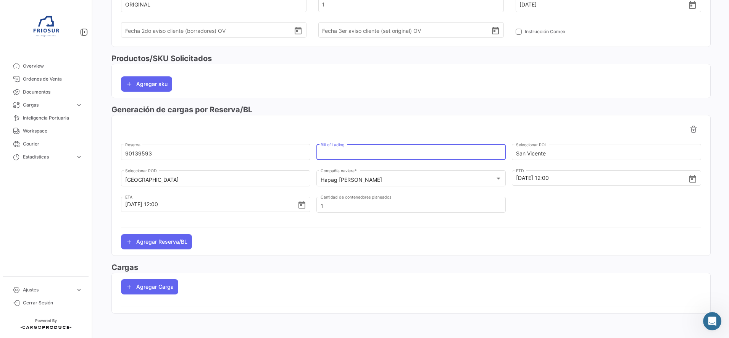
click at [346, 157] on input "Bill of Lading" at bounding box center [411, 153] width 181 height 6
paste input "HLCUSCL250942844"
type input "HLCUSCL250942844"
click at [714, 162] on div "¿Qué hay de nuevo? 0 Katherine Orden de Venta Guardar Cambios Marítimo Seleccio…" at bounding box center [411, 169] width 636 height 338
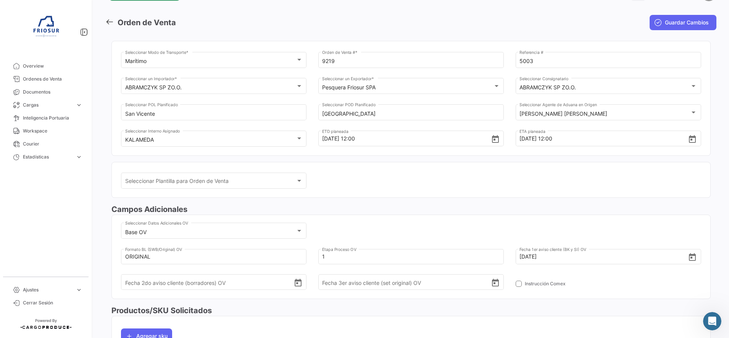
scroll to position [0, 0]
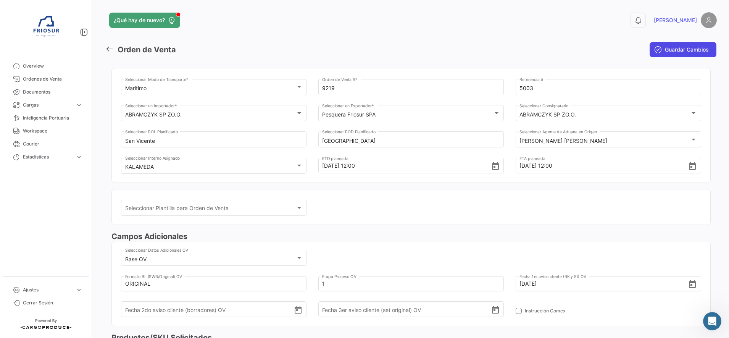
click at [684, 53] on span "Guardar Cambios" at bounding box center [687, 50] width 44 height 8
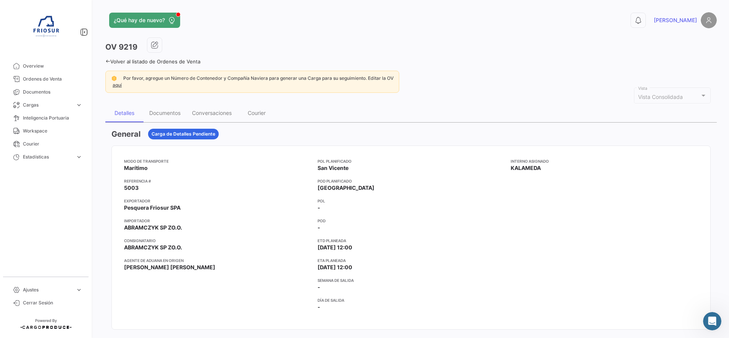
click at [109, 61] on icon at bounding box center [107, 61] width 5 height 5
